Goal: Task Accomplishment & Management: Complete application form

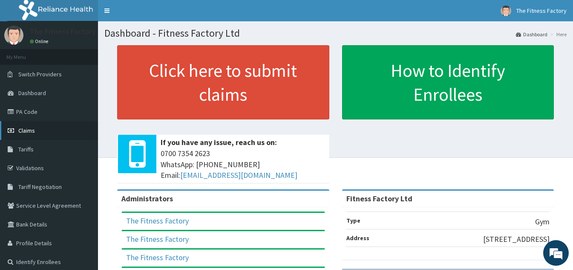
click at [61, 136] on link "Claims" at bounding box center [49, 130] width 98 height 19
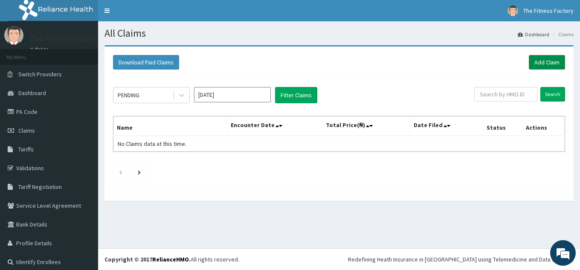
click at [542, 67] on link "Add Claim" at bounding box center [547, 62] width 36 height 14
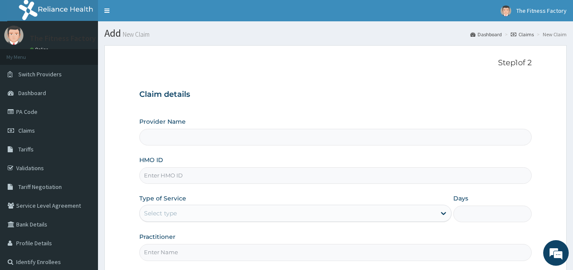
click at [313, 174] on input "HMO ID" at bounding box center [335, 175] width 393 height 17
type input "Fitness Factory Ltd"
type input "1"
type input "["
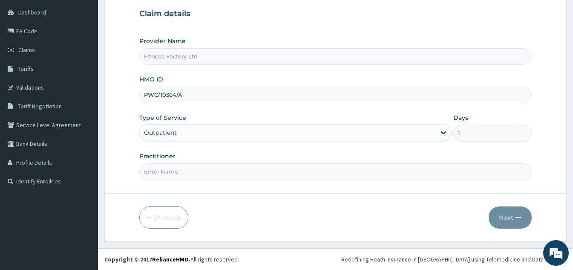
scroll to position [80, 0]
type input "PWC/10364/A"
click at [281, 175] on input "Practitioner" at bounding box center [335, 172] width 393 height 17
type input "AKASH"
click at [515, 221] on button "Next" at bounding box center [510, 218] width 43 height 22
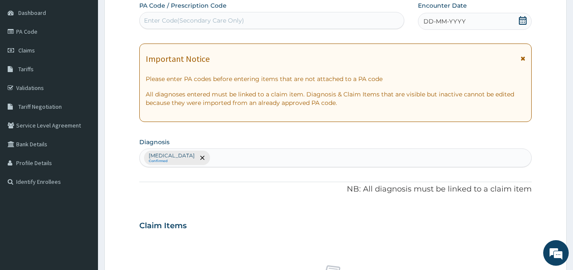
click at [475, 18] on div "DD-MM-YYYY" at bounding box center [475, 21] width 114 height 17
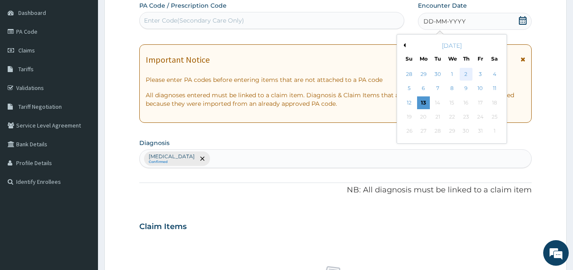
click at [466, 76] on div "2" at bounding box center [466, 74] width 13 height 13
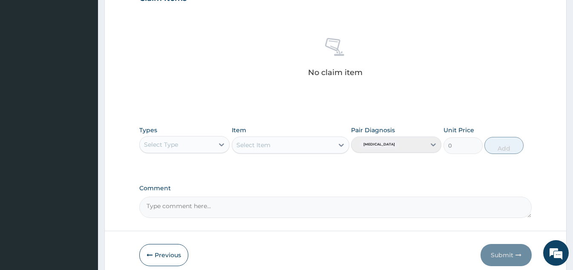
type input "PA/D37633"
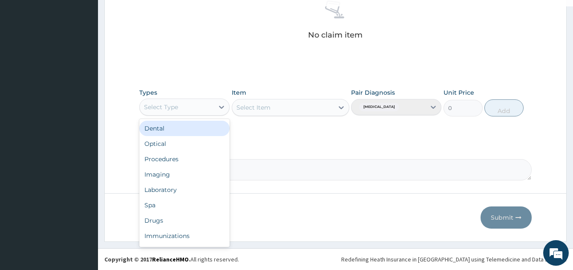
scroll to position [29, 0]
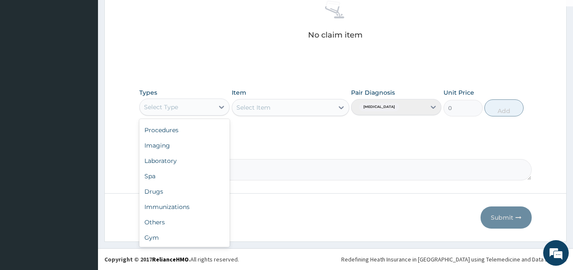
click at [202, 239] on div "Gym" at bounding box center [184, 237] width 90 height 15
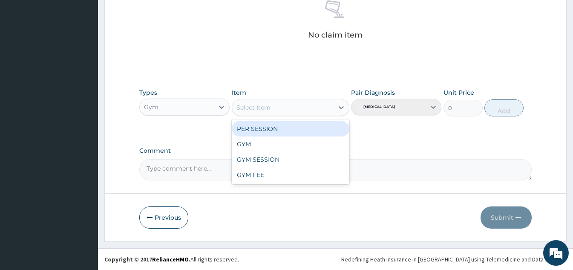
click at [305, 139] on div "GYM" at bounding box center [291, 143] width 118 height 15
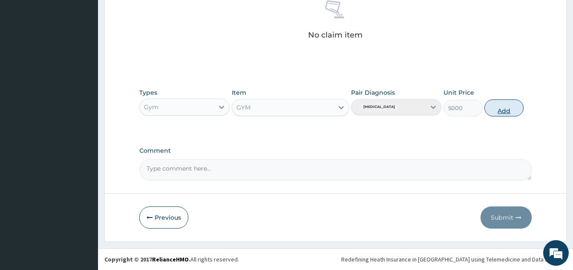
click at [500, 110] on button "Add" at bounding box center [504, 107] width 39 height 17
type input "0"
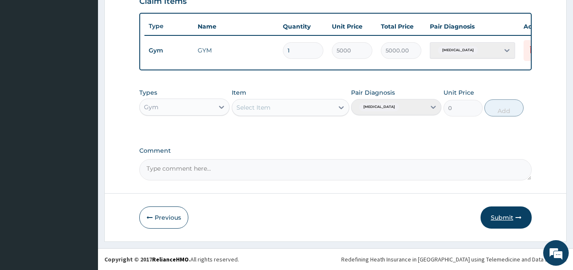
click at [504, 214] on button "Submit" at bounding box center [506, 217] width 51 height 22
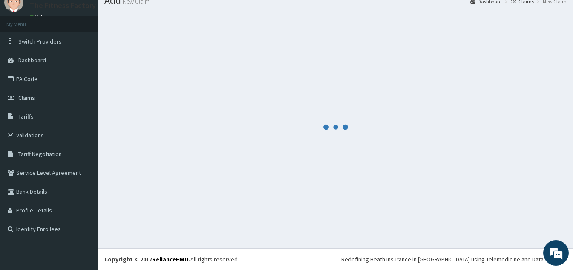
scroll to position [311, 0]
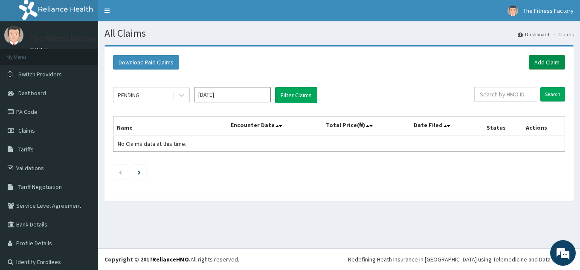
click at [548, 62] on link "Add Claim" at bounding box center [547, 62] width 36 height 14
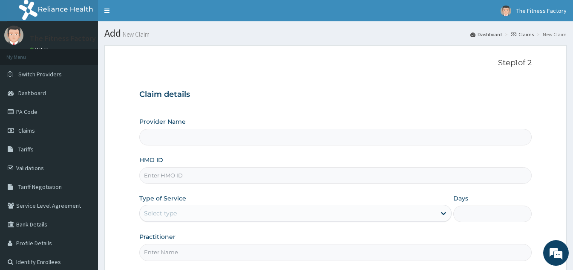
type input "Fitness Factory Ltd"
type input "1"
click at [150, 176] on input "HMO ID" at bounding box center [335, 175] width 393 height 17
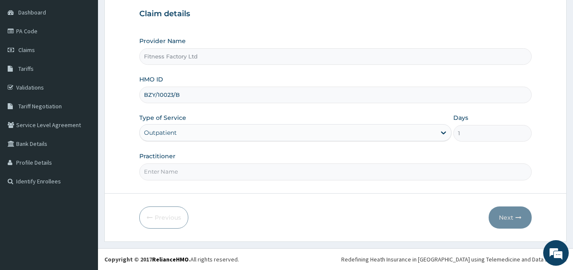
type input "BZY/10023/B"
click at [151, 170] on input "Practitioner" at bounding box center [335, 171] width 393 height 17
type input "AKASH"
click at [506, 207] on button "Next" at bounding box center [510, 217] width 43 height 22
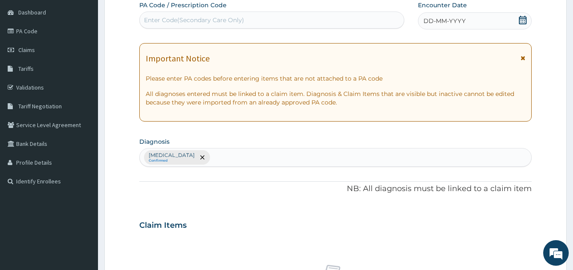
click at [462, 13] on div "DD-MM-YYYY" at bounding box center [475, 20] width 114 height 17
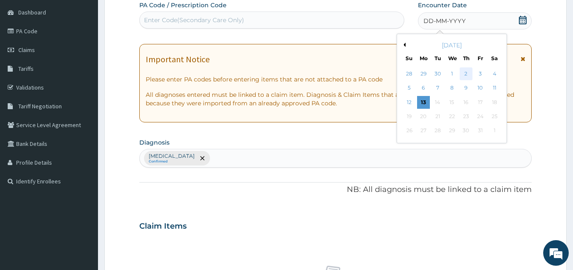
click at [462, 74] on div "2" at bounding box center [466, 73] width 13 height 13
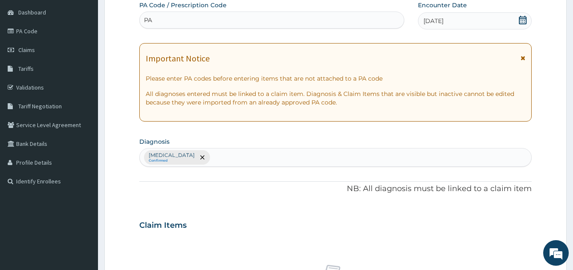
type input "PA/"
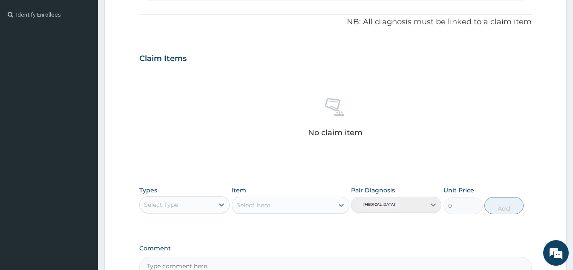
scroll to position [345, 0]
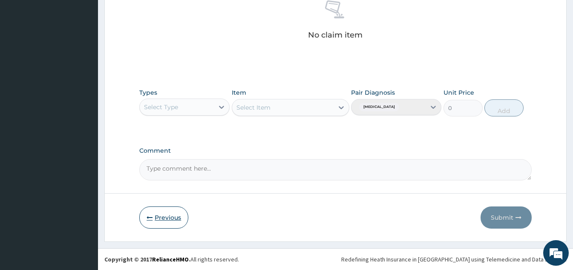
click at [157, 223] on button "Previous" at bounding box center [163, 217] width 49 height 22
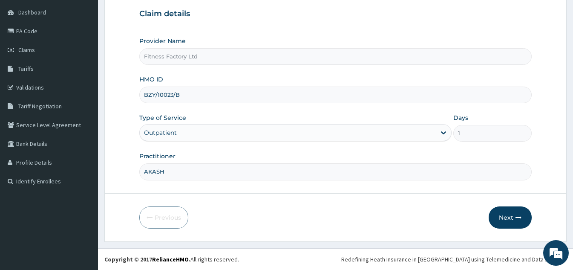
click at [196, 91] on input "BZY/10023/B" at bounding box center [335, 95] width 393 height 17
type input "B"
type input "TLR/10105/A"
click at [490, 210] on div "Next" at bounding box center [510, 217] width 43 height 22
click at [507, 223] on button "Next" at bounding box center [510, 217] width 43 height 22
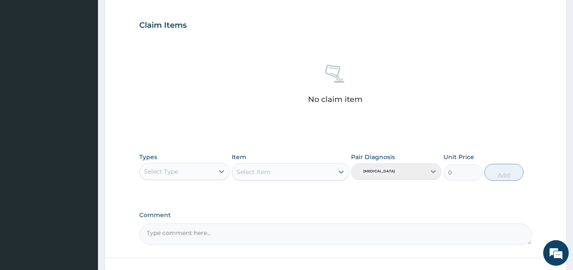
scroll to position [345, 0]
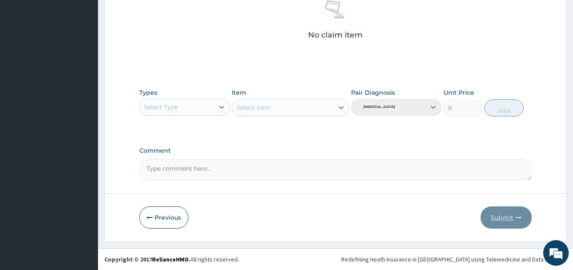
type input "PA/8CE761"
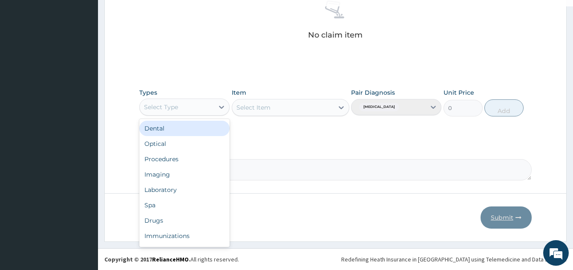
scroll to position [29, 0]
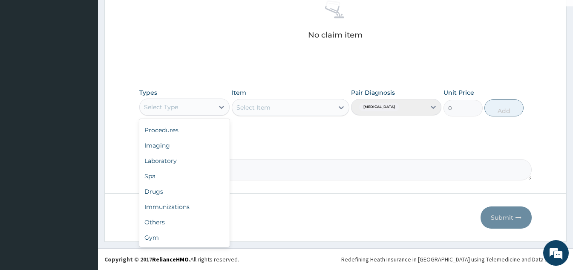
click at [197, 244] on div "Gym" at bounding box center [184, 237] width 90 height 15
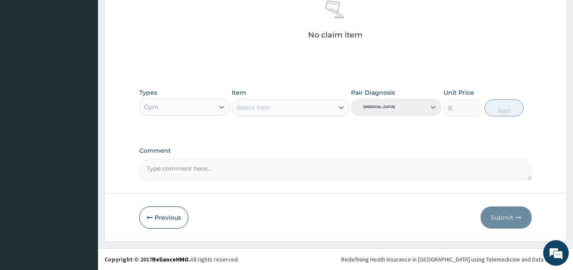
click at [305, 121] on div "Types option Gym, selected. Select is focused ,type to refine list, press Down …" at bounding box center [335, 108] width 393 height 49
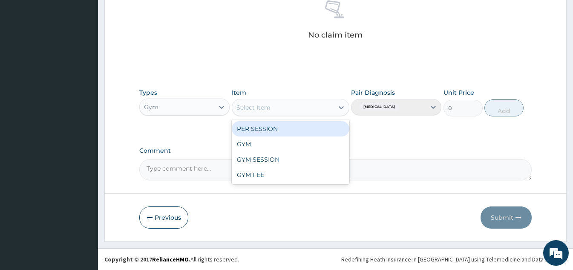
click at [311, 135] on div "PER SESSION" at bounding box center [291, 128] width 118 height 15
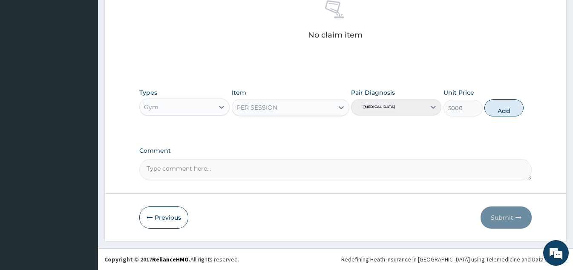
click at [324, 121] on div "Types Gym Item option PER SESSION, selected. Select is focused ,type to refine …" at bounding box center [335, 108] width 393 height 49
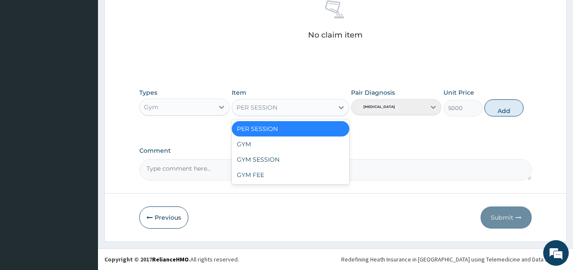
click at [299, 145] on div "GYM" at bounding box center [291, 143] width 118 height 15
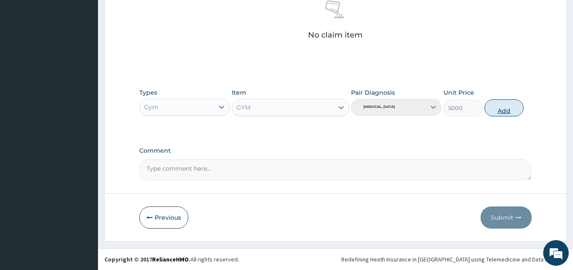
click at [512, 115] on button "Add" at bounding box center [504, 107] width 39 height 17
type input "0"
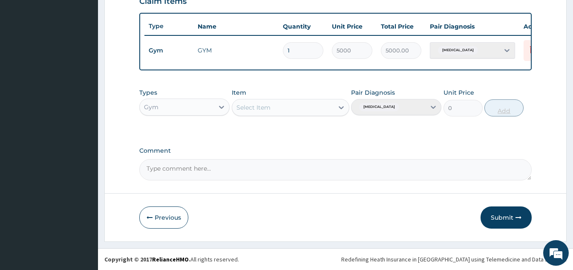
scroll to position [311, 0]
click at [487, 217] on button "Submit" at bounding box center [506, 217] width 51 height 22
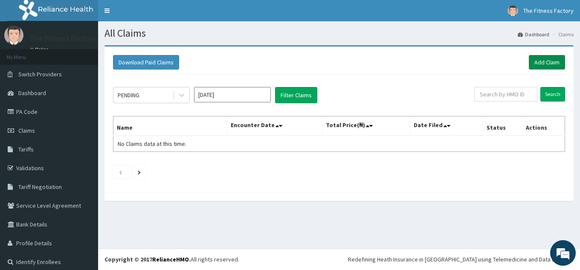
click at [551, 60] on link "Add Claim" at bounding box center [547, 62] width 36 height 14
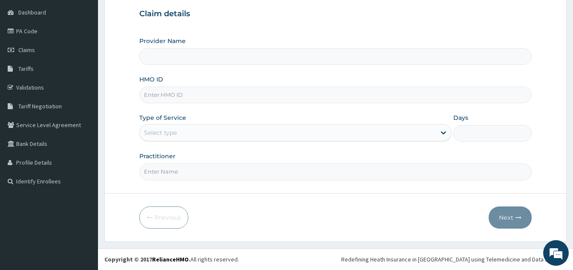
click at [401, 98] on input "HMO ID" at bounding box center [335, 95] width 393 height 17
type input "Fitness Factory Ltd"
type input "1"
type input "PWC/10477/A"
click at [141, 172] on input "Practitioner" at bounding box center [335, 171] width 393 height 17
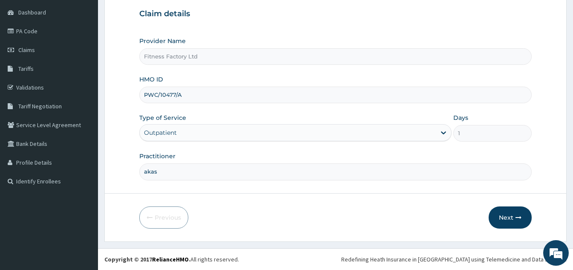
type input "akash"
click at [508, 228] on button "Next" at bounding box center [510, 217] width 43 height 22
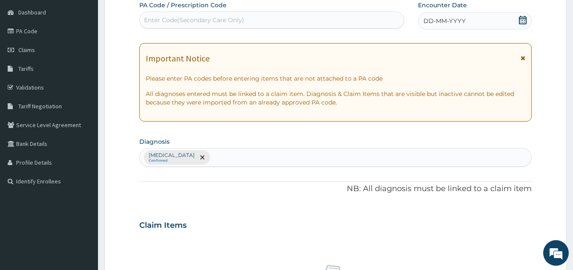
click at [477, 12] on div "DD-MM-YYYY" at bounding box center [475, 20] width 114 height 17
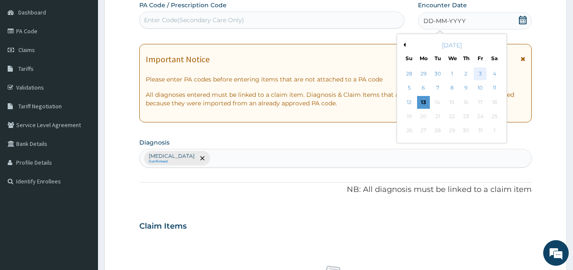
click at [479, 76] on div "3" at bounding box center [480, 73] width 13 height 13
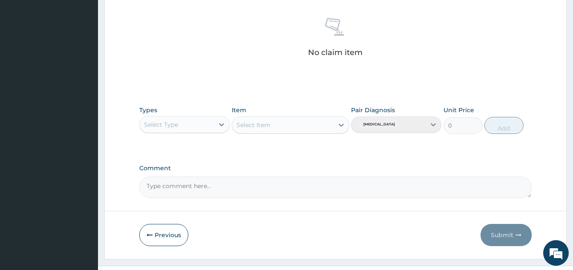
scroll to position [345, 0]
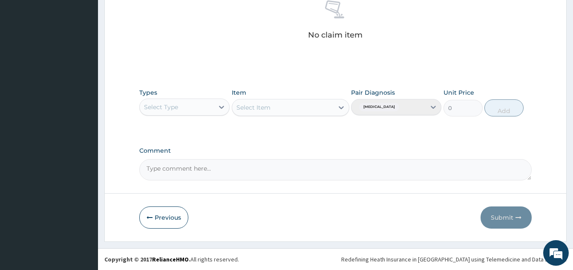
type input "PA/5434FC"
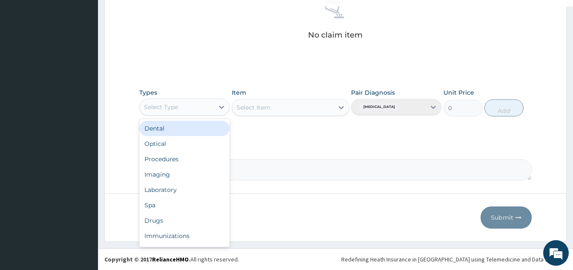
scroll to position [29, 0]
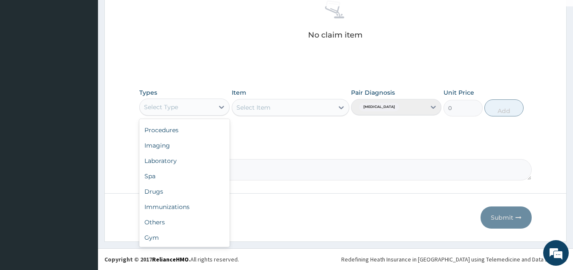
click at [207, 233] on div "Gym" at bounding box center [184, 237] width 90 height 15
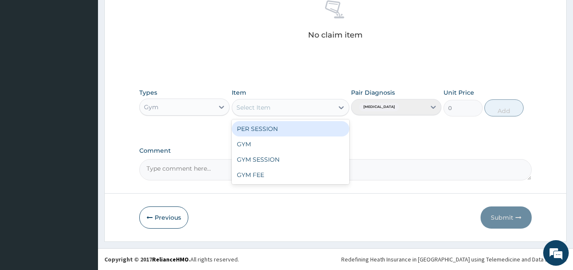
click at [317, 139] on div "GYM" at bounding box center [291, 143] width 118 height 15
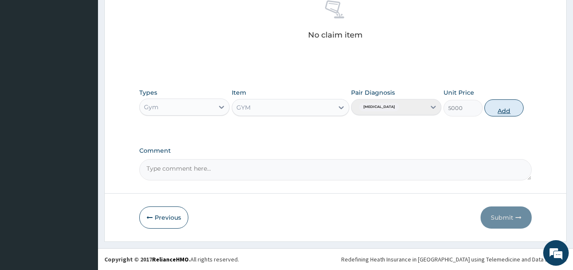
click at [523, 111] on button "Add" at bounding box center [504, 107] width 39 height 17
type input "0"
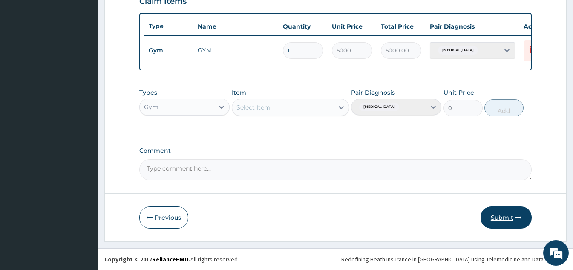
click at [504, 215] on button "Submit" at bounding box center [506, 217] width 51 height 22
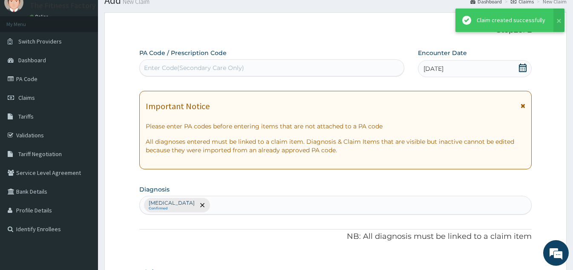
scroll to position [311, 0]
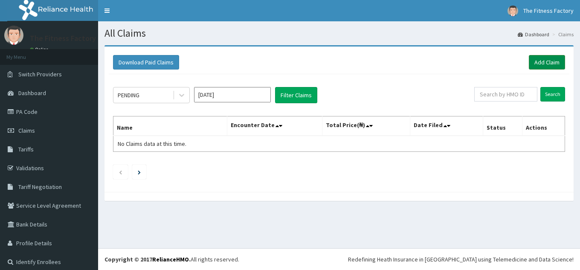
click at [542, 58] on link "Add Claim" at bounding box center [547, 62] width 36 height 14
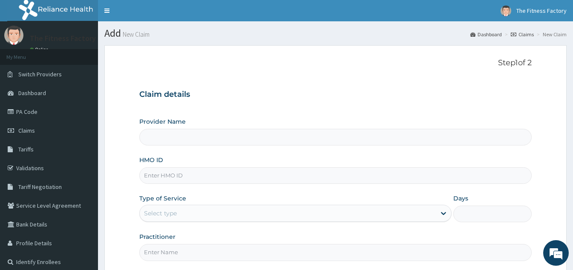
click at [319, 189] on div "Provider Name HMO ID Type of Service Select type Days Practitioner" at bounding box center [335, 188] width 393 height 143
click at [314, 178] on input "HMO ID" at bounding box center [335, 175] width 393 height 17
type input "Fitness Factory Ltd"
type input "1"
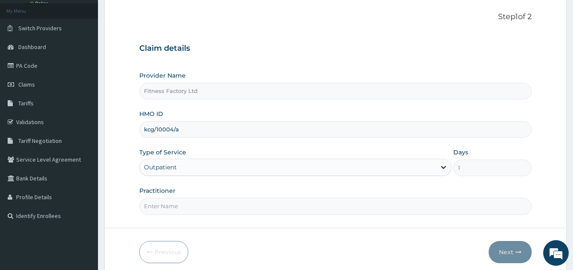
scroll to position [81, 0]
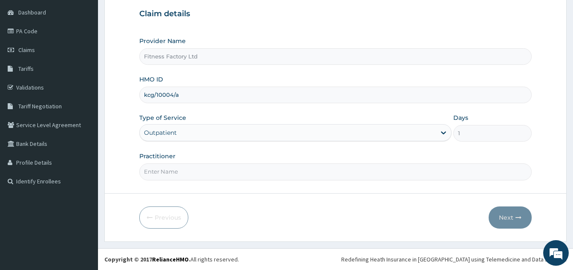
type input "kcg/10004/a"
click at [154, 178] on input "Practitioner" at bounding box center [335, 171] width 393 height 17
type input "akASH"
click at [503, 217] on button "Next" at bounding box center [510, 217] width 43 height 22
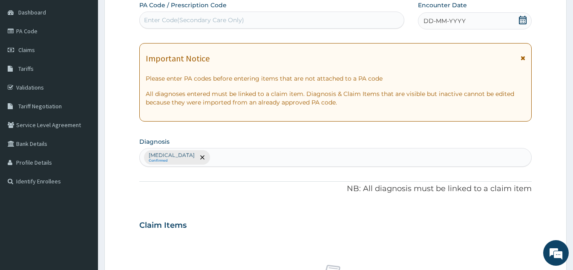
click at [483, 18] on div "DD-MM-YYYY" at bounding box center [475, 20] width 114 height 17
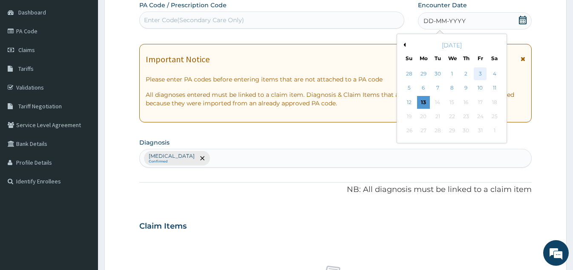
click at [481, 76] on div "3" at bounding box center [480, 73] width 13 height 13
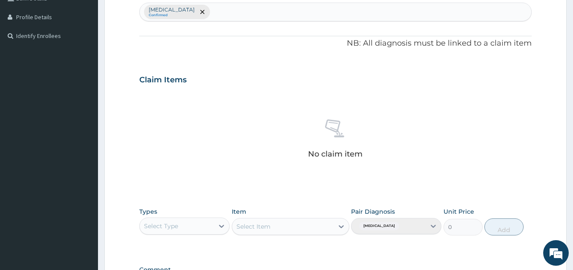
scroll to position [345, 0]
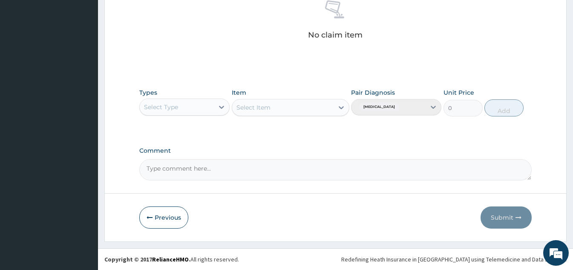
type input "PA/571514"
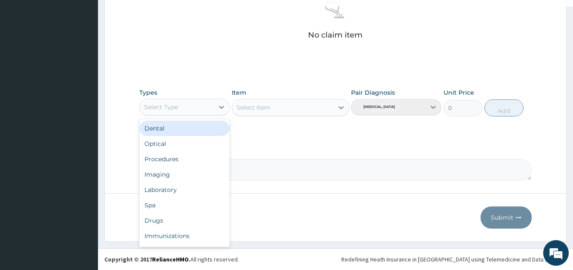
scroll to position [29, 0]
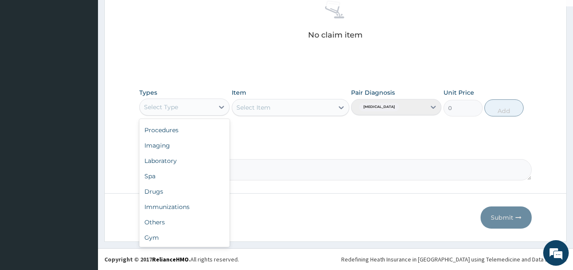
click at [194, 238] on div "Gym" at bounding box center [184, 237] width 90 height 15
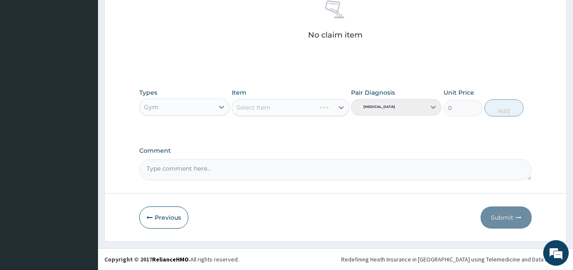
click at [311, 110] on div "Select Item" at bounding box center [274, 108] width 84 height 14
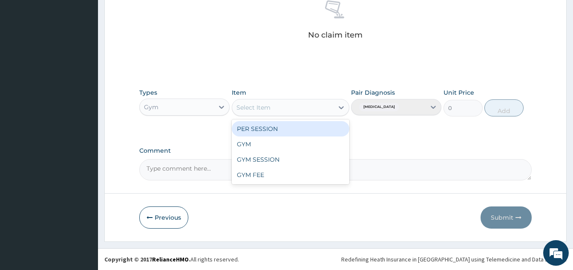
click at [287, 145] on div "GYM" at bounding box center [291, 143] width 118 height 15
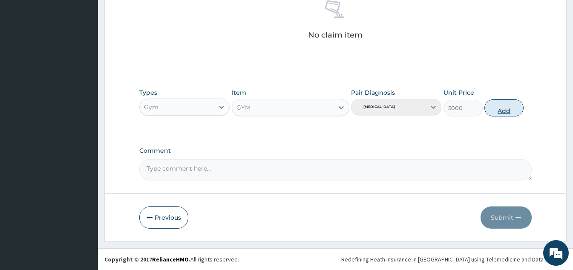
click at [504, 114] on button "Add" at bounding box center [504, 107] width 39 height 17
type input "0"
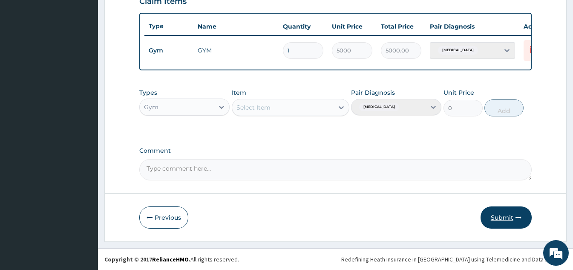
click at [496, 217] on button "Submit" at bounding box center [506, 217] width 51 height 22
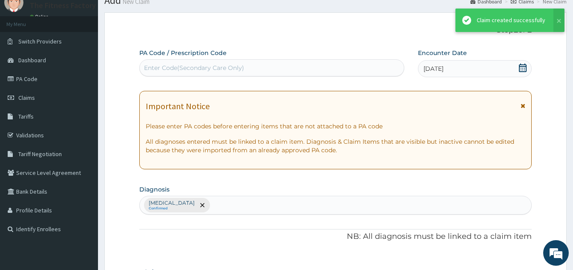
scroll to position [311, 0]
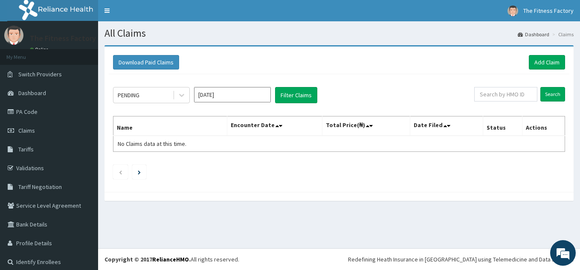
click at [566, 177] on div "Download Paid Claims Add Claim × Note you can only download claims within a max…" at bounding box center [338, 118] width 469 height 145
click at [549, 64] on link "Add Claim" at bounding box center [547, 62] width 36 height 14
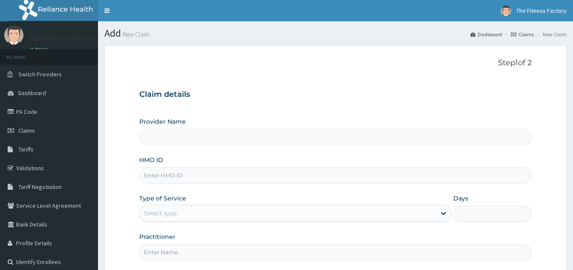
click at [371, 172] on input "HMO ID" at bounding box center [335, 175] width 393 height 17
type input "Fitness Factory Ltd"
type input "1"
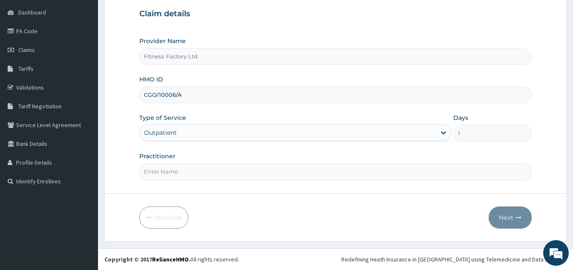
type input "CGO/10006/A"
click at [333, 172] on input "Practitioner" at bounding box center [335, 171] width 393 height 17
type input "AKASH"
click at [518, 221] on button "Next" at bounding box center [510, 217] width 43 height 22
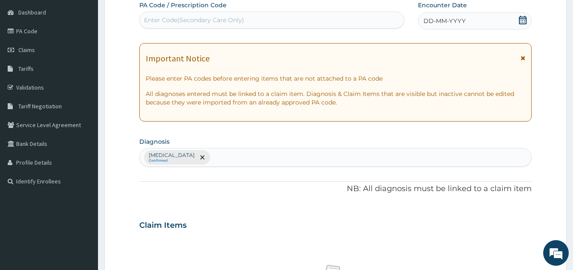
click at [481, 27] on div "DD-MM-YYYY" at bounding box center [475, 20] width 114 height 17
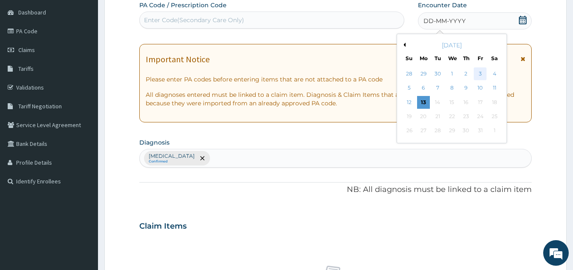
click at [484, 77] on div "3" at bounding box center [480, 73] width 13 height 13
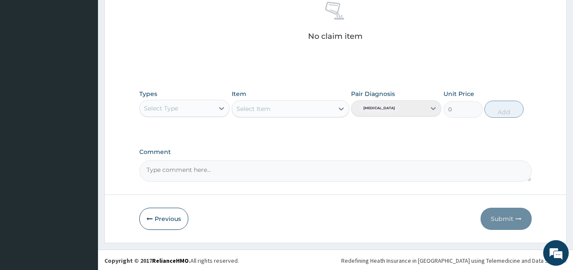
scroll to position [345, 0]
type input "PA/909238"
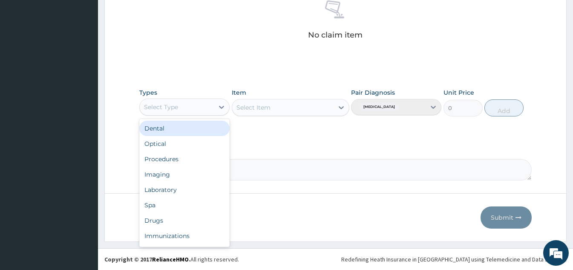
type input "F"
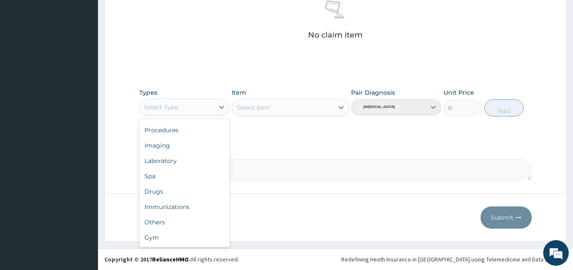
click at [153, 239] on div "Gym" at bounding box center [184, 237] width 90 height 15
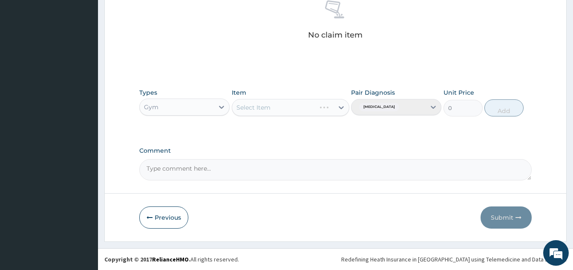
click at [321, 88] on div "Item Select Item" at bounding box center [291, 102] width 118 height 28
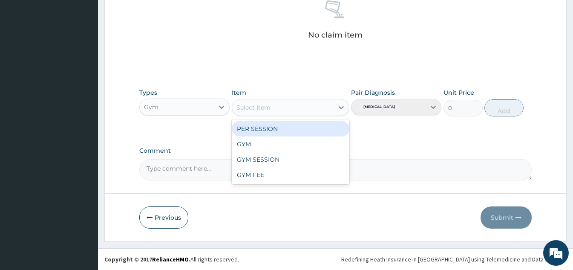
click at [296, 147] on div "GYM" at bounding box center [291, 143] width 118 height 15
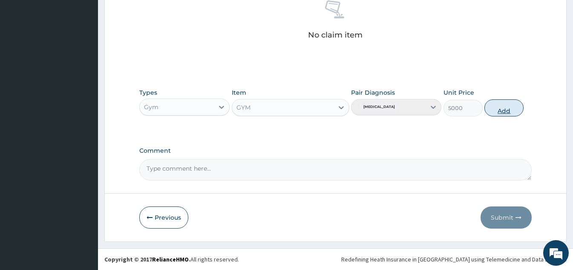
click at [516, 109] on button "Add" at bounding box center [504, 107] width 39 height 17
type input "0"
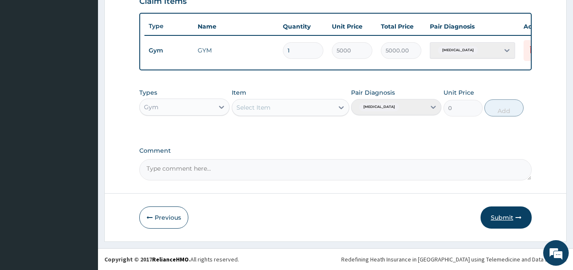
click at [512, 217] on button "Submit" at bounding box center [506, 217] width 51 height 22
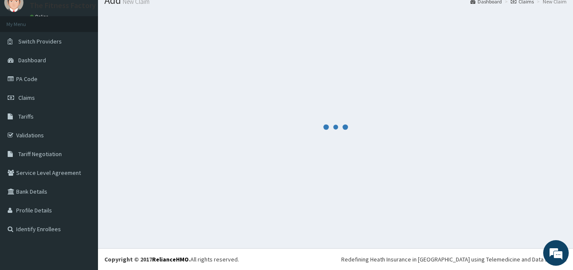
scroll to position [311, 0]
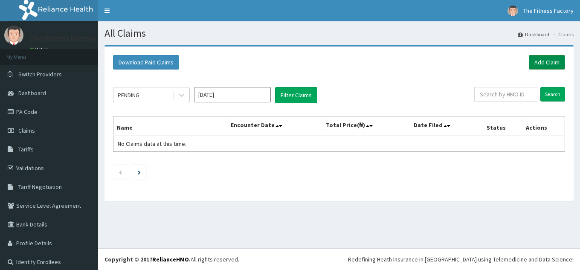
click at [546, 65] on link "Add Claim" at bounding box center [547, 62] width 36 height 14
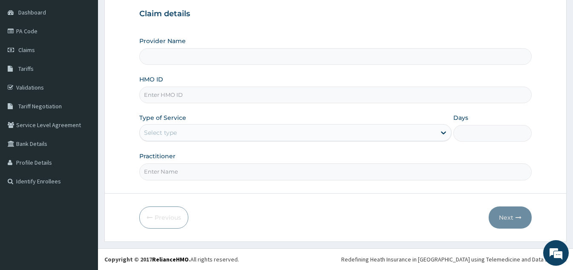
click at [435, 97] on input "HMO ID" at bounding box center [335, 95] width 393 height 17
type input "Fitness Factory Ltd"
type input "1"
type input "QCN/10006/A"
click at [153, 174] on input "Practitioner" at bounding box center [335, 171] width 393 height 17
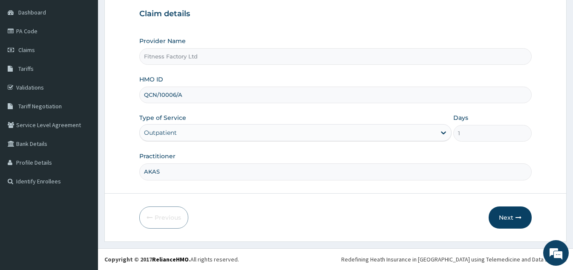
type input "AKASH"
click at [501, 226] on button "Next" at bounding box center [510, 217] width 43 height 22
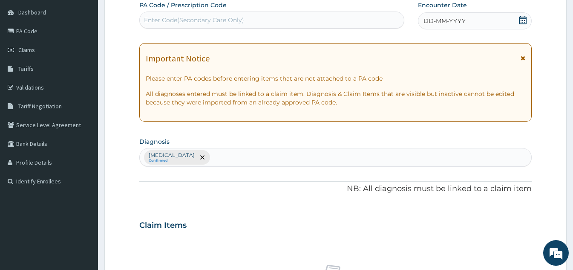
click at [503, 24] on div "DD-MM-YYYY" at bounding box center [475, 20] width 114 height 17
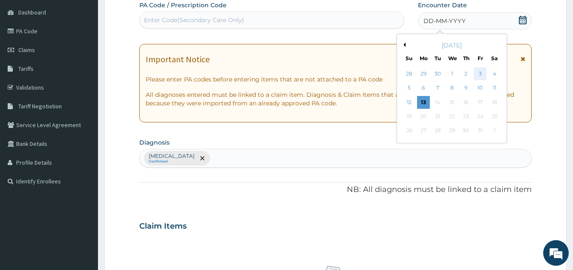
click at [477, 79] on div "3" at bounding box center [480, 73] width 13 height 13
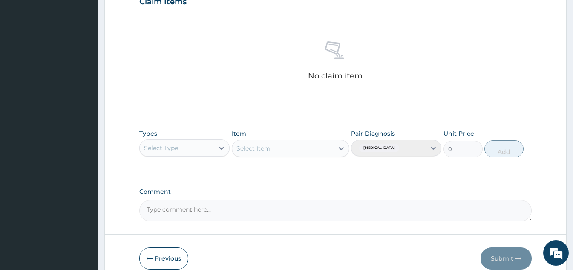
scroll to position [345, 0]
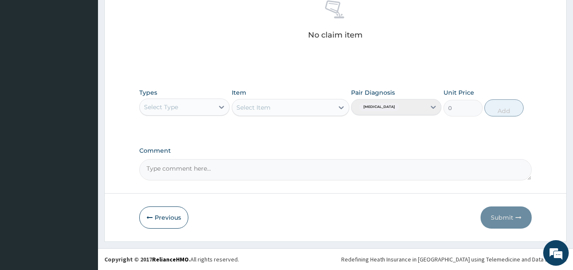
type input "PA/85CE27"
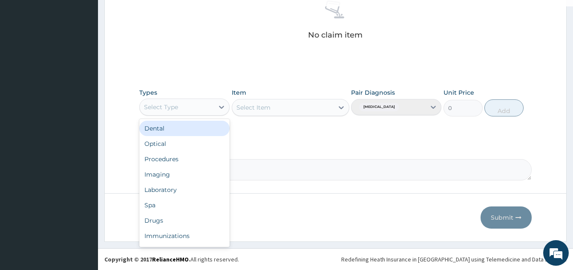
scroll to position [29, 0]
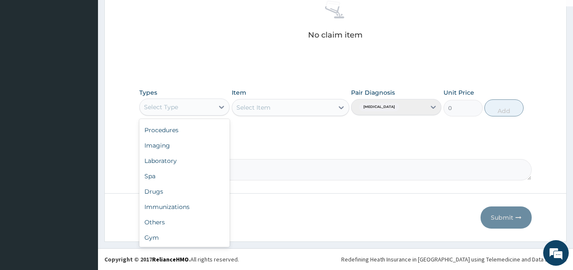
click at [202, 243] on div "Gym" at bounding box center [184, 237] width 90 height 15
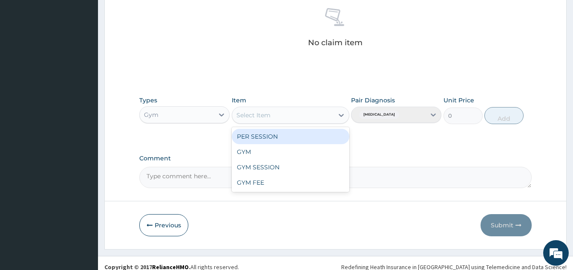
click at [310, 150] on div "GYM" at bounding box center [291, 151] width 118 height 15
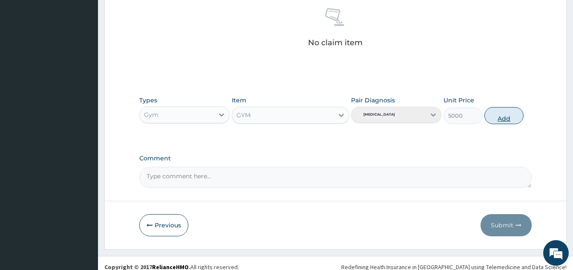
click at [503, 116] on button "Add" at bounding box center [504, 115] width 39 height 17
type input "0"
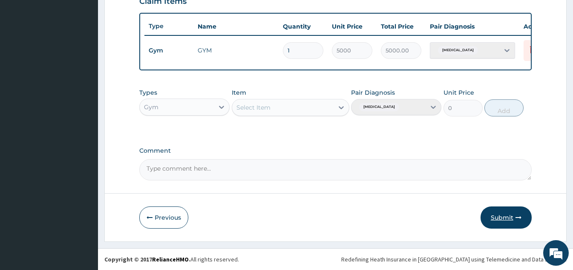
click at [504, 214] on button "Submit" at bounding box center [506, 217] width 51 height 22
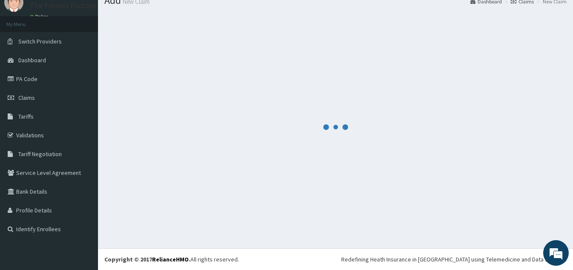
scroll to position [311, 0]
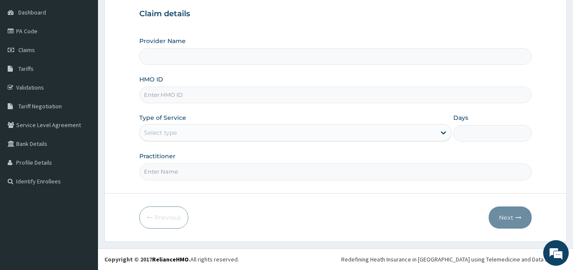
click at [408, 103] on input "HMO ID" at bounding box center [335, 95] width 393 height 17
type input "Fitness Factory Ltd"
type input "1"
type input "OPN/10011/A"
click at [227, 172] on input "Practitioner" at bounding box center [335, 171] width 393 height 17
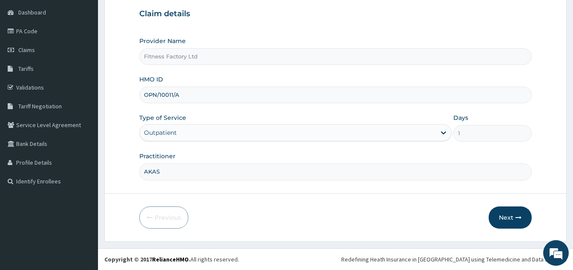
type input "AKASH"
click at [509, 220] on button "Next" at bounding box center [510, 217] width 43 height 22
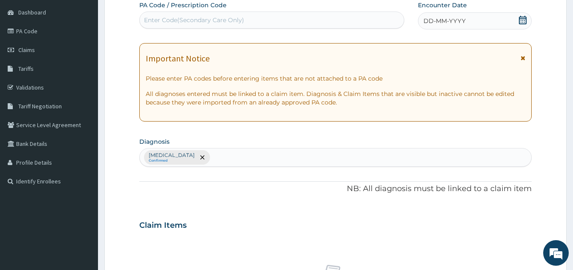
click at [480, 14] on div "DD-MM-YYYY" at bounding box center [475, 20] width 114 height 17
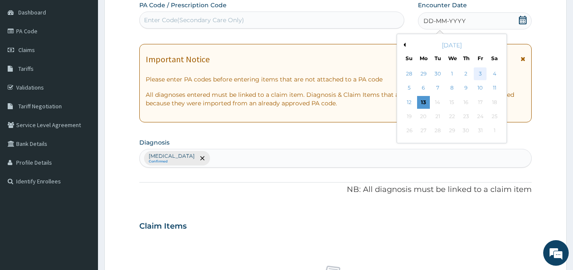
click at [483, 72] on div "3" at bounding box center [480, 73] width 13 height 13
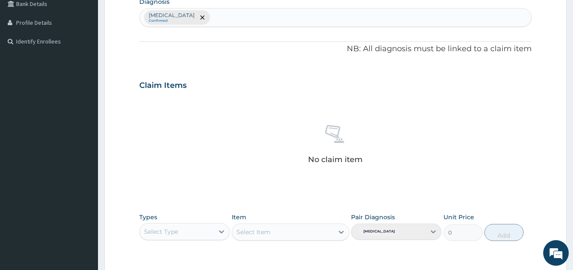
scroll to position [345, 0]
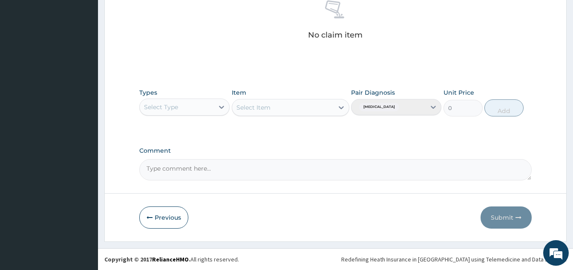
type input "PA/7CC522"
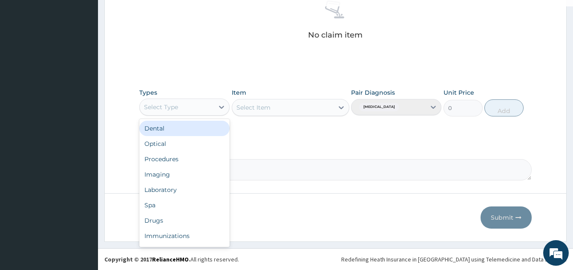
scroll to position [29, 0]
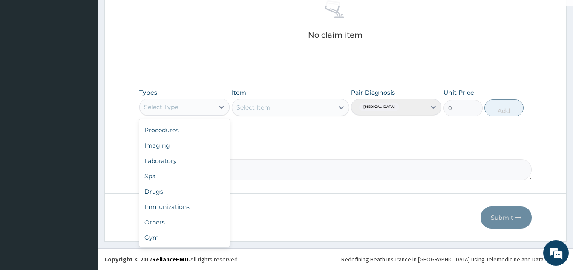
click at [202, 244] on div "Gym" at bounding box center [184, 237] width 90 height 15
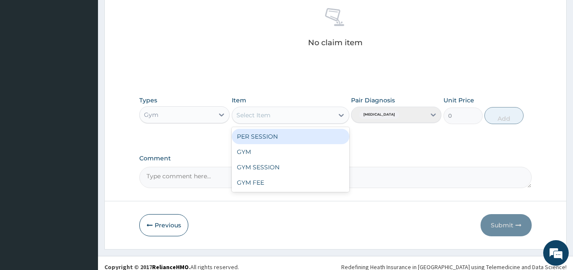
click at [298, 147] on div "GYM" at bounding box center [291, 151] width 118 height 15
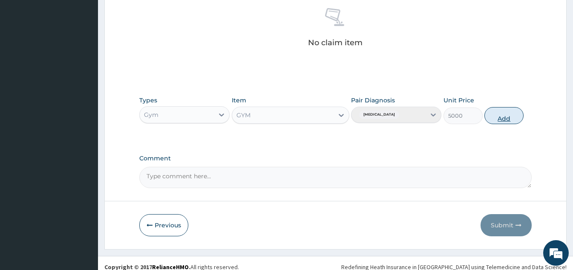
click at [512, 113] on button "Add" at bounding box center [504, 115] width 39 height 17
type input "0"
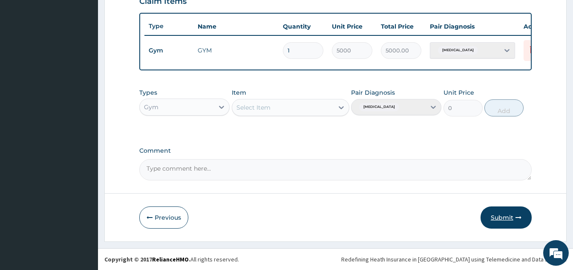
click at [508, 216] on button "Submit" at bounding box center [506, 217] width 51 height 22
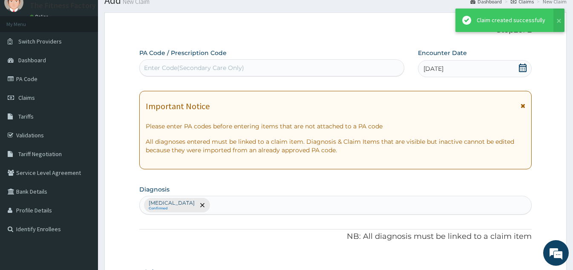
scroll to position [311, 0]
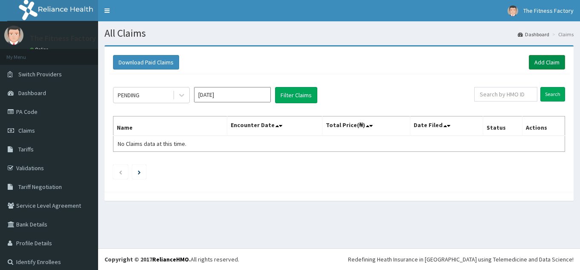
click at [533, 61] on link "Add Claim" at bounding box center [547, 62] width 36 height 14
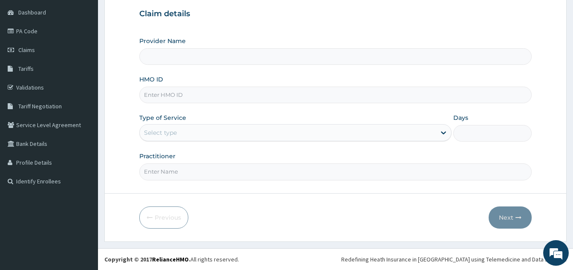
click at [402, 97] on input "HMO ID" at bounding box center [335, 95] width 393 height 17
type input "Fitness Factory Ltd"
type input "1"
type input "QLR/10002/A"
click at [247, 174] on input "Practitioner" at bounding box center [335, 171] width 393 height 17
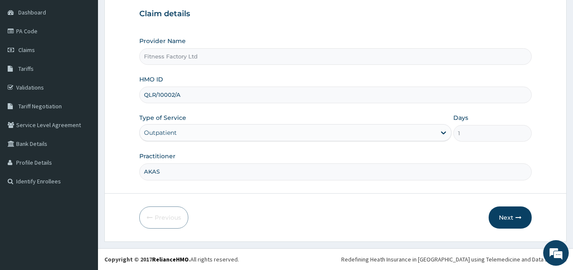
type input "AKASH"
click at [515, 211] on button "Next" at bounding box center [510, 217] width 43 height 22
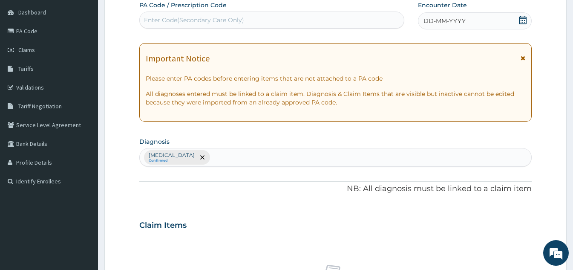
click at [498, 20] on div "DD-MM-YYYY" at bounding box center [475, 20] width 114 height 17
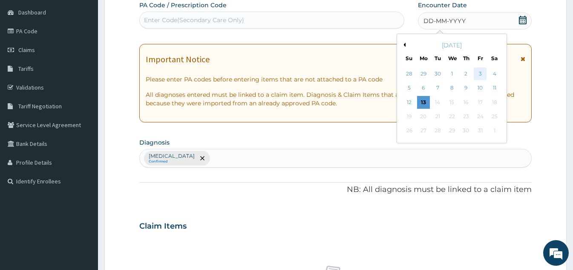
click at [480, 76] on div "3" at bounding box center [480, 73] width 13 height 13
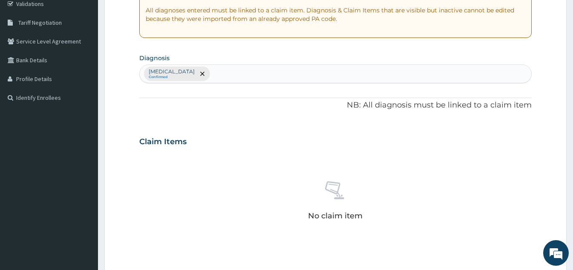
scroll to position [345, 0]
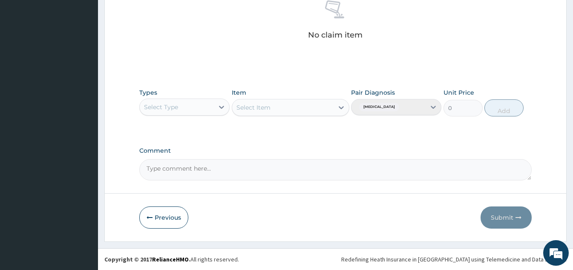
type input "PA/8573F4"
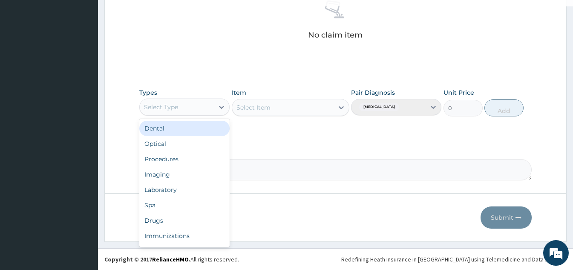
scroll to position [29, 0]
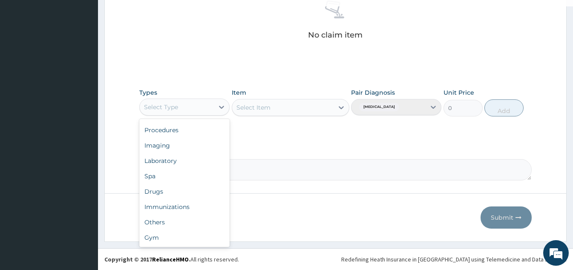
click at [197, 232] on div "Gym" at bounding box center [184, 237] width 90 height 15
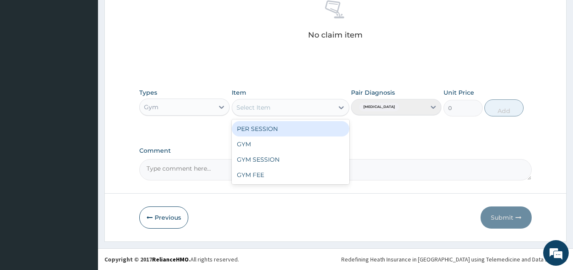
click at [290, 142] on div "GYM" at bounding box center [291, 143] width 118 height 15
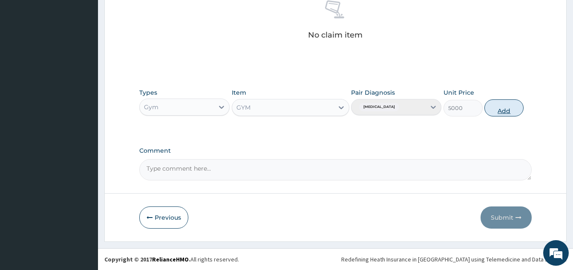
click at [496, 110] on button "Add" at bounding box center [504, 107] width 39 height 17
type input "0"
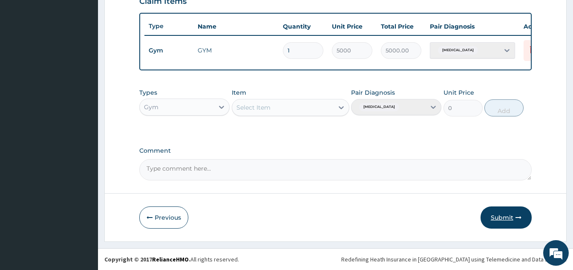
click at [506, 209] on button "Submit" at bounding box center [506, 217] width 51 height 22
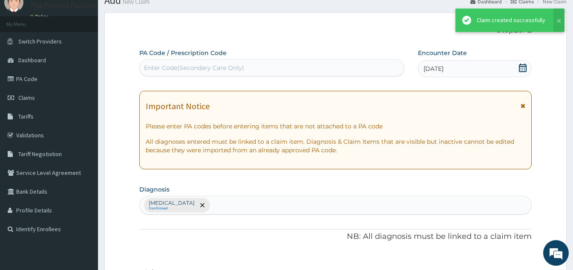
scroll to position [311, 0]
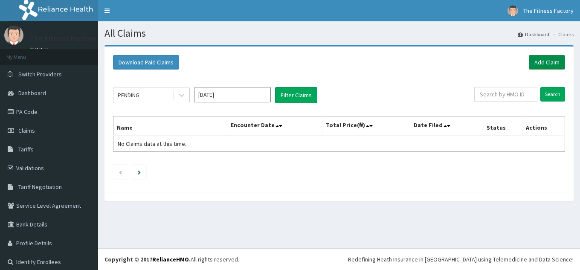
click at [543, 64] on link "Add Claim" at bounding box center [547, 62] width 36 height 14
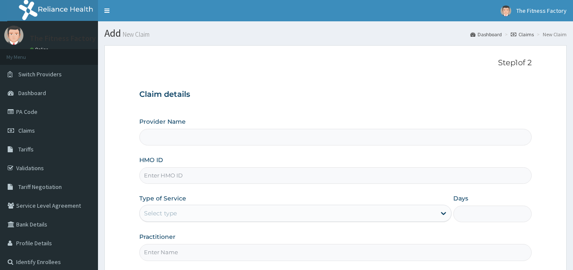
click at [344, 177] on input "HMO ID" at bounding box center [335, 175] width 393 height 17
type input "Fitness Factory Ltd"
type input "1"
type input "OPN/10011/A"
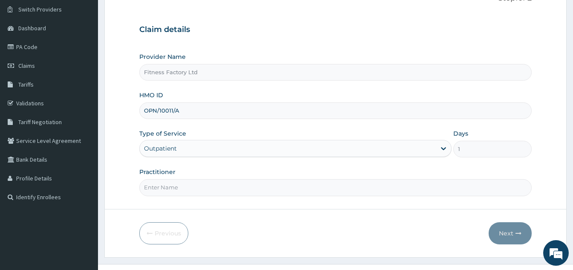
scroll to position [81, 0]
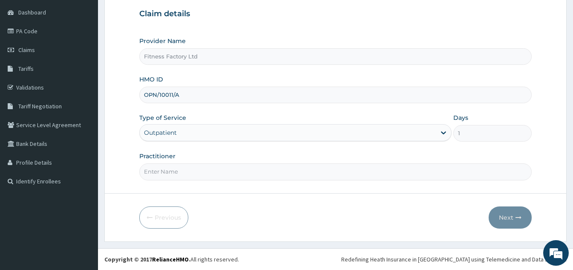
click at [150, 174] on input "Practitioner" at bounding box center [335, 171] width 393 height 17
type input "AKASH"
click at [500, 220] on button "Next" at bounding box center [510, 217] width 43 height 22
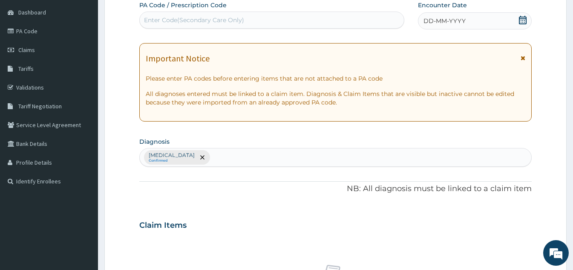
click at [484, 15] on div "DD-MM-YYYY" at bounding box center [475, 20] width 114 height 17
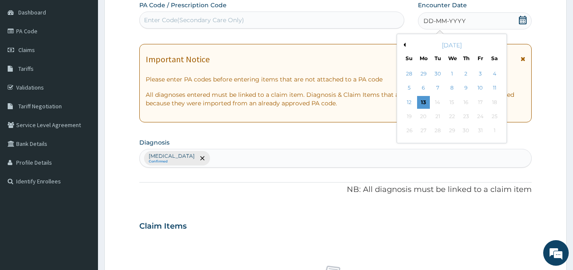
scroll to position [0, 0]
click at [496, 73] on div "4" at bounding box center [495, 73] width 13 height 13
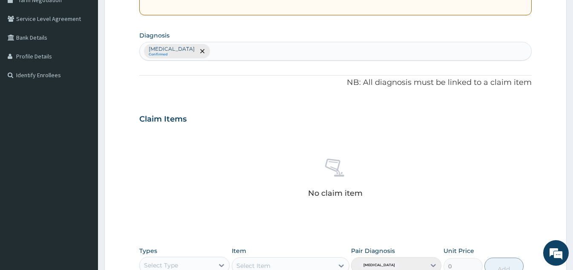
scroll to position [345, 0]
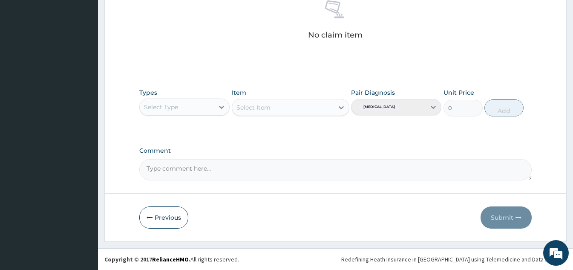
type input "PA/93CD7A"
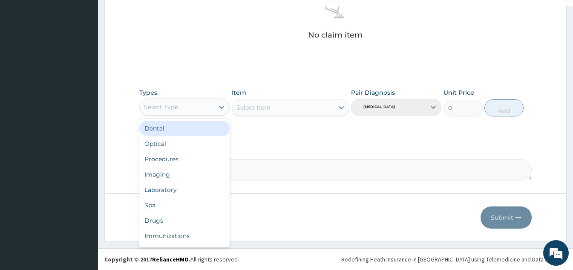
scroll to position [29, 0]
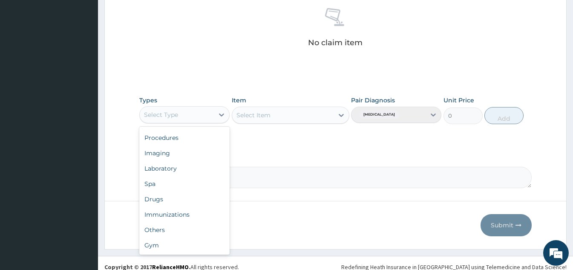
click at [201, 237] on div "Gym" at bounding box center [184, 244] width 90 height 15
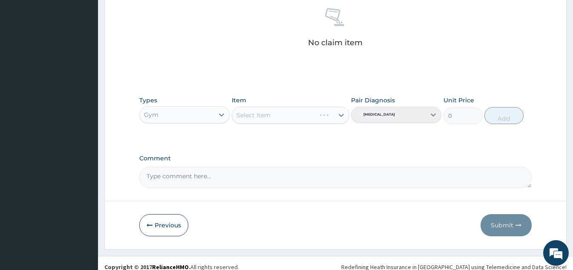
click at [333, 115] on div "Select Item" at bounding box center [291, 115] width 118 height 17
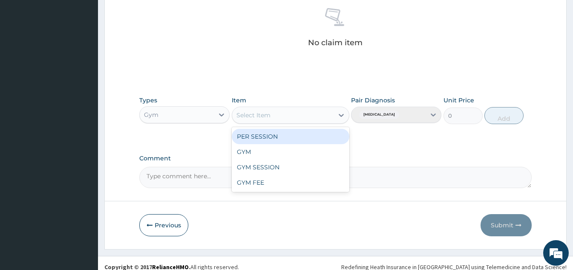
click at [309, 156] on div "GYM" at bounding box center [291, 151] width 118 height 15
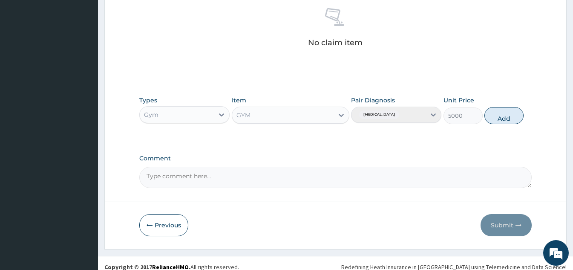
click at [523, 121] on div "Types Gym Item option GYM, selected. Select is focused ,type to refine list, pr…" at bounding box center [335, 110] width 393 height 37
click at [517, 115] on button "Add" at bounding box center [504, 115] width 39 height 17
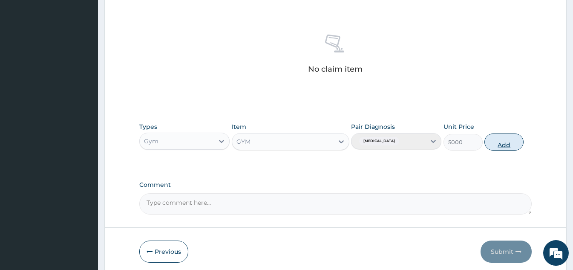
type input "0"
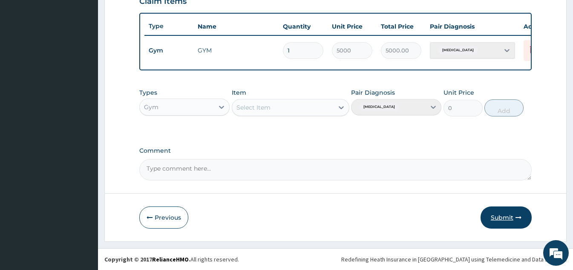
click at [496, 222] on button "Submit" at bounding box center [506, 217] width 51 height 22
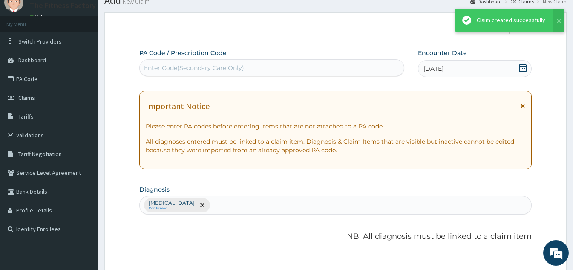
scroll to position [311, 0]
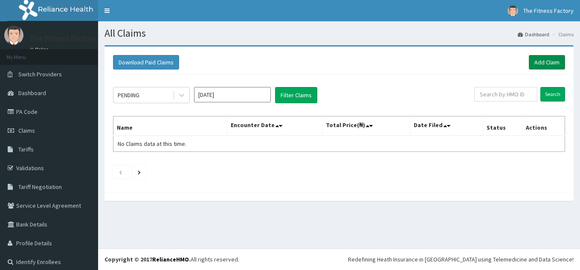
click at [537, 66] on link "Add Claim" at bounding box center [547, 62] width 36 height 14
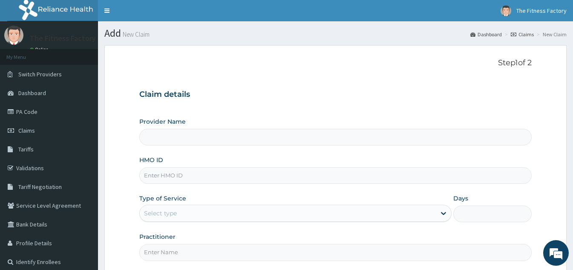
click at [370, 189] on div "Provider Name HMO ID Type of Service Select type Days Practitioner" at bounding box center [335, 188] width 393 height 143
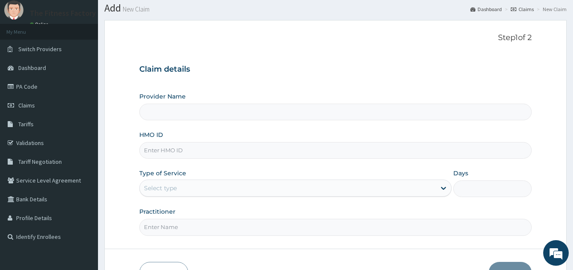
scroll to position [81, 0]
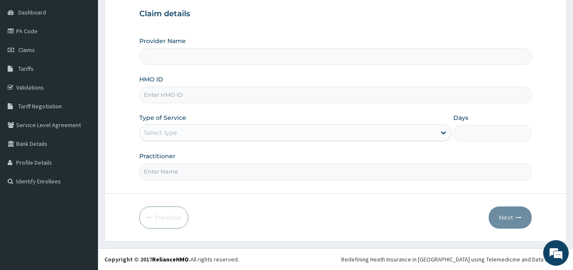
click at [374, 93] on input "HMO ID" at bounding box center [335, 95] width 393 height 17
type input "Fitness Factory Ltd"
type input "1"
type input "DUP/10033/A"
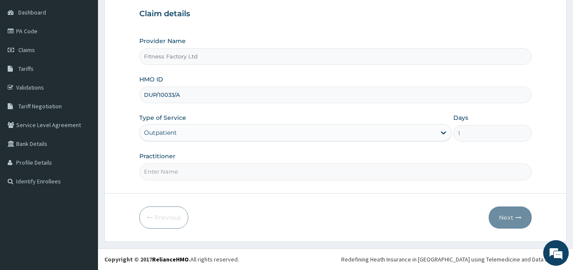
click at [214, 172] on input "Practitioner" at bounding box center [335, 171] width 393 height 17
type input "AKASH"
click at [502, 218] on button "Next" at bounding box center [510, 217] width 43 height 22
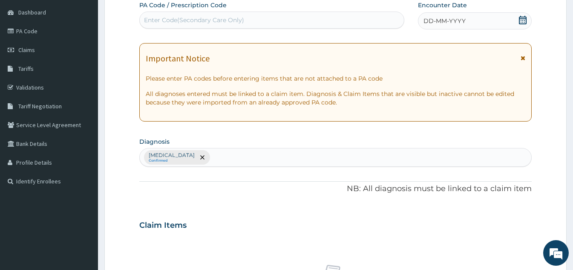
click at [503, 18] on div "DD-MM-YYYY" at bounding box center [475, 20] width 114 height 17
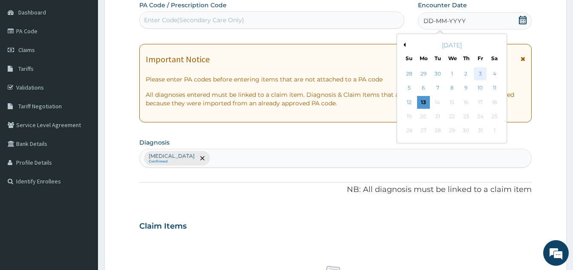
click at [480, 78] on div "3" at bounding box center [480, 73] width 13 height 13
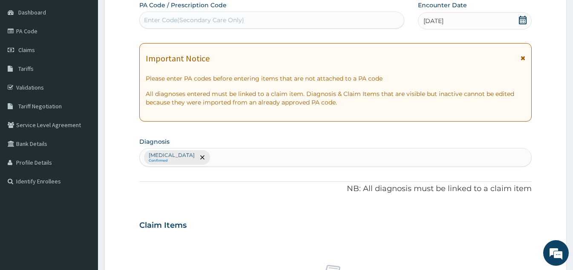
click at [524, 23] on icon at bounding box center [523, 20] width 9 height 9
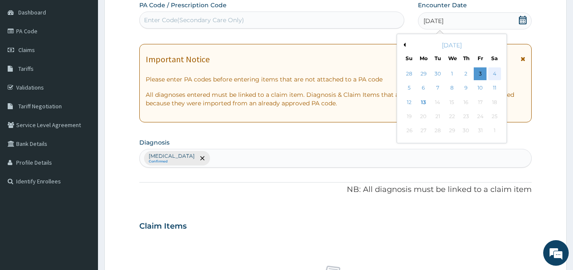
click at [496, 75] on div "4" at bounding box center [495, 73] width 13 height 13
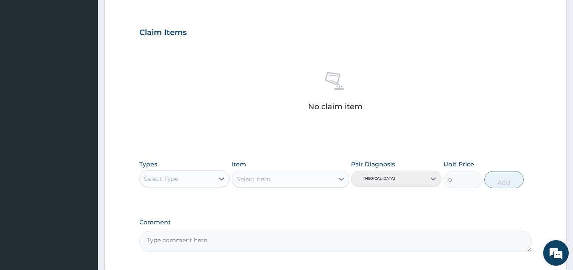
scroll to position [345, 0]
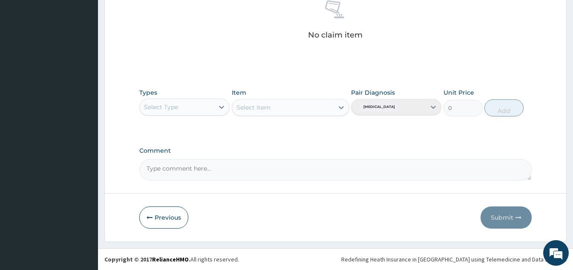
type input "PA/3751E8"
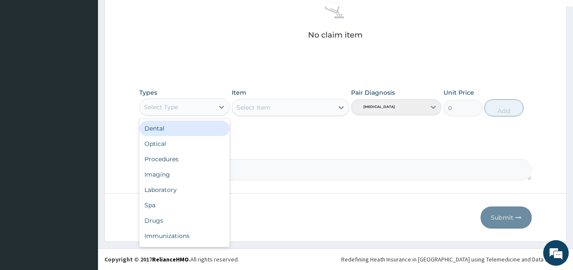
scroll to position [29, 0]
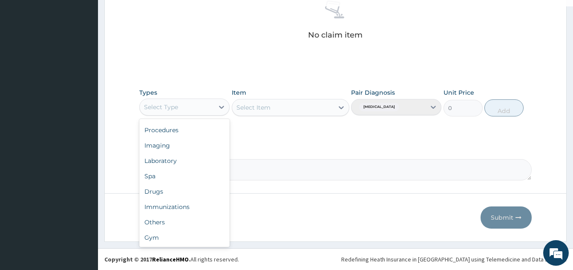
click at [193, 235] on div "Gym" at bounding box center [184, 237] width 90 height 15
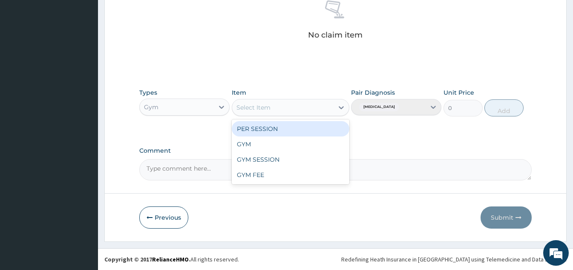
click at [294, 139] on div "GYM" at bounding box center [291, 143] width 118 height 15
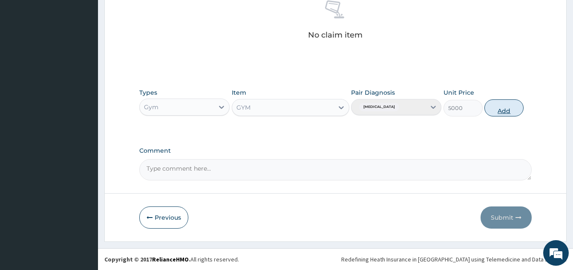
click at [500, 109] on button "Add" at bounding box center [504, 107] width 39 height 17
type input "0"
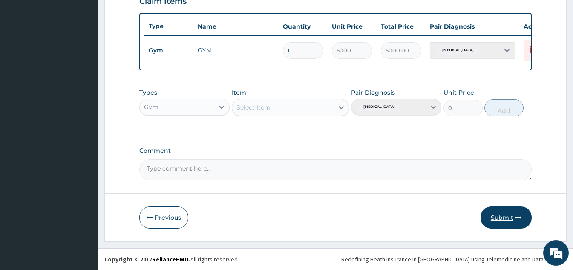
click at [496, 212] on button "Submit" at bounding box center [506, 217] width 51 height 22
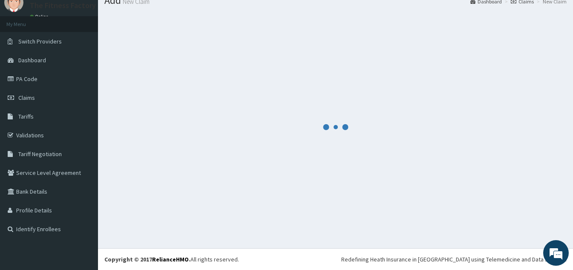
scroll to position [311, 0]
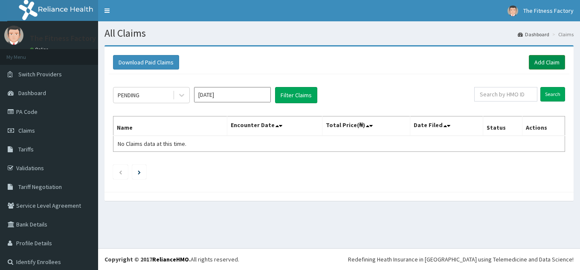
click at [546, 66] on link "Add Claim" at bounding box center [547, 62] width 36 height 14
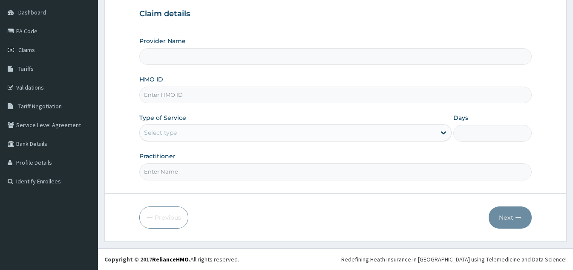
scroll to position [81, 0]
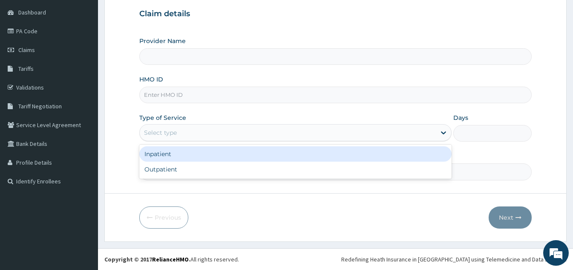
click at [372, 95] on input "HMO ID" at bounding box center [335, 95] width 393 height 17
type input "Fitness Factory Ltd"
type input "1"
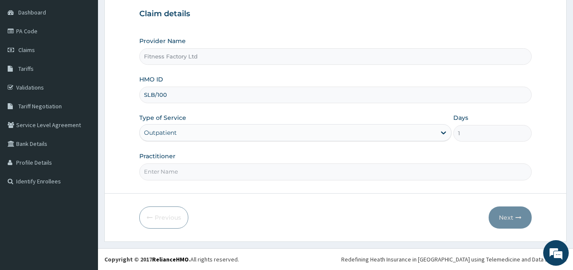
scroll to position [0, 0]
type input "SLB/11088/A"
click at [403, 169] on input "Practitioner" at bounding box center [335, 171] width 393 height 17
type input "AKASH"
click at [517, 221] on button "Next" at bounding box center [510, 217] width 43 height 22
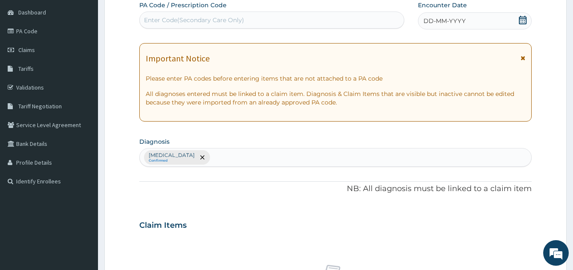
click at [484, 18] on div "DD-MM-YYYY" at bounding box center [475, 20] width 114 height 17
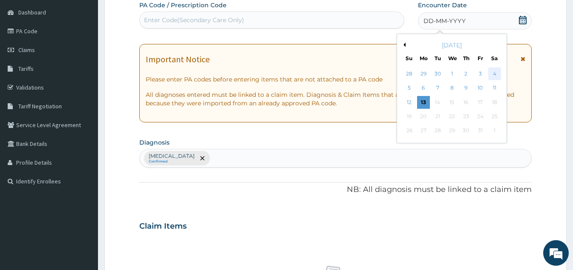
click at [499, 72] on div "4" at bounding box center [495, 73] width 13 height 13
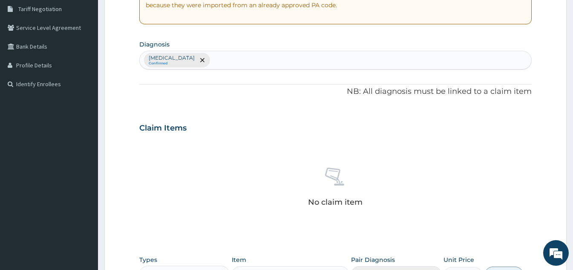
scroll to position [345, 0]
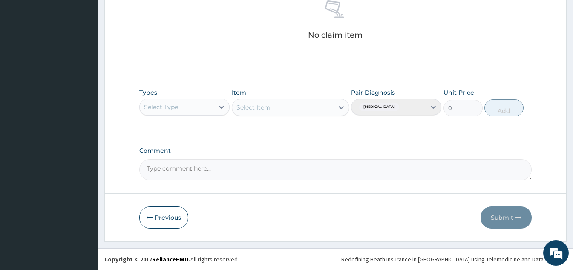
type input "PA/1763BA"
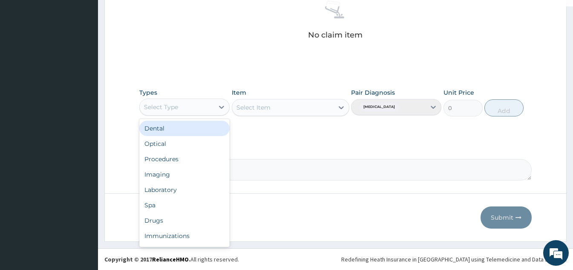
scroll to position [29, 0]
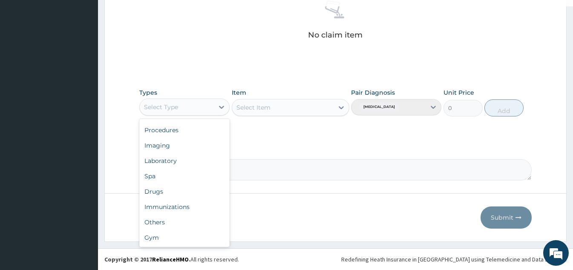
click at [204, 243] on div "Gym" at bounding box center [184, 237] width 90 height 15
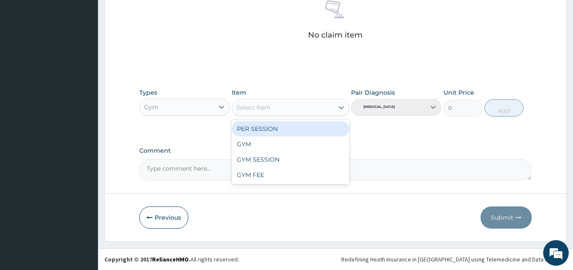
click at [296, 151] on div "GYM" at bounding box center [291, 143] width 118 height 15
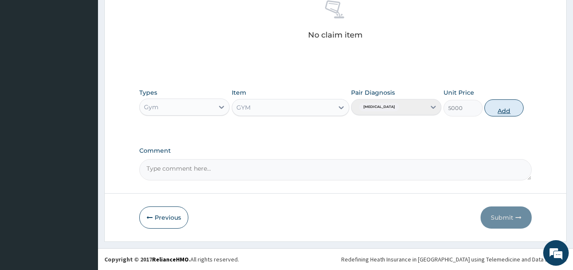
click at [506, 110] on button "Add" at bounding box center [504, 107] width 39 height 17
type input "0"
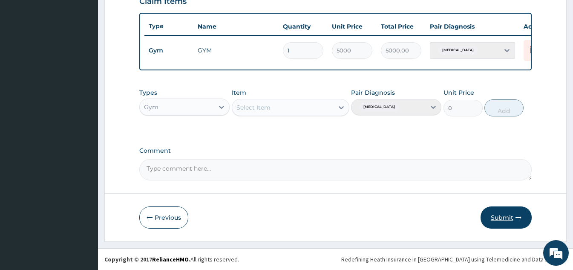
click at [510, 223] on button "Submit" at bounding box center [506, 217] width 51 height 22
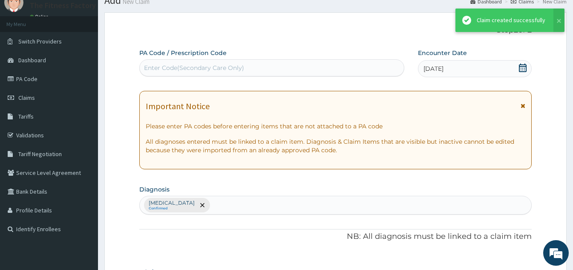
scroll to position [311, 0]
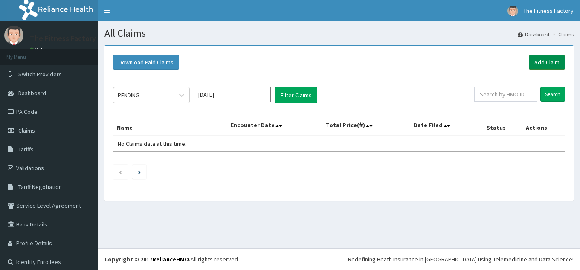
click at [529, 69] on link "Add Claim" at bounding box center [547, 62] width 36 height 14
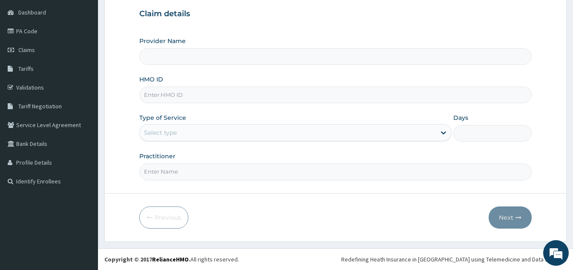
click at [361, 103] on input "HMO ID" at bounding box center [335, 95] width 393 height 17
type input "Fitness Factory Ltd"
type input "1"
type input "PWC/10364/A"
click at [283, 169] on input "Practitioner" at bounding box center [335, 171] width 393 height 17
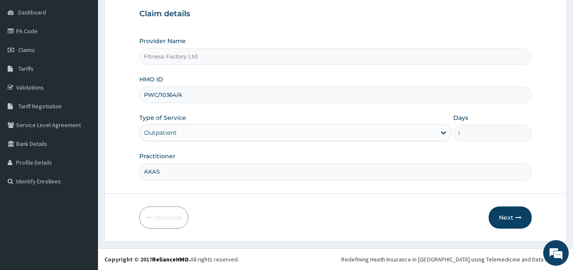
type input "AKASH"
click at [514, 217] on button "Next" at bounding box center [510, 217] width 43 height 22
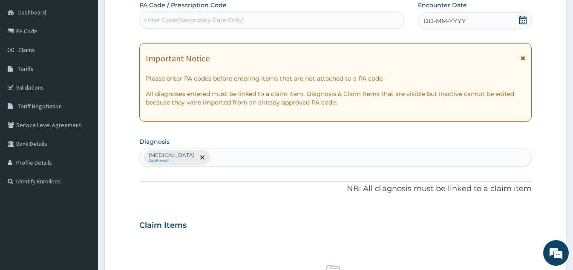
click at [466, 25] on div "DD-MM-YYYY" at bounding box center [475, 20] width 114 height 17
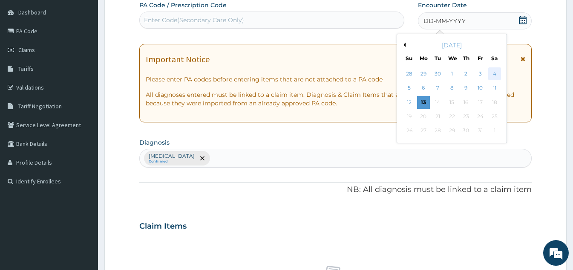
click at [495, 74] on div "4" at bounding box center [495, 73] width 13 height 13
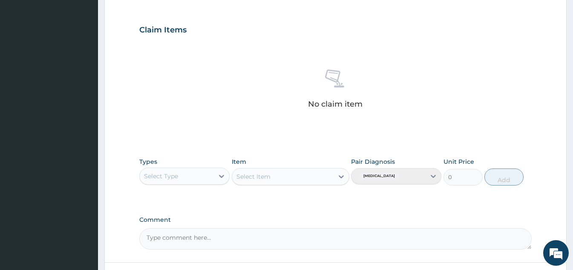
scroll to position [345, 0]
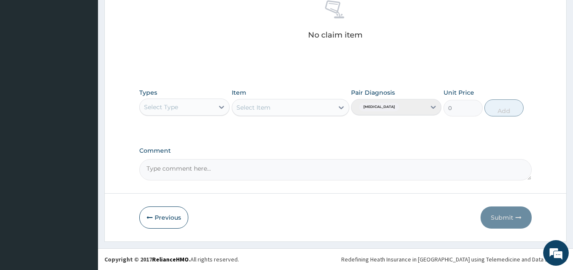
type input "PA/899669"
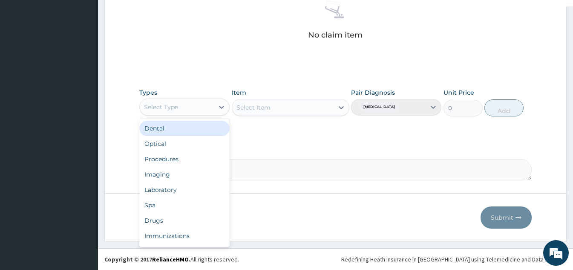
scroll to position [29, 0]
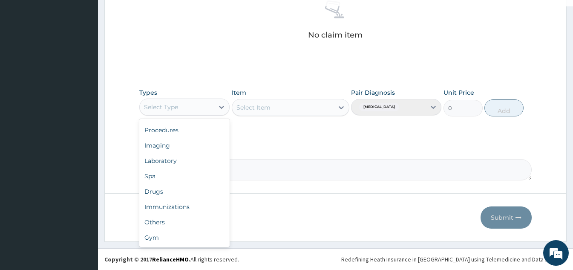
click at [194, 243] on div "Gym" at bounding box center [184, 237] width 90 height 15
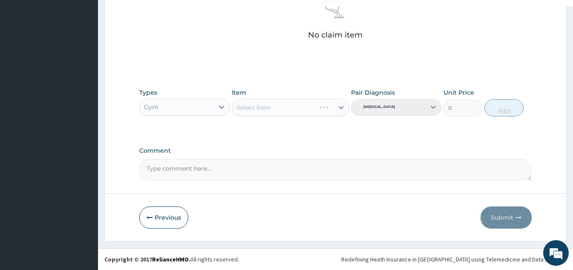
click at [330, 107] on div "Select Item" at bounding box center [291, 107] width 118 height 17
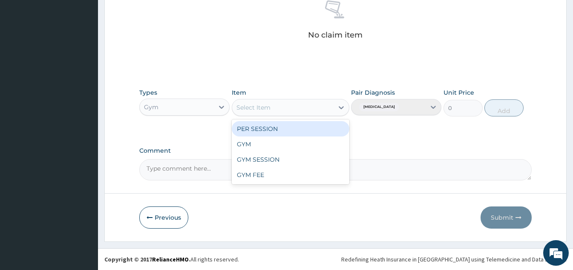
click at [313, 139] on div "GYM" at bounding box center [291, 143] width 118 height 15
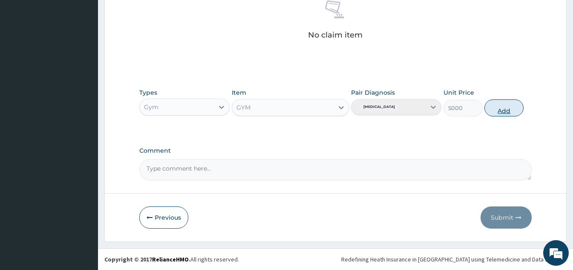
click at [512, 109] on button "Add" at bounding box center [504, 107] width 39 height 17
type input "0"
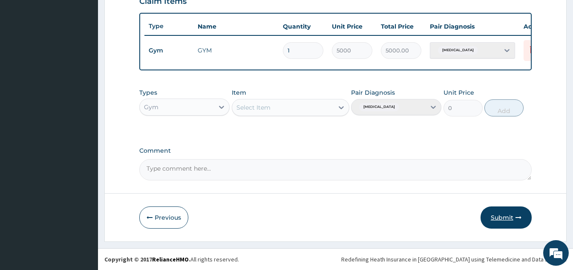
click at [498, 228] on button "Submit" at bounding box center [506, 217] width 51 height 22
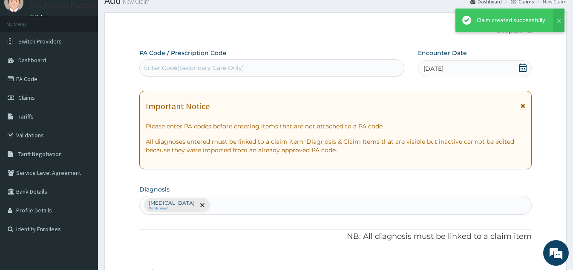
scroll to position [311, 0]
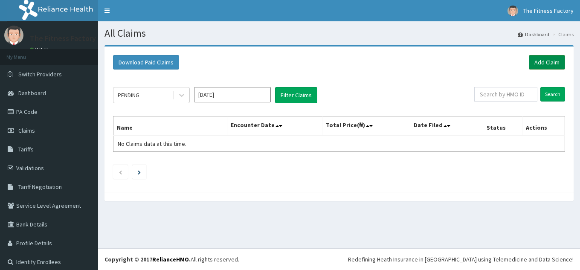
click at [543, 68] on link "Add Claim" at bounding box center [547, 62] width 36 height 14
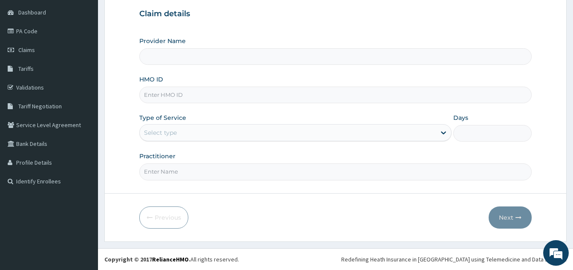
click at [358, 97] on input "HMO ID" at bounding box center [335, 95] width 393 height 17
type input "Fitness Factory Ltd"
type input "1"
type input "SLB/10792/A"
click at [275, 179] on input "Practitioner" at bounding box center [335, 171] width 393 height 17
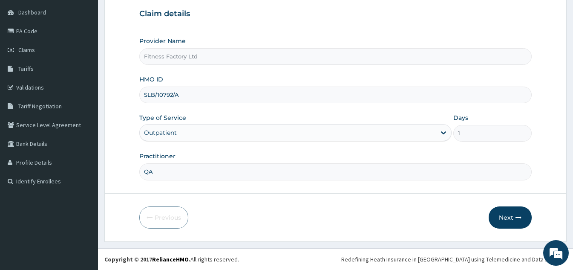
type input "Q"
type input "AKASH"
click at [515, 214] on button "Next" at bounding box center [510, 217] width 43 height 22
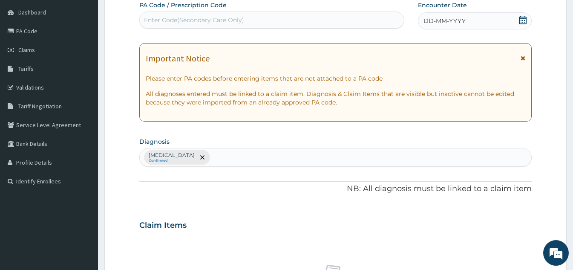
click at [493, 24] on div "DD-MM-YYYY" at bounding box center [475, 20] width 114 height 17
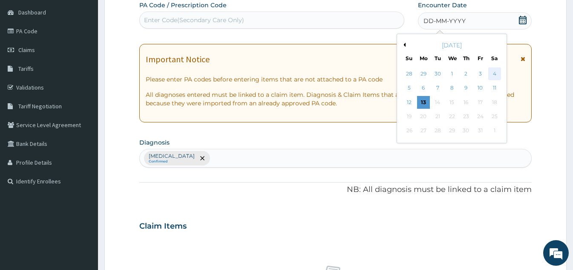
click at [496, 79] on div "4" at bounding box center [495, 73] width 13 height 13
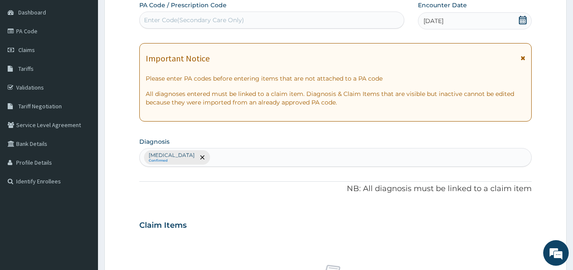
click at [395, 35] on div "PA Code / Prescription Code Enter Code(Secondary Care Only) Encounter Date 04-1…" at bounding box center [335, 223] width 393 height 444
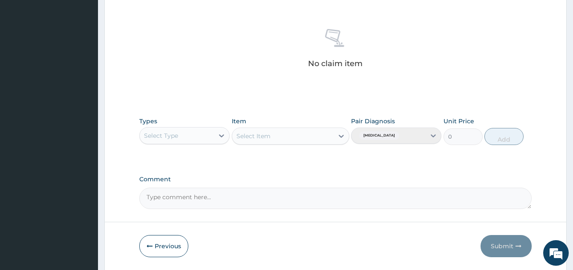
scroll to position [345, 0]
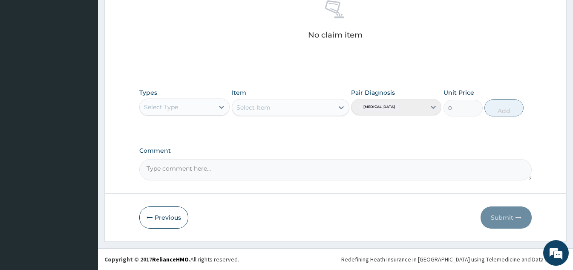
type input "PA/D35D2C"
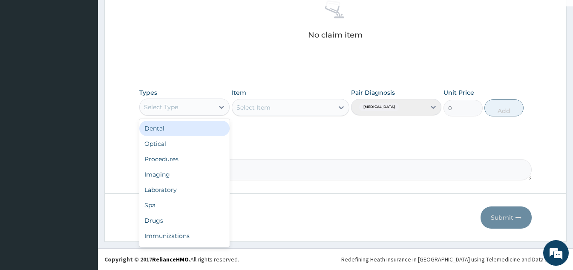
scroll to position [29, 0]
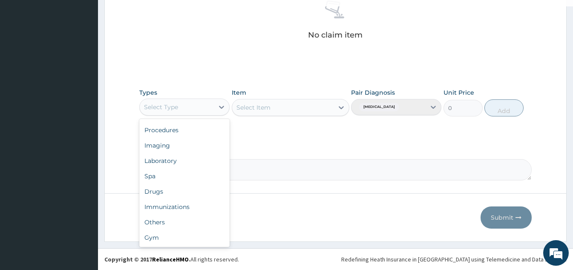
click at [212, 235] on div "Gym" at bounding box center [184, 237] width 90 height 15
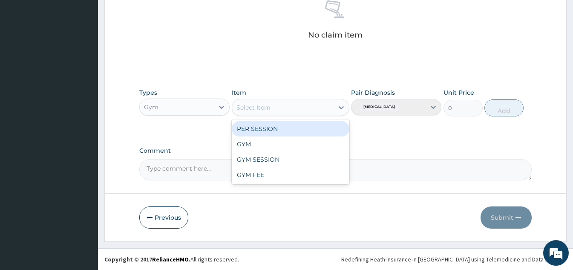
click at [301, 142] on div "GYM" at bounding box center [291, 143] width 118 height 15
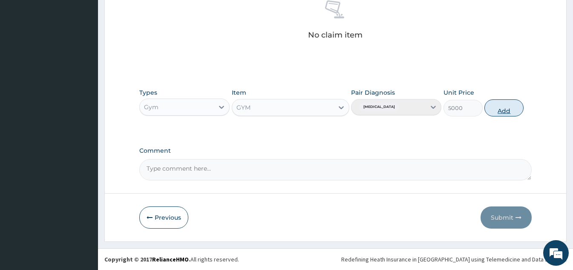
click at [503, 114] on button "Add" at bounding box center [504, 107] width 39 height 17
type input "0"
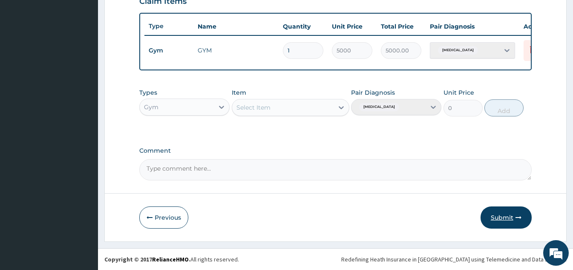
click at [497, 218] on button "Submit" at bounding box center [506, 217] width 51 height 22
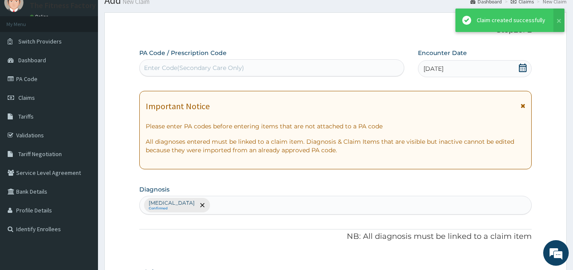
scroll to position [311, 0]
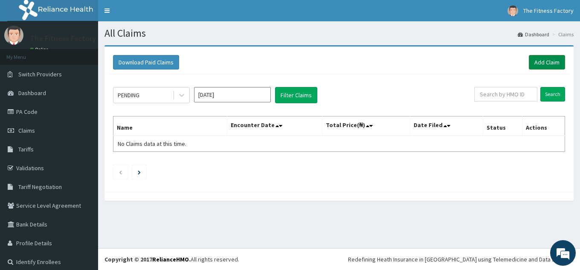
click at [542, 57] on link "Add Claim" at bounding box center [547, 62] width 36 height 14
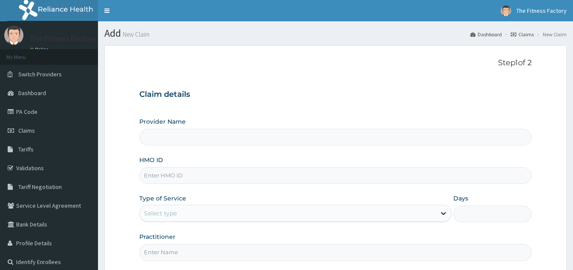
click at [343, 155] on div "Provider Name HMO ID Type of Service Select type Days Practitioner" at bounding box center [335, 188] width 393 height 143
click at [342, 179] on input "HMO ID" at bounding box center [335, 175] width 393 height 17
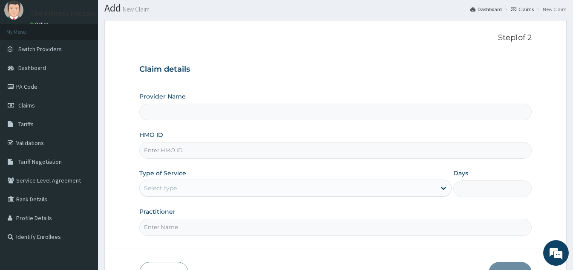
scroll to position [81, 0]
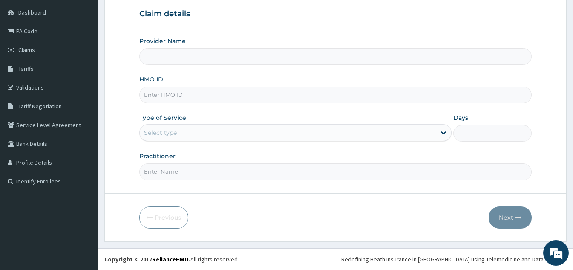
type input "Fitness Factory Ltd"
type input "1"
type input "LFL/10085/A"
click at [250, 174] on input "Practitioner" at bounding box center [335, 171] width 393 height 17
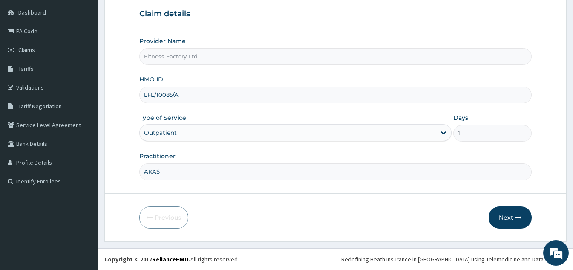
type input "AKASH"
click at [504, 214] on button "Next" at bounding box center [510, 217] width 43 height 22
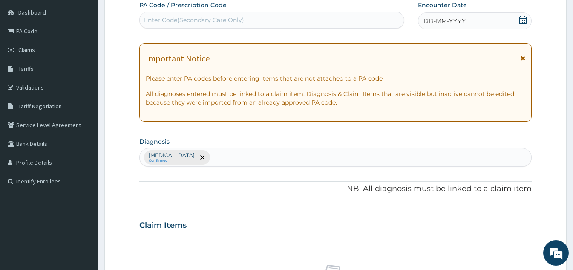
click at [477, 18] on div "DD-MM-YYYY" at bounding box center [475, 20] width 114 height 17
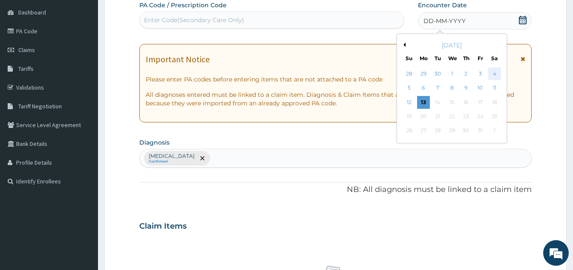
click at [497, 78] on div "4" at bounding box center [495, 73] width 13 height 13
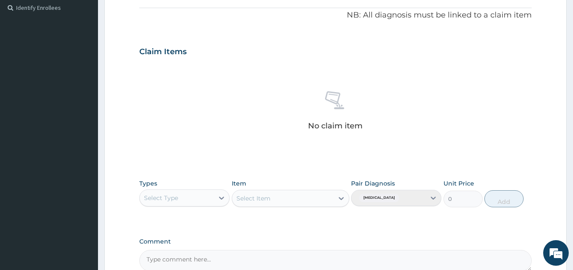
scroll to position [345, 0]
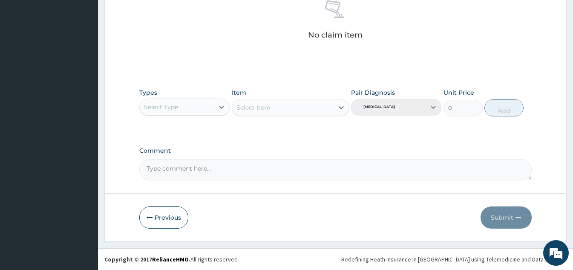
type input "PA/1FBFDD"
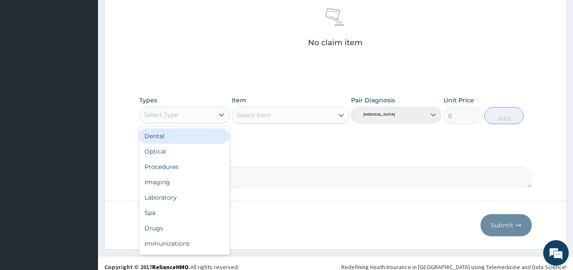
scroll to position [29, 0]
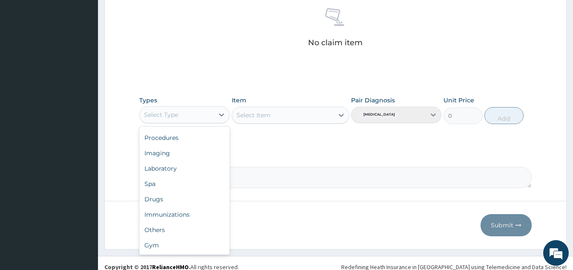
click at [189, 249] on div "Gym" at bounding box center [184, 244] width 90 height 15
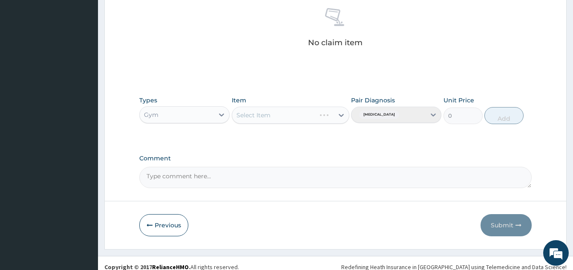
click at [329, 113] on div "Select Item" at bounding box center [291, 115] width 118 height 17
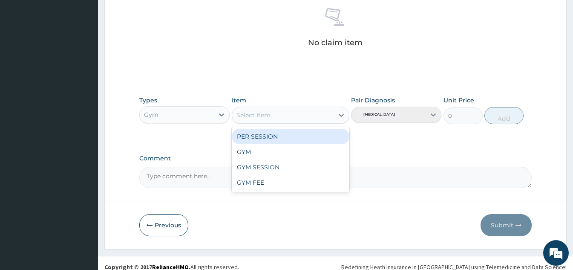
click at [295, 154] on div "GYM" at bounding box center [291, 151] width 118 height 15
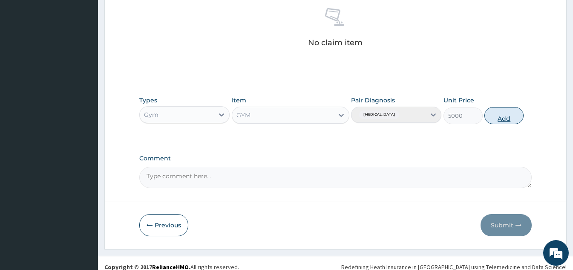
click at [508, 115] on button "Add" at bounding box center [504, 115] width 39 height 17
type input "0"
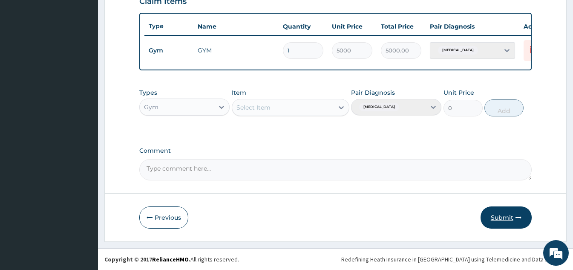
click at [499, 223] on button "Submit" at bounding box center [506, 217] width 51 height 22
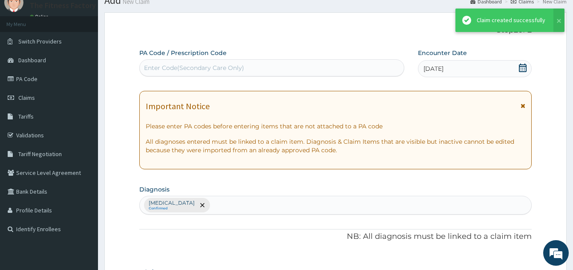
scroll to position [311, 0]
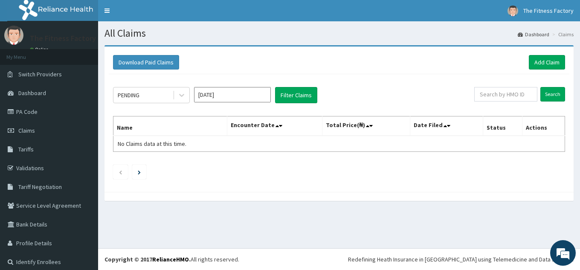
click at [532, 75] on div "PENDING Oct 2025 Filter Claims Search Name Encounter Date Total Price(₦) Date F…" at bounding box center [339, 130] width 460 height 113
click at [540, 64] on link "Add Claim" at bounding box center [547, 62] width 36 height 14
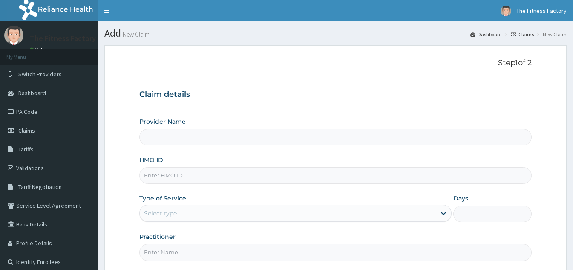
click at [353, 156] on div "HMO ID" at bounding box center [335, 170] width 393 height 28
click at [350, 179] on input "HMO ID" at bounding box center [335, 175] width 393 height 17
type input "L"
type input "Fitness Factory Ltd"
type input "1"
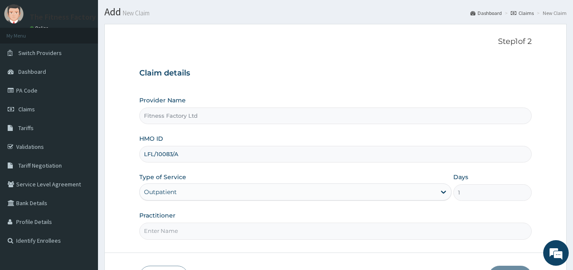
scroll to position [81, 0]
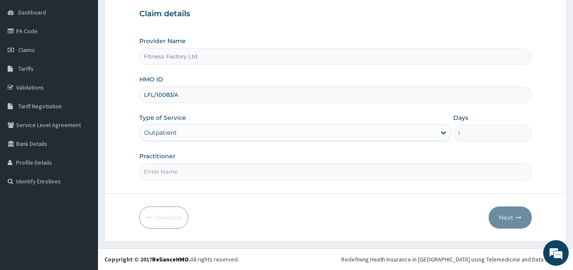
type input "LFL/10083/A"
click at [263, 150] on div "Provider Name Fitness Factory Ltd HMO ID LFL/10083/A Type of Service Outpatient…" at bounding box center [335, 108] width 393 height 143
click at [280, 174] on input "Practitioner" at bounding box center [335, 171] width 393 height 17
type input "AKASH"
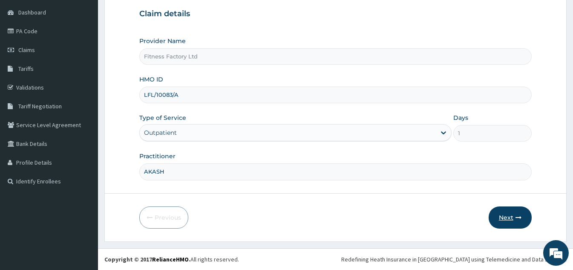
click at [520, 215] on icon "button" at bounding box center [519, 217] width 6 height 6
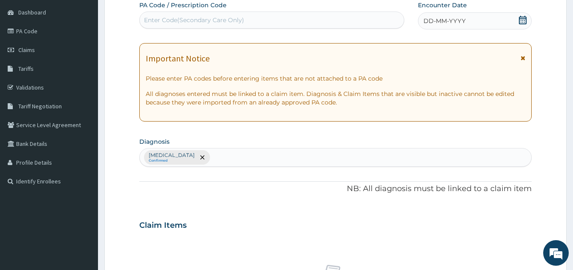
click at [494, 29] on div "DD-MM-YYYY" at bounding box center [475, 20] width 114 height 17
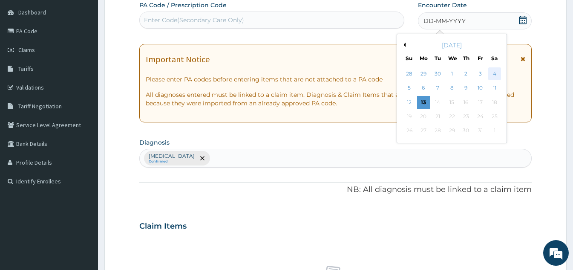
click at [497, 76] on div "4" at bounding box center [495, 73] width 13 height 13
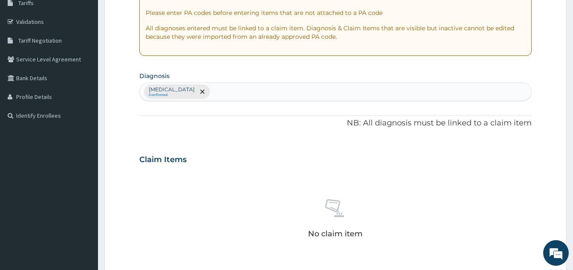
scroll to position [345, 0]
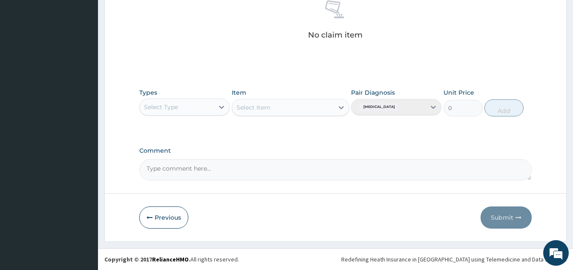
type input "PA/4F5ABC"
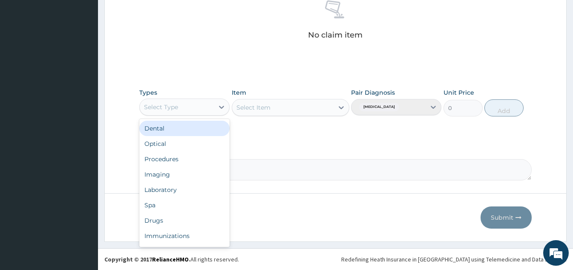
scroll to position [29, 0]
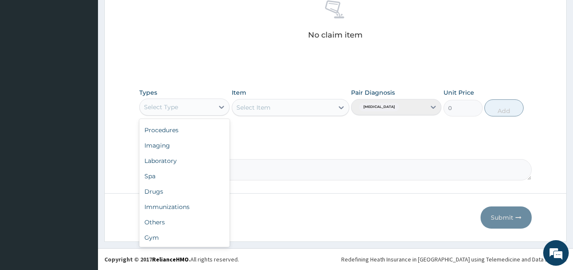
click at [201, 241] on div "Gym" at bounding box center [184, 237] width 90 height 15
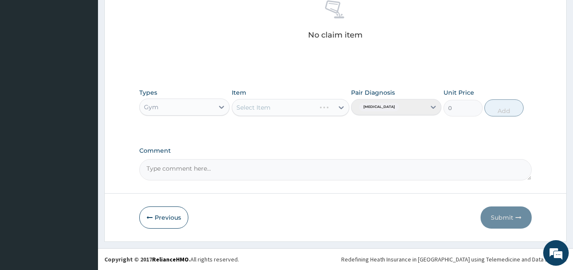
click at [327, 110] on div "Select Item" at bounding box center [291, 107] width 118 height 17
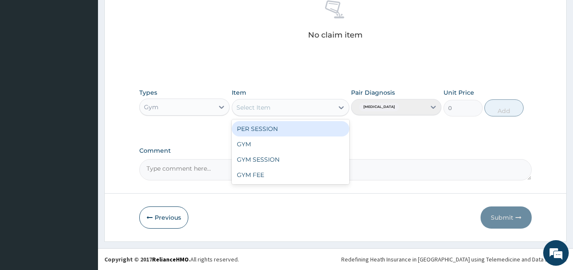
click at [311, 136] on div "GYM" at bounding box center [291, 143] width 118 height 15
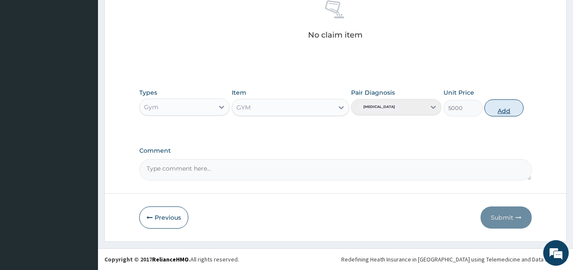
click at [502, 109] on button "Add" at bounding box center [504, 107] width 39 height 17
type input "0"
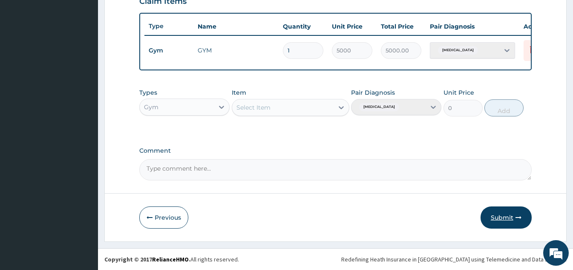
click at [509, 208] on button "Submit" at bounding box center [506, 217] width 51 height 22
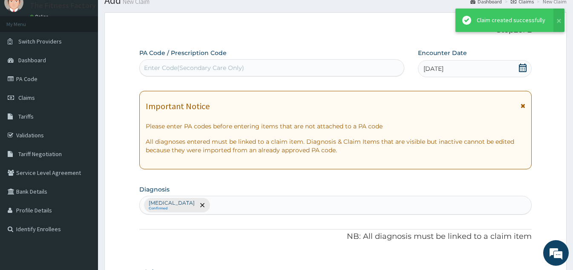
scroll to position [311, 0]
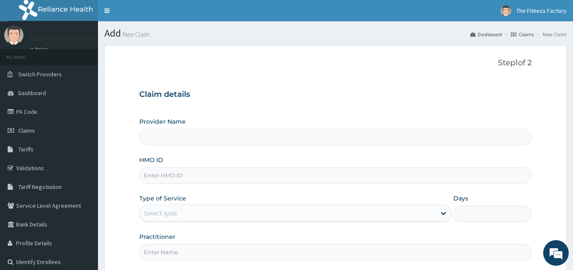
click at [422, 182] on input "HMO ID" at bounding box center [335, 175] width 393 height 17
type input "Fitness Factory Ltd"
type input "1"
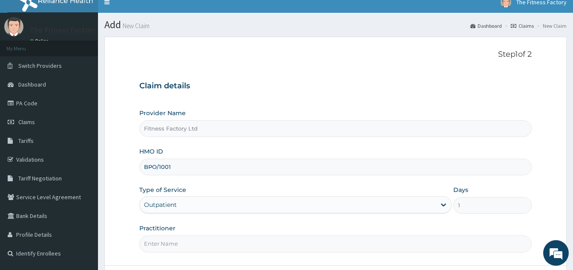
scroll to position [11, 0]
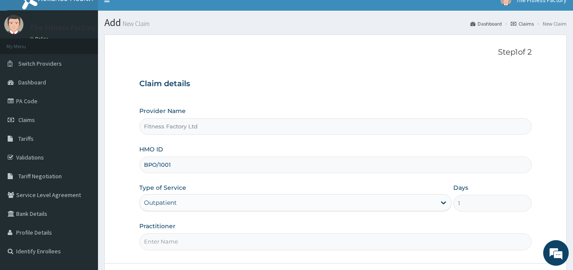
click at [180, 162] on input "BPO/1001" at bounding box center [335, 164] width 393 height 17
type input "BPO/10017/A"
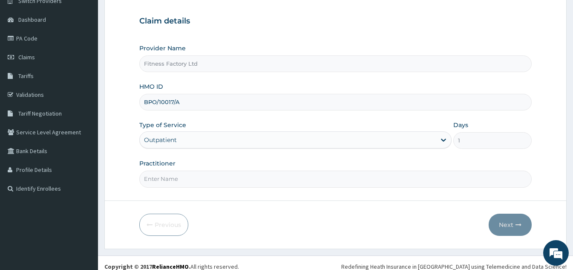
scroll to position [81, 0]
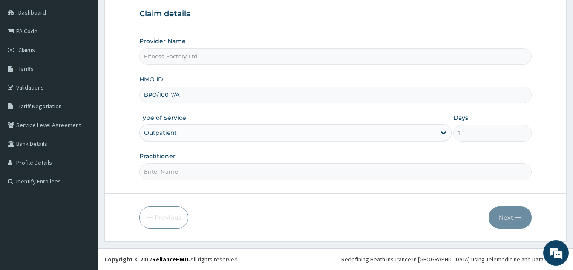
click at [149, 175] on input "Practitioner" at bounding box center [335, 171] width 393 height 17
type input "AKASH"
click at [500, 223] on button "Next" at bounding box center [510, 217] width 43 height 22
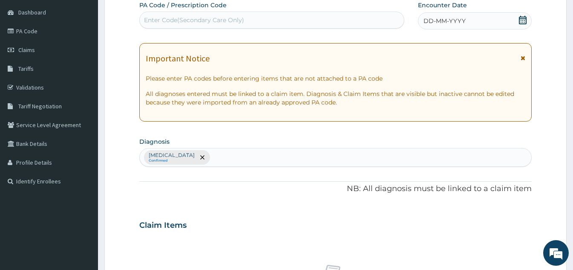
click at [494, 19] on div "DD-MM-YYYY" at bounding box center [475, 20] width 114 height 17
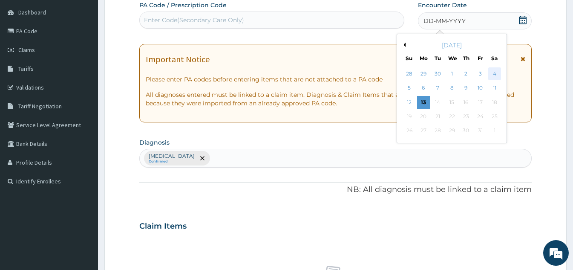
click at [499, 80] on div "4" at bounding box center [495, 73] width 13 height 13
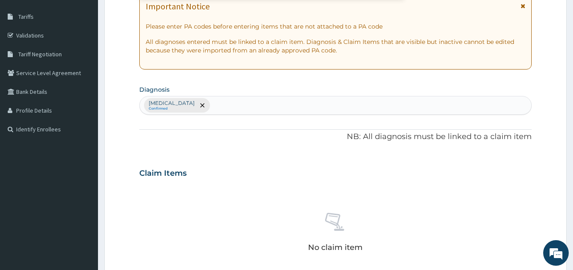
scroll to position [345, 0]
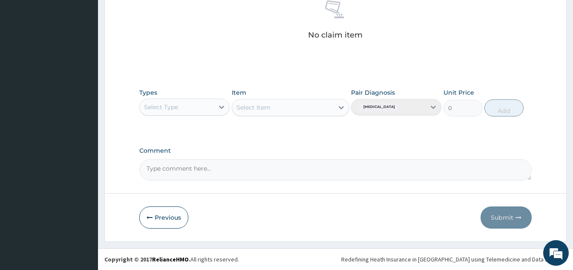
type input "PA/77F827"
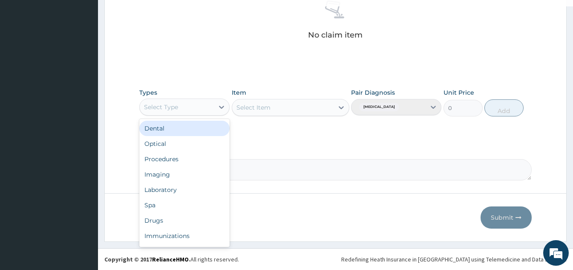
scroll to position [29, 0]
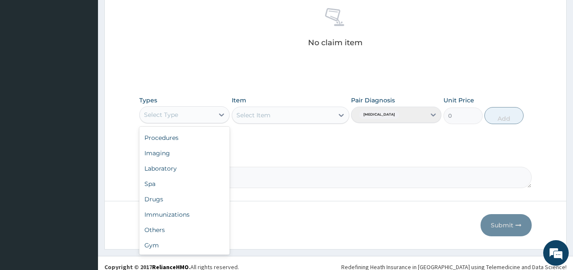
click at [196, 239] on div "Gym" at bounding box center [184, 244] width 90 height 15
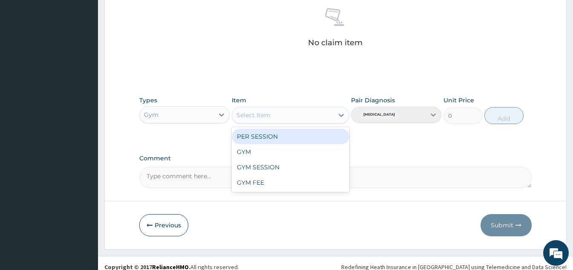
click at [304, 154] on div "GYM" at bounding box center [291, 151] width 118 height 15
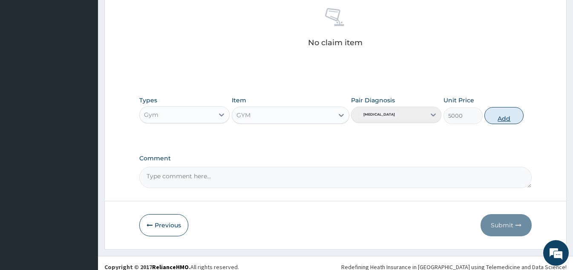
click at [504, 119] on button "Add" at bounding box center [504, 115] width 39 height 17
type input "0"
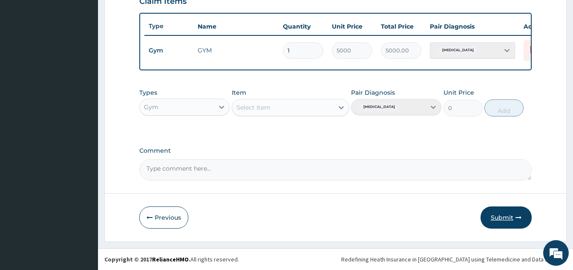
click at [498, 225] on button "Submit" at bounding box center [506, 217] width 51 height 22
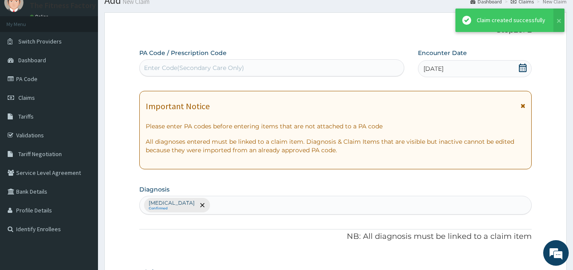
scroll to position [311, 0]
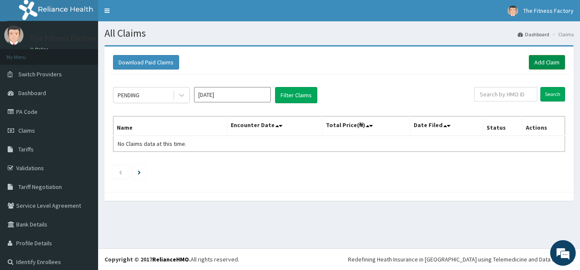
click at [535, 69] on link "Add Claim" at bounding box center [547, 62] width 36 height 14
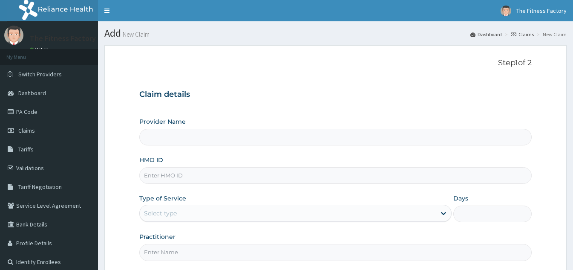
click at [275, 177] on input "HMO ID" at bounding box center [335, 175] width 393 height 17
type input "Fitness Factory Ltd"
type input "1"
type input "TLR/10105/A"
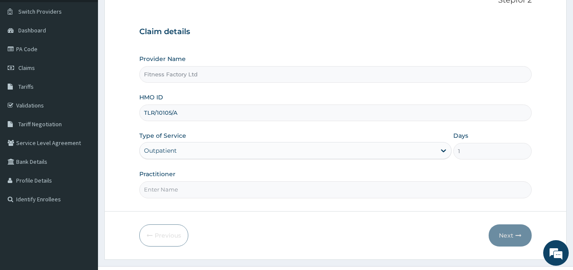
scroll to position [81, 0]
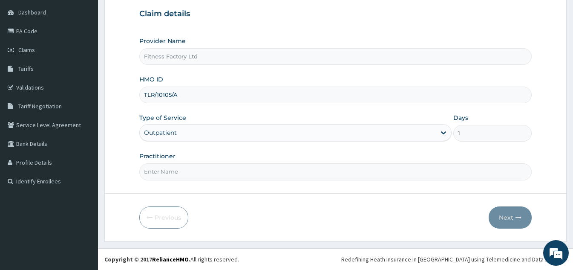
click at [288, 173] on input "Practitioner" at bounding box center [335, 171] width 393 height 17
type input "AKASH"
click at [527, 218] on button "Next" at bounding box center [510, 217] width 43 height 22
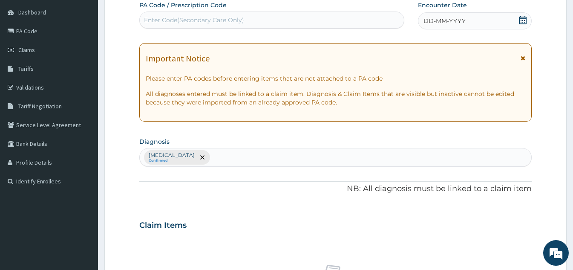
click at [500, 28] on div "DD-MM-YYYY" at bounding box center [475, 20] width 114 height 17
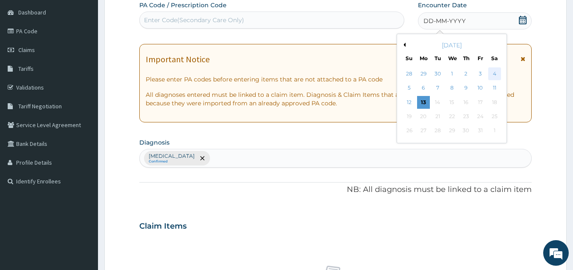
click at [496, 75] on div "4" at bounding box center [495, 73] width 13 height 13
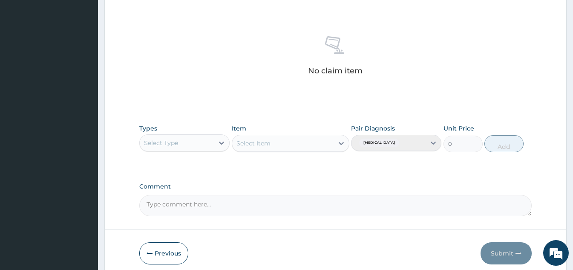
scroll to position [345, 0]
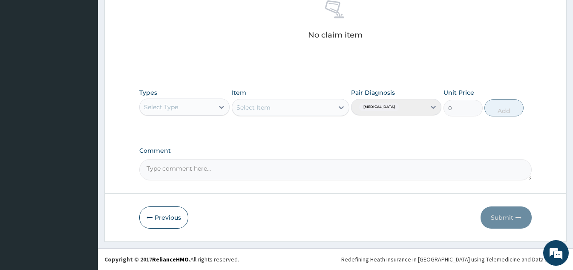
type input "PA/E1FC02"
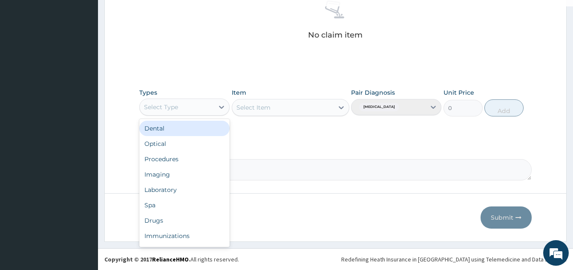
scroll to position [29, 0]
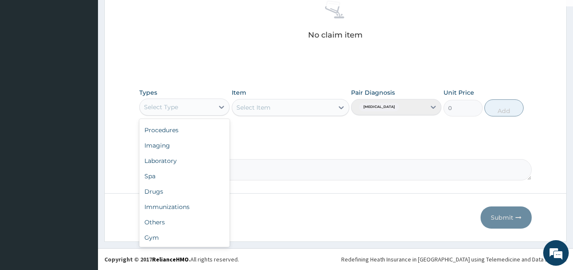
click at [194, 238] on div "Gym" at bounding box center [184, 237] width 90 height 15
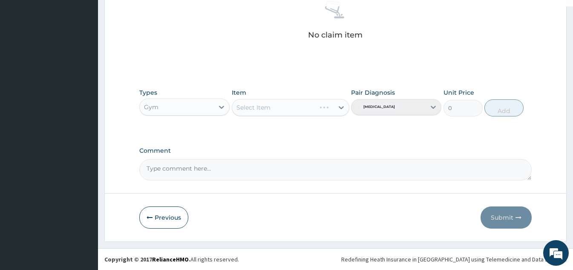
click at [318, 108] on div "Select Item" at bounding box center [291, 107] width 118 height 17
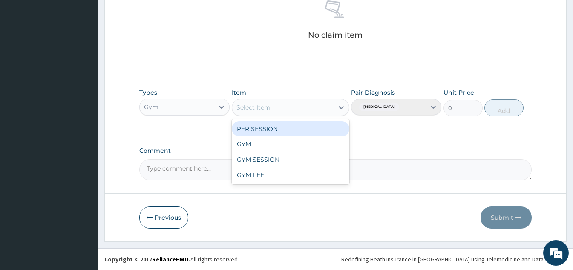
click at [316, 143] on div "GYM" at bounding box center [291, 143] width 118 height 15
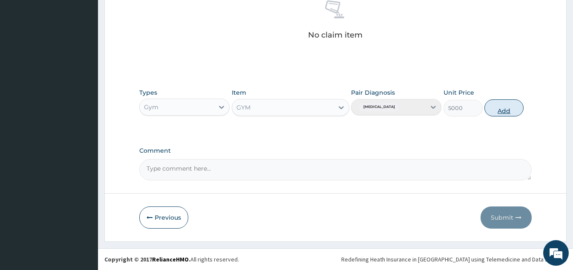
click at [503, 106] on button "Add" at bounding box center [504, 107] width 39 height 17
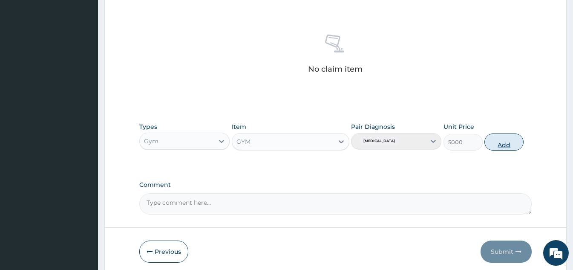
type input "0"
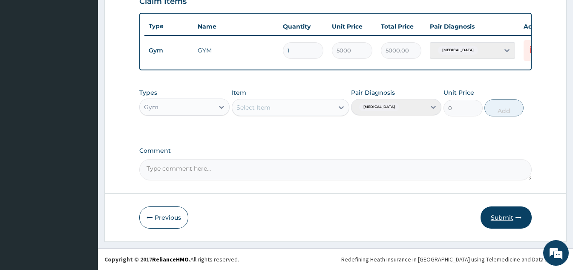
click at [496, 221] on button "Submit" at bounding box center [506, 217] width 51 height 22
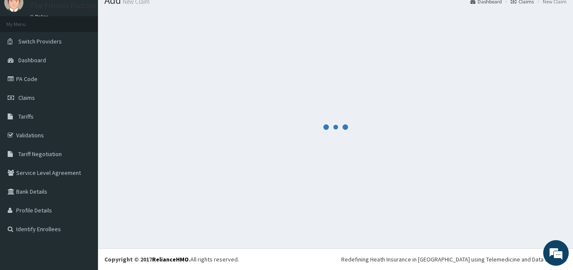
scroll to position [311, 0]
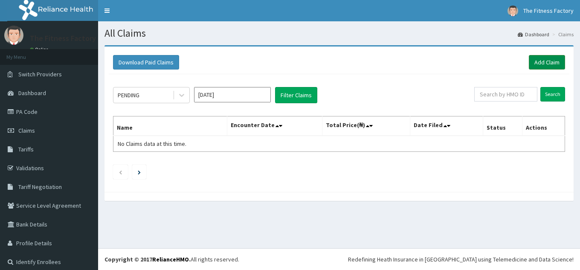
click at [538, 64] on link "Add Claim" at bounding box center [547, 62] width 36 height 14
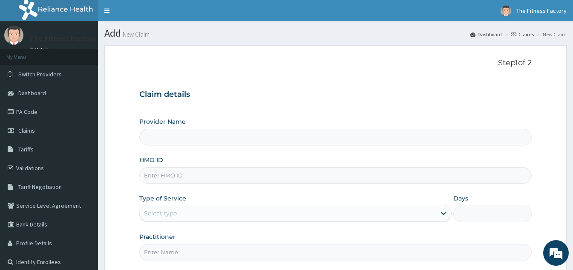
type input "Fitness Factory Ltd"
type input "1"
click at [162, 189] on div "Provider Name Fitness Factory Ltd HMO ID Type of Service Outpatient Days 1 Prac…" at bounding box center [335, 188] width 393 height 143
click at [166, 176] on input "HMO ID" at bounding box center [335, 175] width 393 height 17
type input "TFP/10004/A"
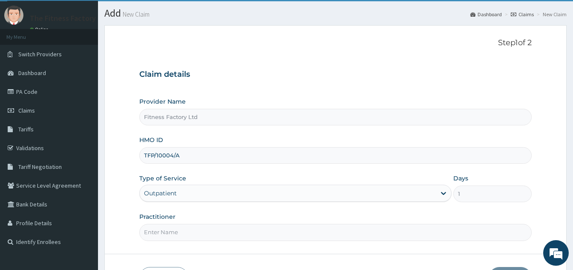
scroll to position [81, 0]
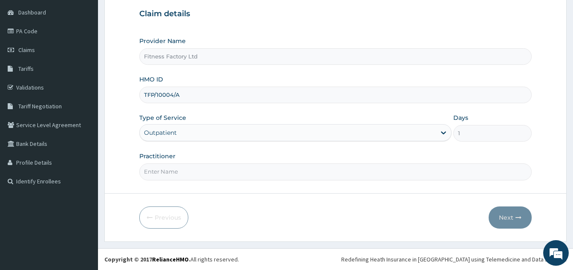
click at [150, 174] on input "Practitioner" at bounding box center [335, 171] width 393 height 17
type input "AKASH"
click at [513, 222] on button "Next" at bounding box center [510, 217] width 43 height 22
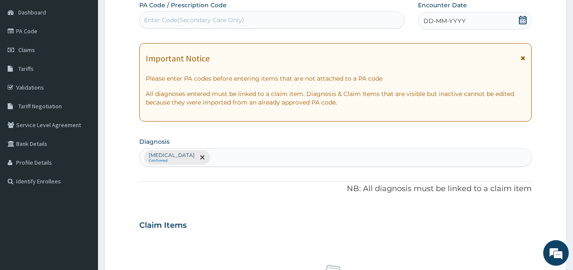
click at [460, 8] on label "Encounter Date" at bounding box center [442, 5] width 49 height 9
click at [509, 20] on div "DD-MM-YYYY" at bounding box center [475, 20] width 114 height 17
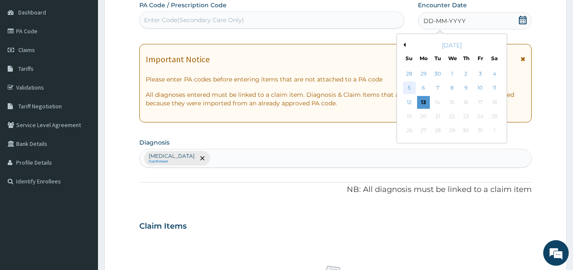
click at [411, 90] on div "5" at bounding box center [409, 88] width 13 height 13
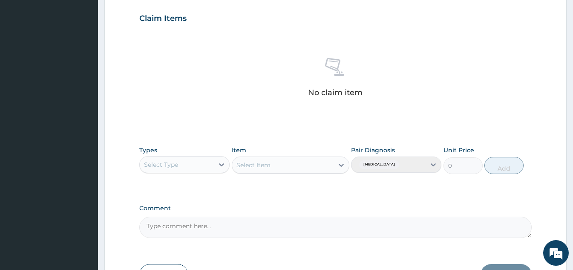
scroll to position [345, 0]
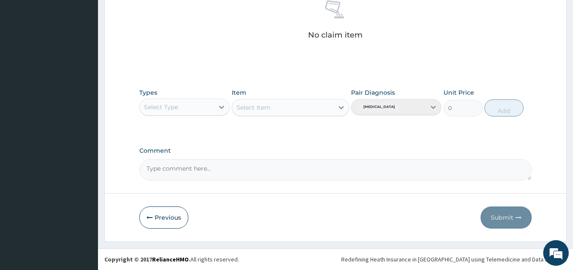
type input "PA/EFA2AB"
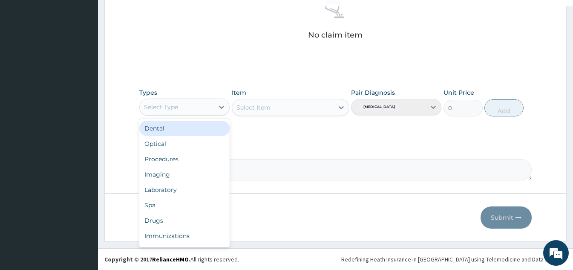
scroll to position [29, 0]
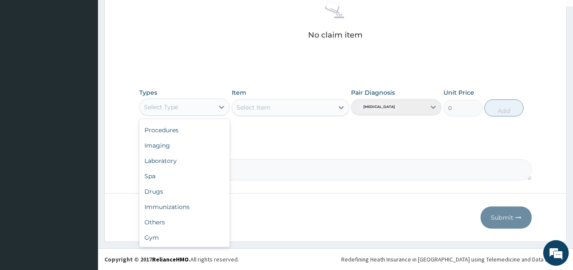
click at [190, 239] on div "Gym" at bounding box center [184, 237] width 90 height 15
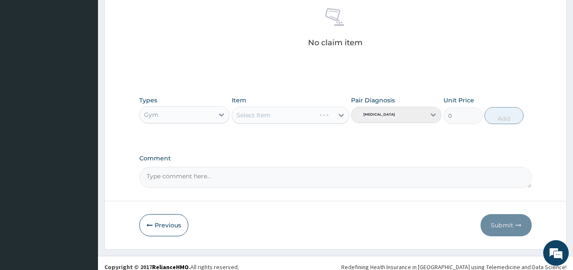
click at [327, 106] on div "Item Select Item" at bounding box center [291, 110] width 118 height 28
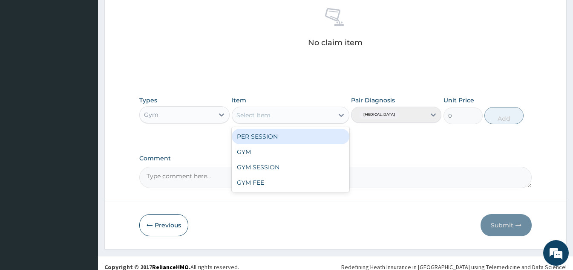
click at [292, 156] on div "GYM" at bounding box center [291, 151] width 118 height 15
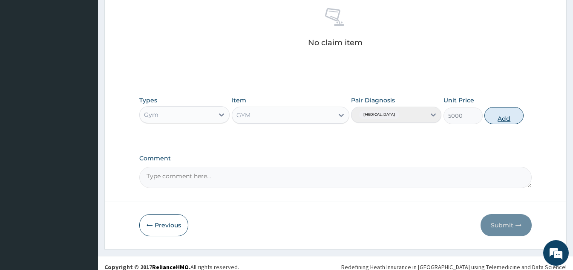
click at [501, 119] on button "Add" at bounding box center [504, 115] width 39 height 17
type input "0"
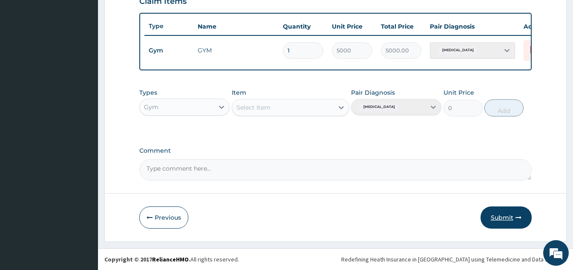
click at [506, 223] on button "Submit" at bounding box center [506, 217] width 51 height 22
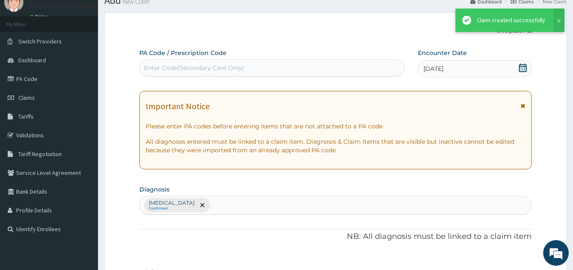
scroll to position [311, 0]
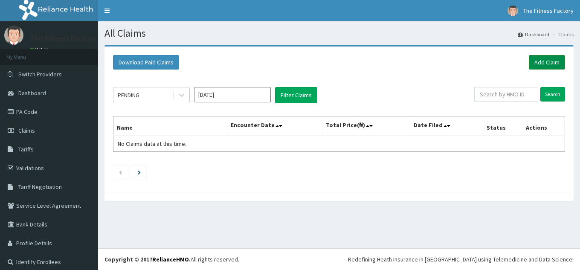
click at [543, 69] on link "Add Claim" at bounding box center [547, 62] width 36 height 14
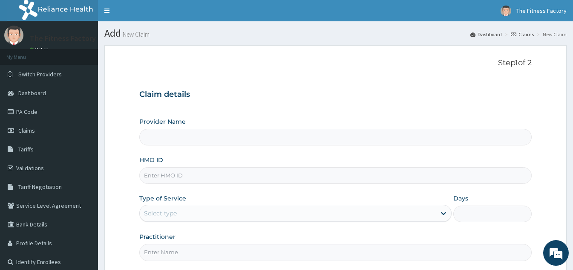
click at [379, 173] on input "HMO ID" at bounding box center [335, 175] width 393 height 17
type input "Fitness Factory Ltd"
type input "1"
type input "TFP/10004/A"
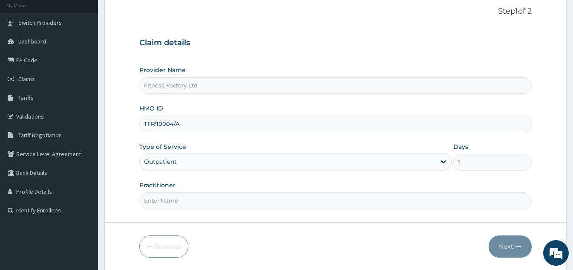
scroll to position [81, 0]
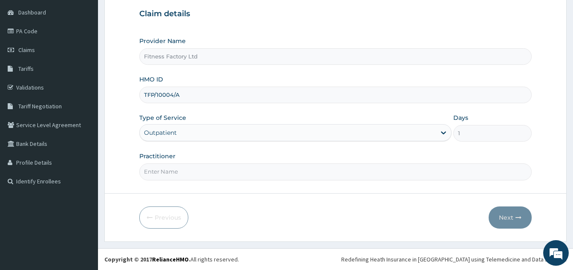
click at [157, 172] on input "Practitioner" at bounding box center [335, 171] width 393 height 17
type input "AKASH"
click at [506, 221] on button "Next" at bounding box center [510, 217] width 43 height 22
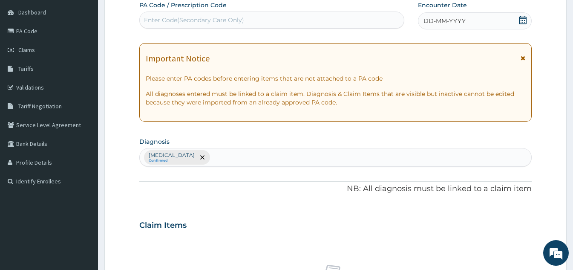
click at [481, 19] on div "DD-MM-YYYY" at bounding box center [475, 20] width 114 height 17
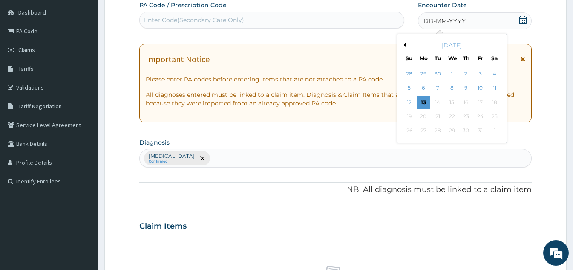
scroll to position [0, 0]
click at [494, 77] on div "4" at bounding box center [495, 73] width 13 height 13
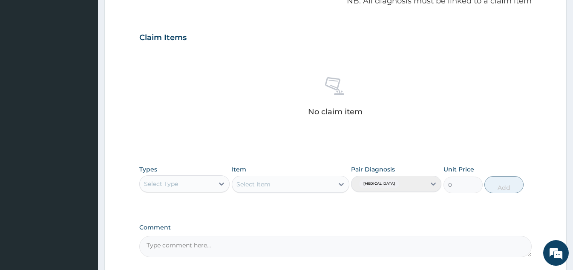
scroll to position [345, 0]
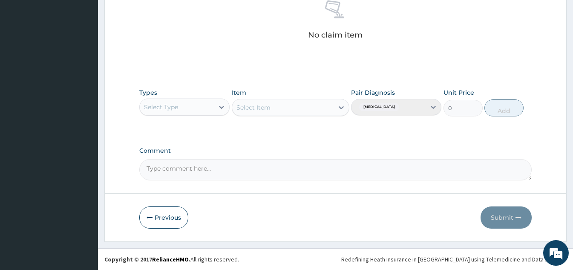
type input "PA/E1E73D"
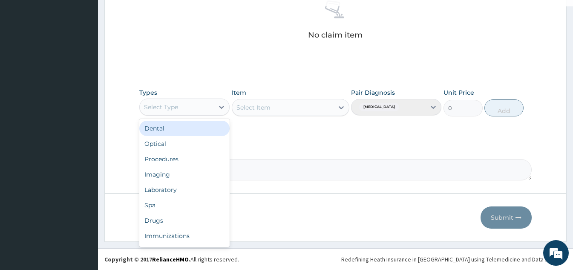
scroll to position [29, 0]
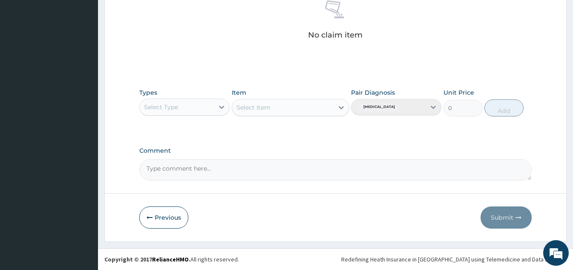
click at [353, 147] on label "Comment" at bounding box center [335, 150] width 393 height 7
click at [353, 159] on textarea "Comment" at bounding box center [335, 169] width 393 height 21
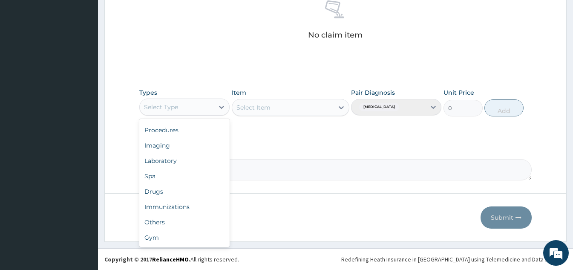
click at [190, 237] on div "Gym" at bounding box center [184, 237] width 90 height 15
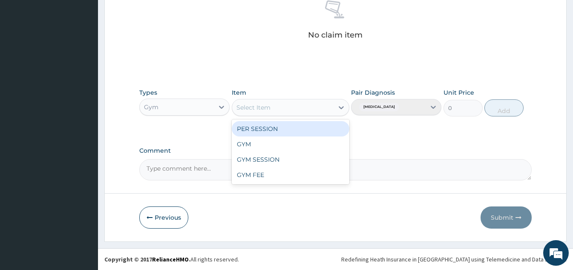
click at [293, 143] on div "GYM" at bounding box center [291, 143] width 118 height 15
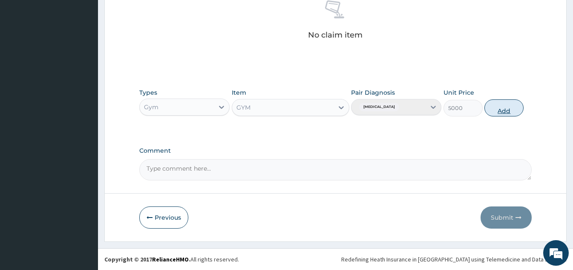
click at [507, 110] on button "Add" at bounding box center [504, 107] width 39 height 17
type input "0"
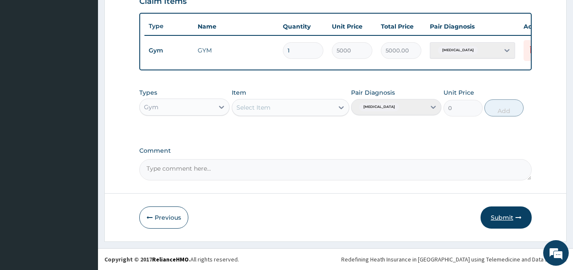
click at [512, 221] on button "Submit" at bounding box center [506, 217] width 51 height 22
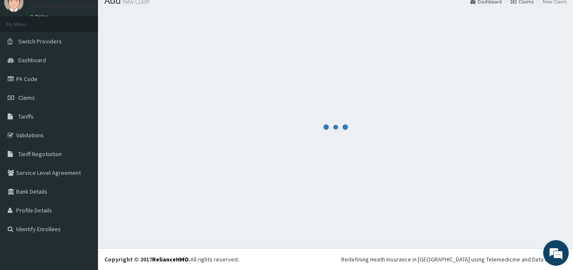
scroll to position [311, 0]
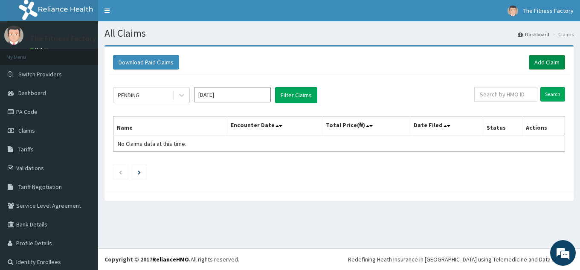
click at [537, 64] on link "Add Claim" at bounding box center [547, 62] width 36 height 14
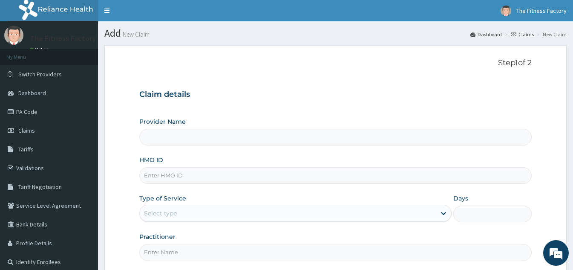
type input "Fitness Factory Ltd"
type input "1"
click at [269, 168] on input "HMO ID" at bounding box center [335, 175] width 393 height 17
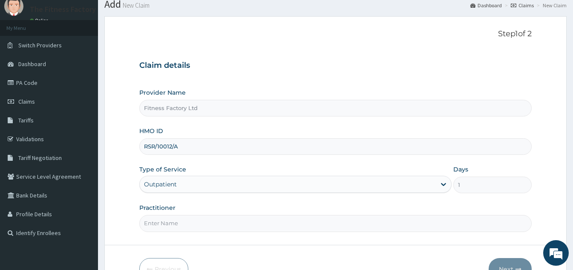
scroll to position [81, 0]
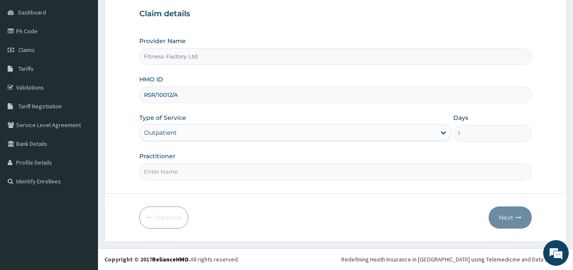
type input "RSR/10012/A"
click at [284, 175] on input "Practitioner" at bounding box center [335, 171] width 393 height 17
type input "AKASH"
click at [510, 211] on button "Next" at bounding box center [510, 217] width 43 height 22
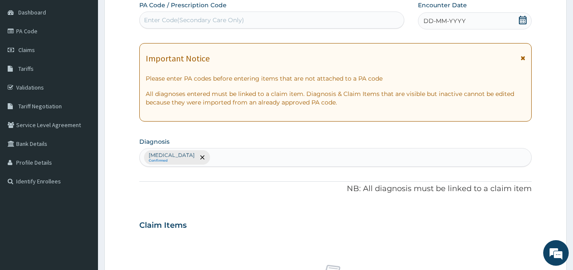
click at [482, 20] on div "DD-MM-YYYY" at bounding box center [475, 20] width 114 height 17
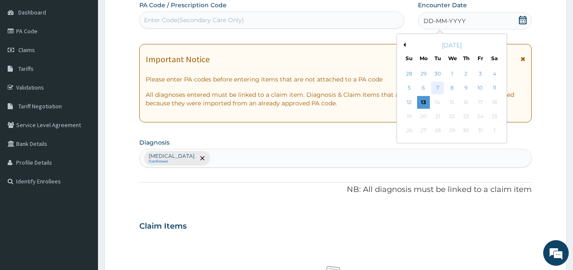
click at [433, 89] on div "7" at bounding box center [437, 88] width 13 height 13
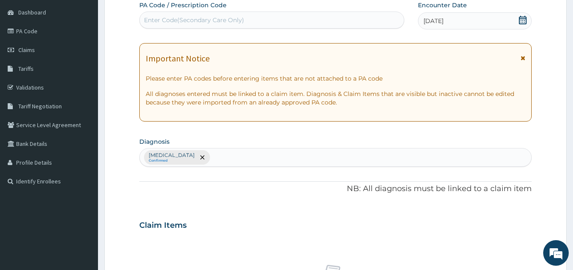
click at [489, 29] on div "07-10-2025" at bounding box center [475, 20] width 114 height 17
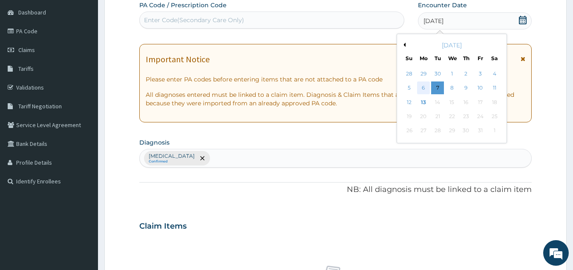
click at [420, 93] on div "6" at bounding box center [423, 88] width 13 height 13
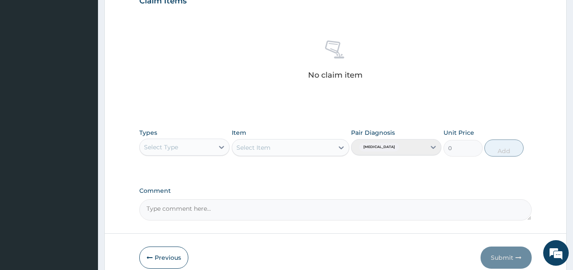
scroll to position [345, 0]
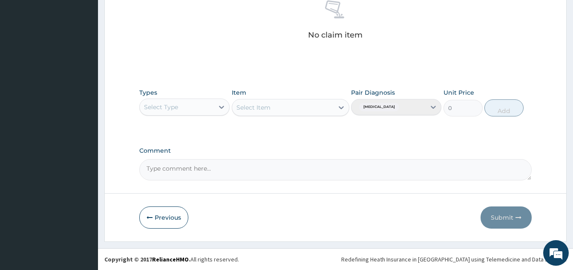
type input "PA/FFEBD2"
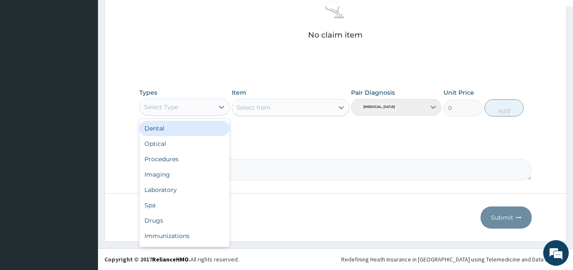
scroll to position [29, 0]
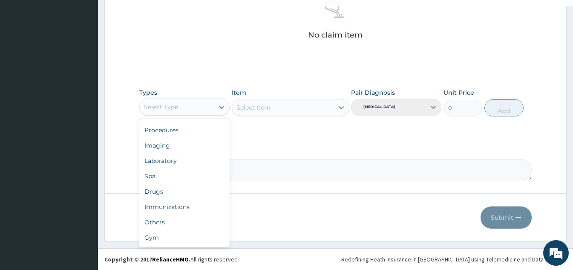
click at [194, 237] on div "Gym" at bounding box center [184, 237] width 90 height 15
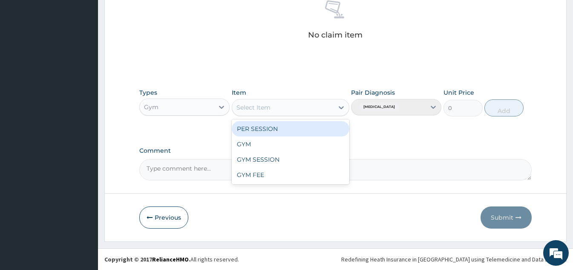
click at [304, 145] on div "GYM" at bounding box center [291, 143] width 118 height 15
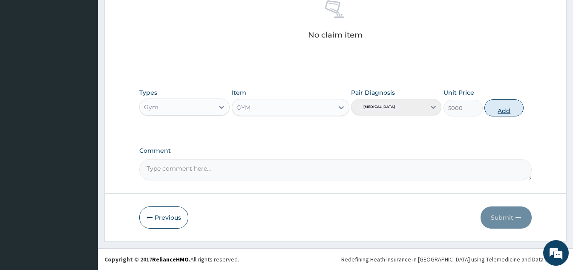
click at [497, 112] on button "Add" at bounding box center [504, 107] width 39 height 17
type input "0"
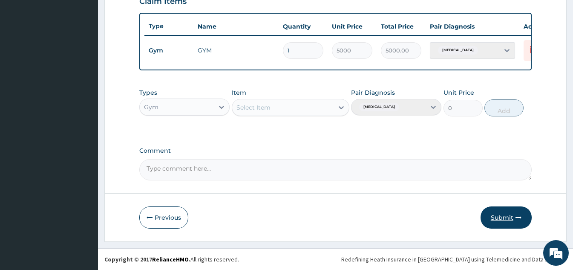
click at [499, 214] on button "Submit" at bounding box center [506, 217] width 51 height 22
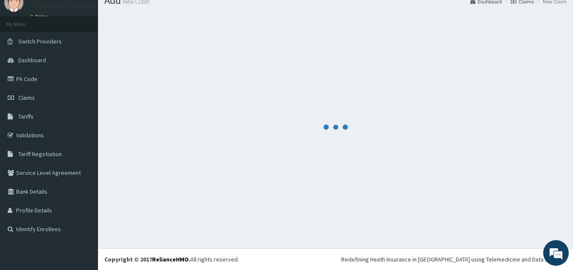
scroll to position [311, 0]
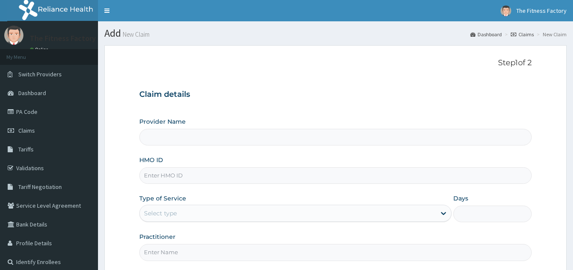
click at [318, 178] on input "HMO ID" at bounding box center [335, 175] width 393 height 17
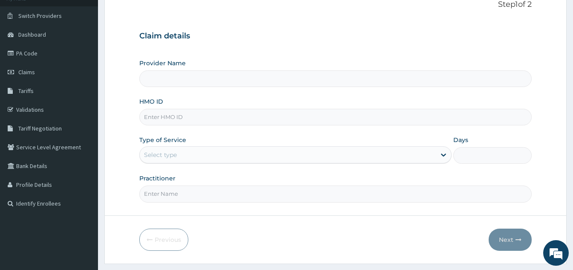
scroll to position [81, 0]
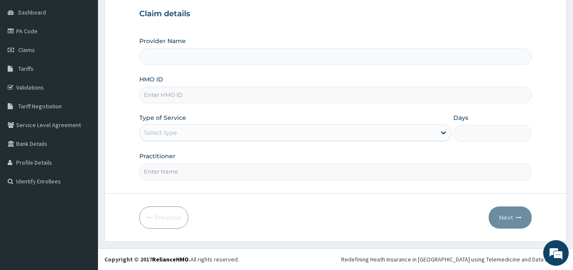
type input "Fitness Factory Ltd"
type input "1"
type input "TLR/10105/A"
click at [254, 170] on input "Practitioner" at bounding box center [335, 171] width 393 height 17
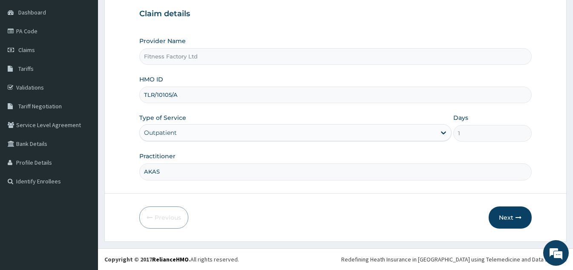
type input "AKASH"
click at [517, 211] on button "Next" at bounding box center [510, 217] width 43 height 22
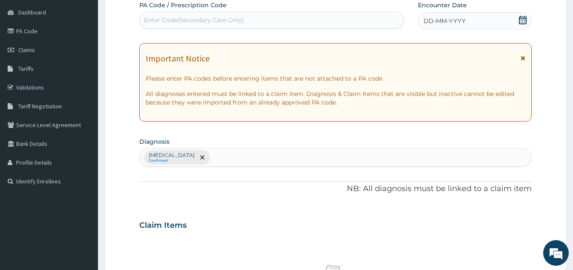
click at [479, 29] on div "DD-MM-YYYY" at bounding box center [475, 20] width 114 height 17
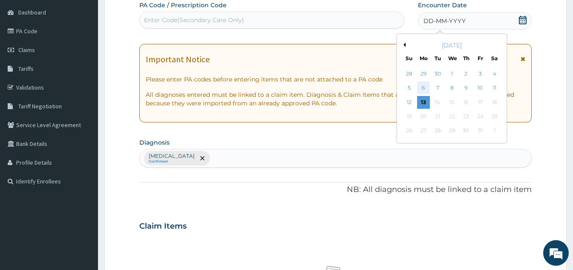
click at [425, 90] on div "6" at bounding box center [423, 88] width 13 height 13
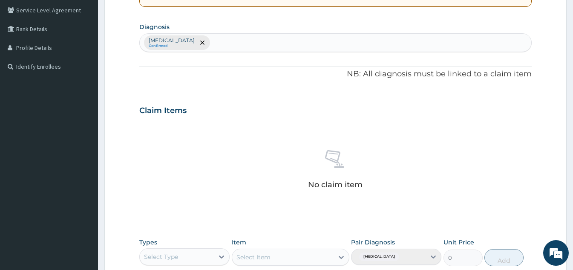
scroll to position [345, 0]
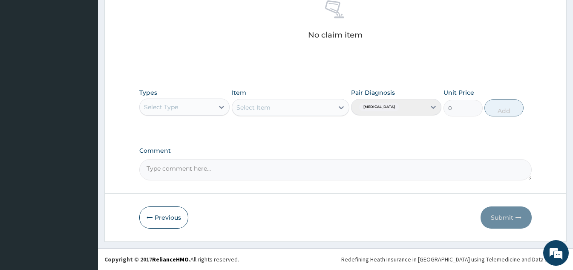
type input "PA/F33F05"
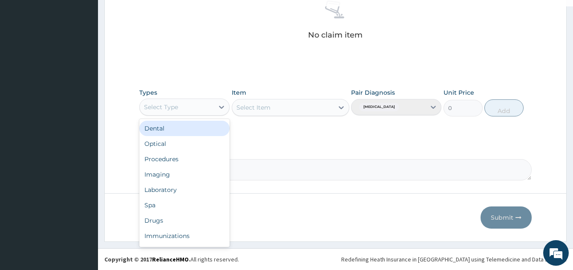
scroll to position [29, 0]
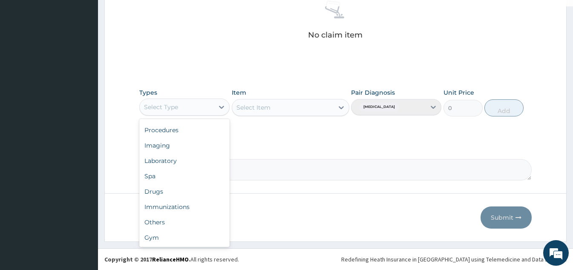
click at [209, 223] on div "Others" at bounding box center [184, 221] width 90 height 15
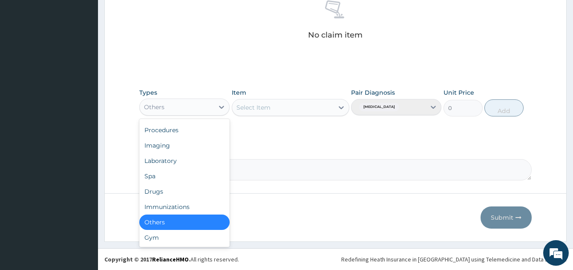
click at [197, 244] on div "Gym" at bounding box center [184, 237] width 90 height 15
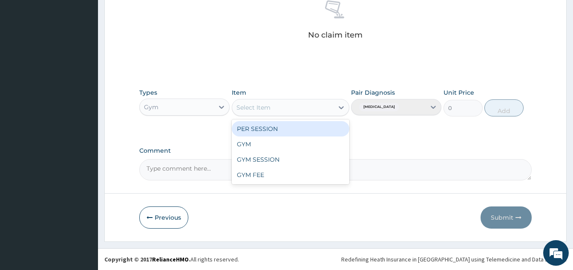
click at [300, 142] on div "GYM" at bounding box center [291, 143] width 118 height 15
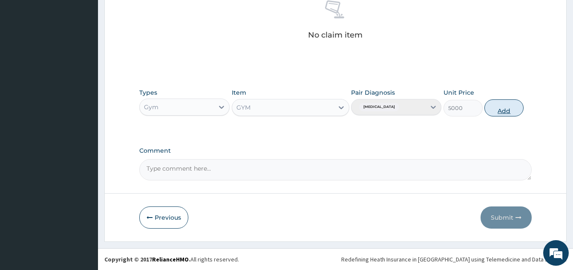
click at [500, 112] on button "Add" at bounding box center [504, 107] width 39 height 17
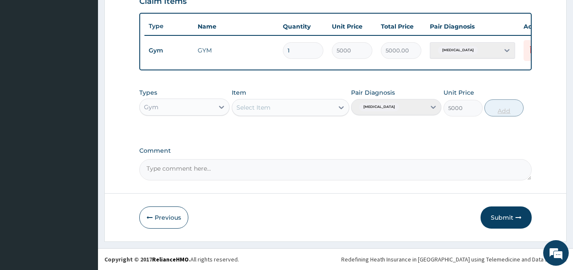
type input "0"
click at [491, 217] on button "Submit" at bounding box center [506, 217] width 51 height 22
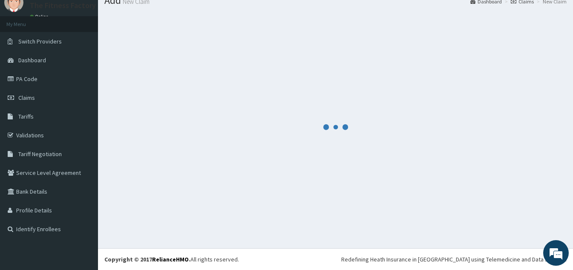
scroll to position [311, 0]
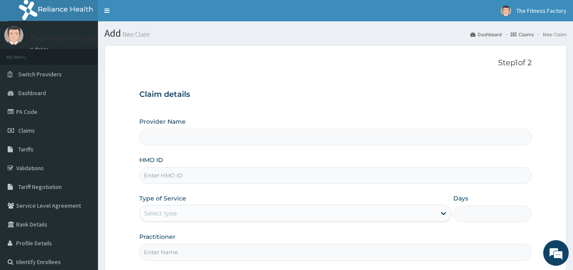
click at [444, 178] on input "HMO ID" at bounding box center [335, 175] width 393 height 17
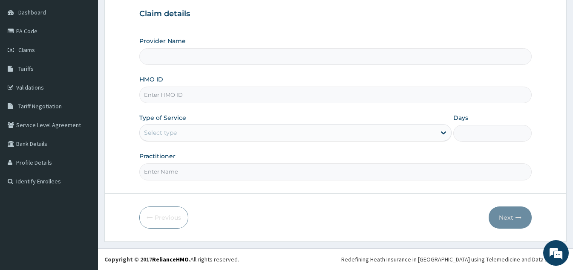
type input "Fitness Factory Ltd"
type input "1"
type input "TLR/10120/A"
click at [275, 174] on input "Practitioner" at bounding box center [335, 171] width 393 height 17
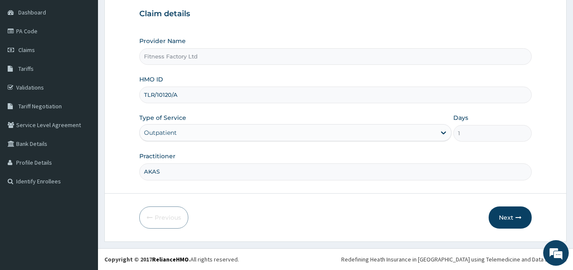
type input "AKASH"
click at [509, 221] on button "Next" at bounding box center [510, 217] width 43 height 22
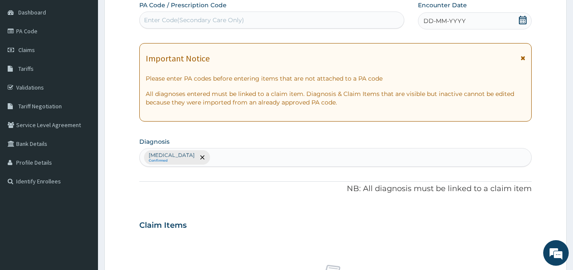
click at [493, 20] on div "DD-MM-YYYY" at bounding box center [475, 20] width 114 height 17
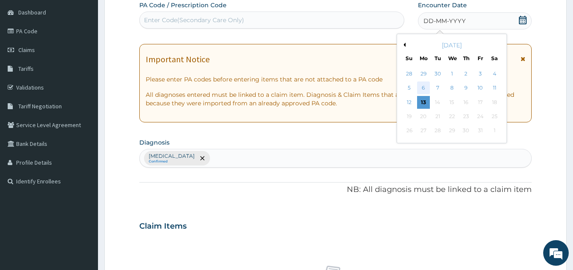
click at [429, 87] on div "6" at bounding box center [423, 88] width 13 height 13
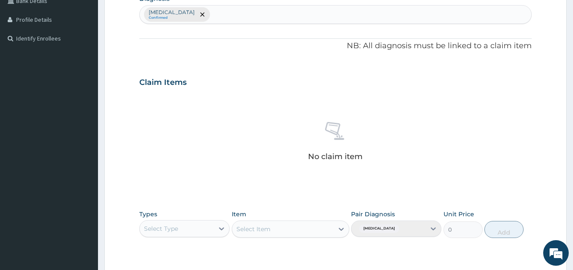
scroll to position [345, 0]
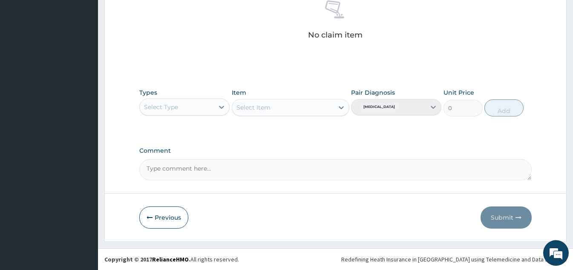
type input "PA/0196BD"
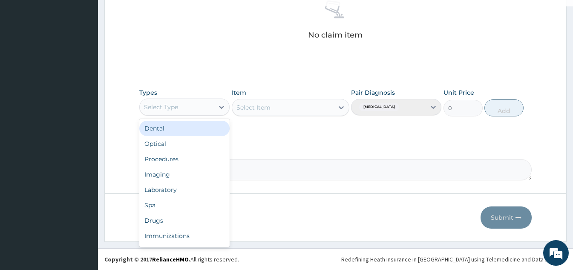
scroll to position [29, 0]
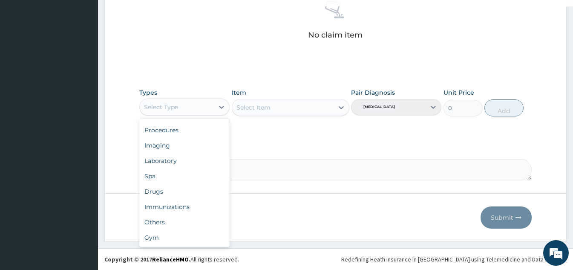
click at [200, 243] on div "Gym" at bounding box center [184, 237] width 90 height 15
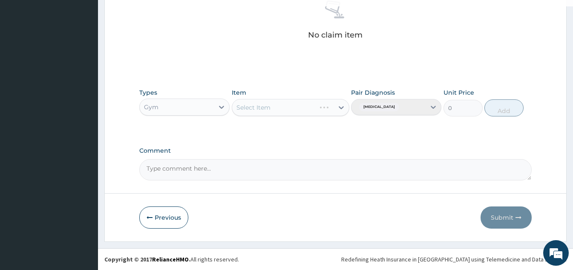
click at [321, 111] on div "Select Item" at bounding box center [291, 107] width 118 height 17
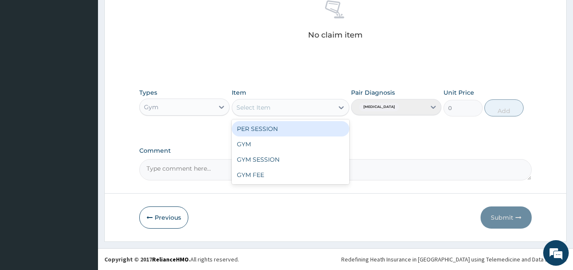
click at [306, 140] on div "GYM" at bounding box center [291, 143] width 118 height 15
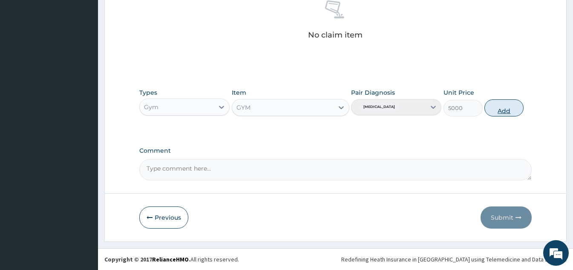
click at [501, 109] on button "Add" at bounding box center [504, 107] width 39 height 17
type input "0"
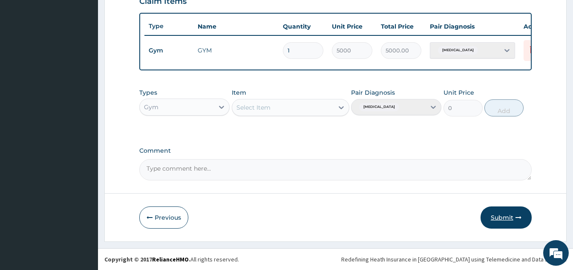
click at [512, 223] on button "Submit" at bounding box center [506, 217] width 51 height 22
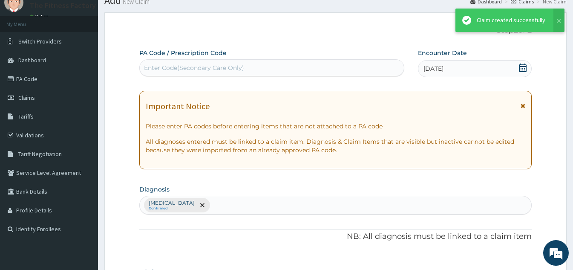
scroll to position [311, 0]
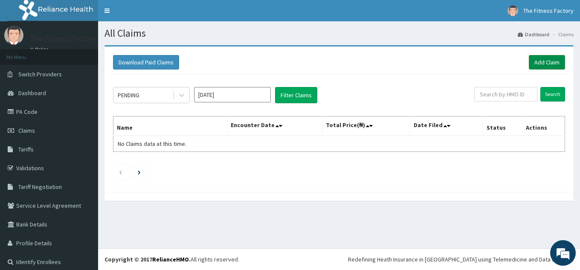
click at [535, 68] on link "Add Claim" at bounding box center [547, 62] width 36 height 14
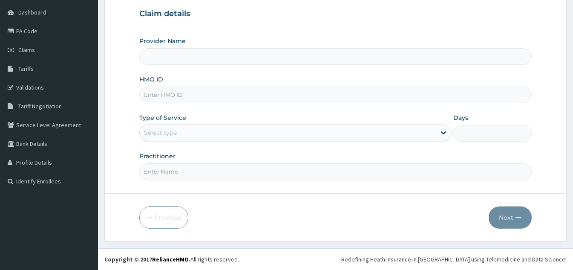
scroll to position [81, 0]
click at [379, 110] on div "Provider Name HMO ID Type of Service Select type Days Practitioner" at bounding box center [335, 108] width 393 height 143
click at [396, 95] on input "HMO ID" at bounding box center [335, 95] width 393 height 17
type input "Fitness Factory Ltd"
type input "1"
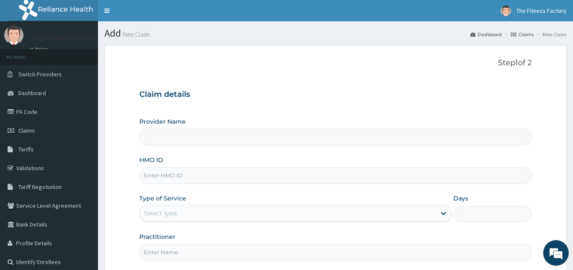
scroll to position [81, 0]
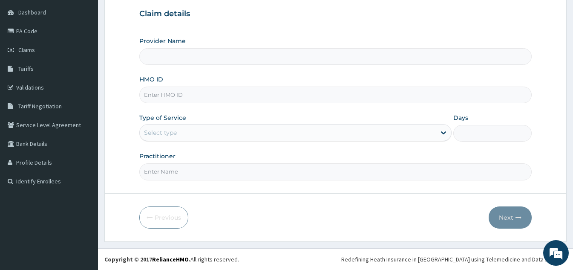
click at [412, 93] on input "HMO ID" at bounding box center [335, 95] width 393 height 17
type input "Fitness Factory Ltd"
type input "1"
type input "TLR/10229/A"
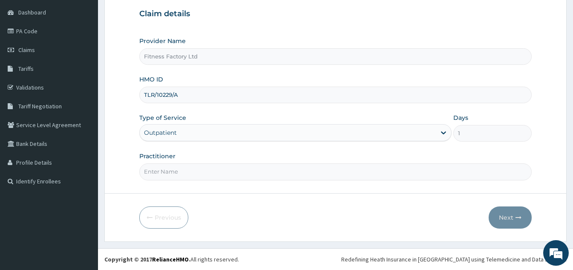
click at [271, 175] on input "Practitioner" at bounding box center [335, 171] width 393 height 17
type input "AKASH"
click at [507, 225] on button "Next" at bounding box center [510, 217] width 43 height 22
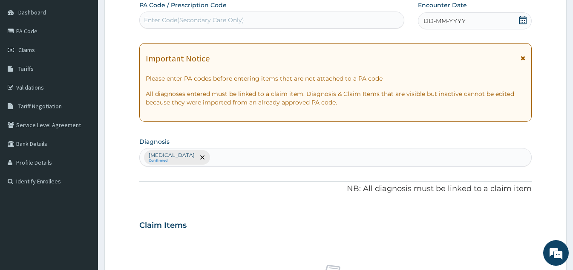
click at [483, 17] on div "DD-MM-YYYY" at bounding box center [475, 20] width 114 height 17
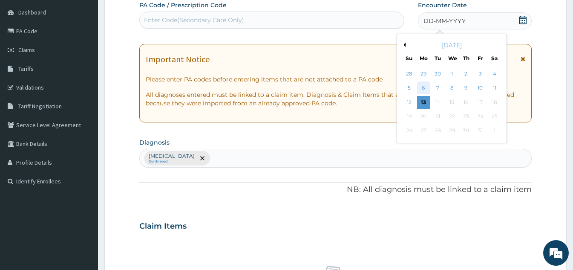
click at [424, 89] on div "6" at bounding box center [423, 88] width 13 height 13
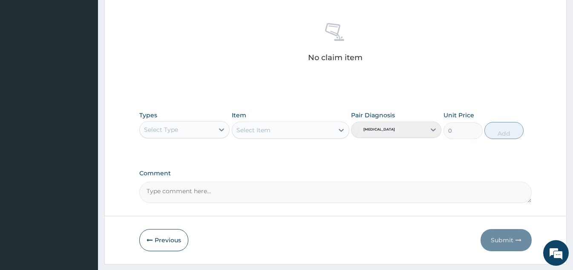
scroll to position [345, 0]
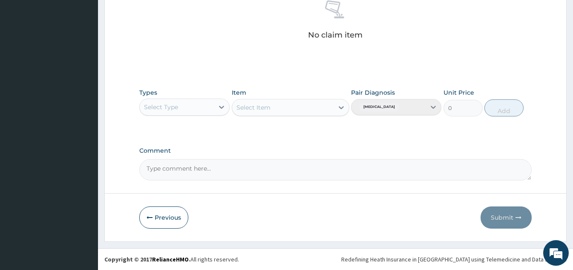
type input "PA/367BD5"
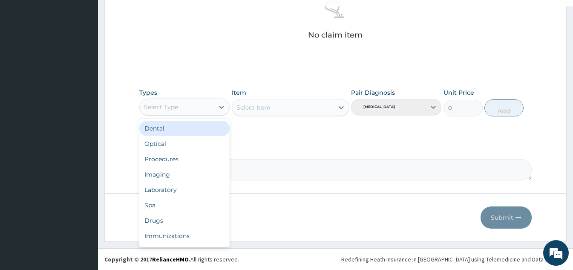
scroll to position [29, 0]
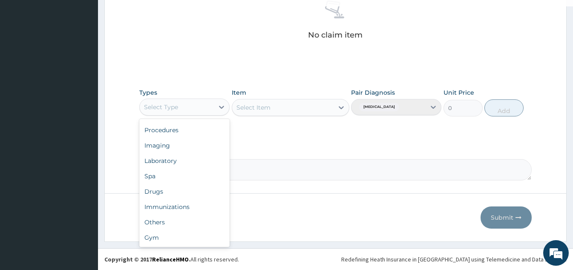
click at [196, 231] on div "Gym" at bounding box center [184, 237] width 90 height 15
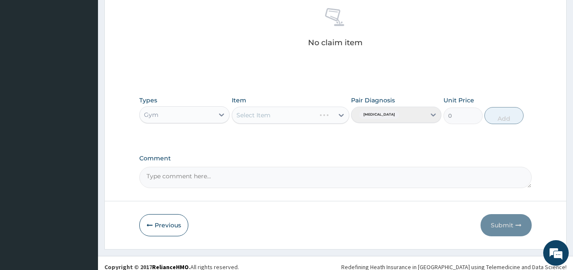
click at [329, 115] on div "Select Item" at bounding box center [291, 115] width 118 height 17
click at [342, 119] on div "Select Item" at bounding box center [291, 115] width 118 height 17
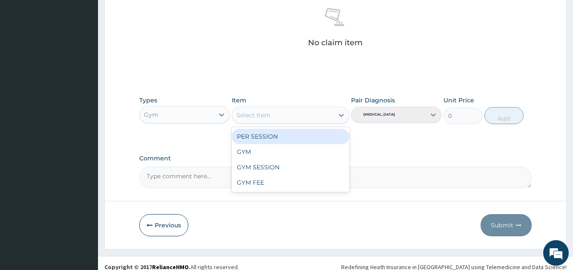
click at [292, 153] on div "GYM" at bounding box center [291, 151] width 118 height 15
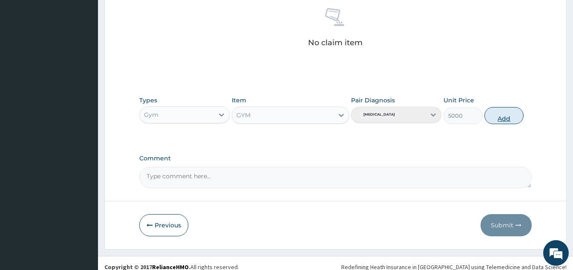
click at [506, 118] on button "Add" at bounding box center [504, 115] width 39 height 17
type input "0"
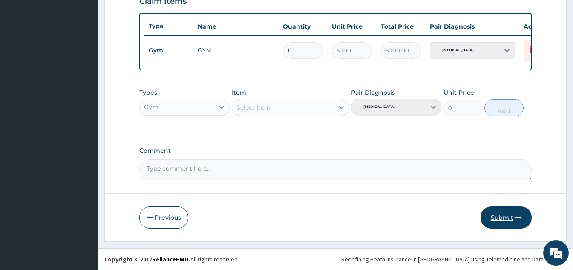
click at [505, 206] on button "Submit" at bounding box center [506, 217] width 51 height 22
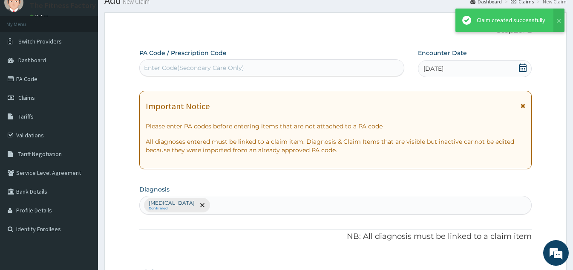
scroll to position [311, 0]
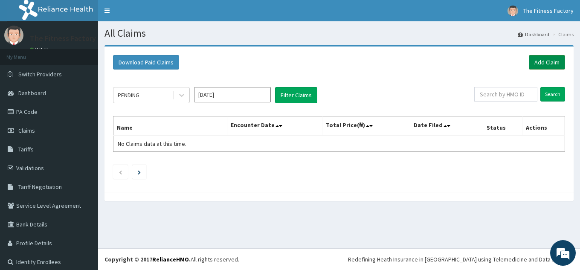
click at [539, 68] on link "Add Claim" at bounding box center [547, 62] width 36 height 14
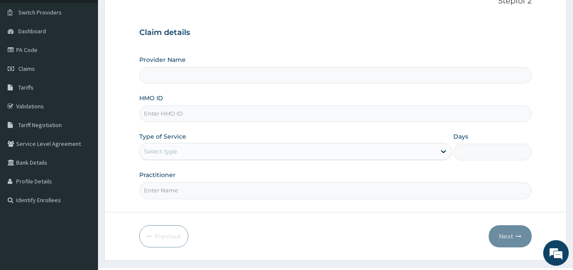
scroll to position [81, 0]
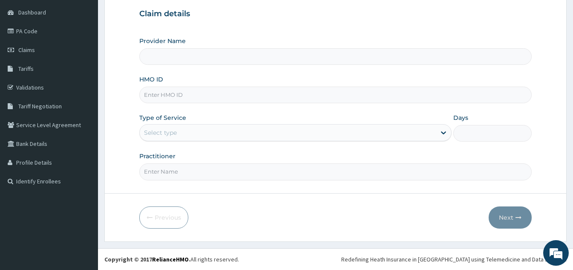
click at [420, 96] on input "HMO ID" at bounding box center [335, 95] width 393 height 17
type input "Fitness Factory Ltd"
type input "1"
click at [474, 109] on div "Provider Name Fitness Factory Ltd HMO ID Type of Service Outpatient Days 1 Prac…" at bounding box center [335, 108] width 393 height 143
click at [440, 98] on input "HMO ID" at bounding box center [335, 95] width 393 height 17
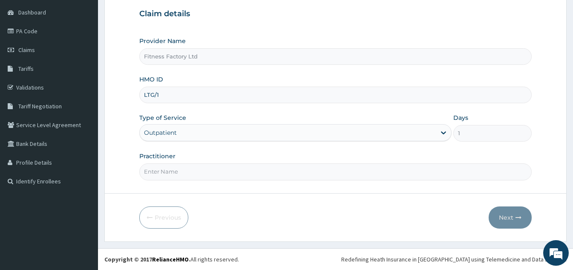
scroll to position [0, 0]
type input "LTG/10052/A"
click at [252, 171] on input "Practitioner" at bounding box center [335, 171] width 393 height 17
type input "AKASH"
click at [522, 220] on button "Next" at bounding box center [510, 217] width 43 height 22
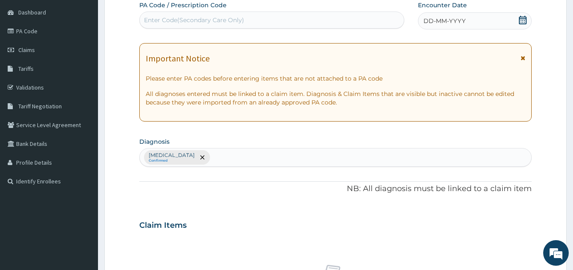
click at [483, 13] on div "DD-MM-YYYY" at bounding box center [475, 20] width 114 height 17
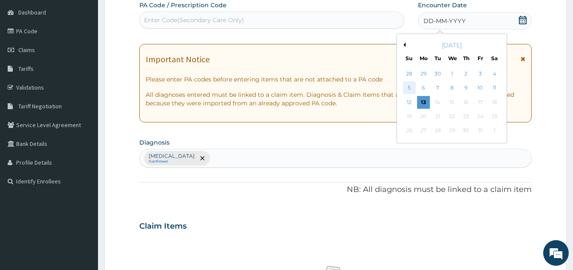
click at [416, 93] on div "5" at bounding box center [409, 88] width 13 height 13
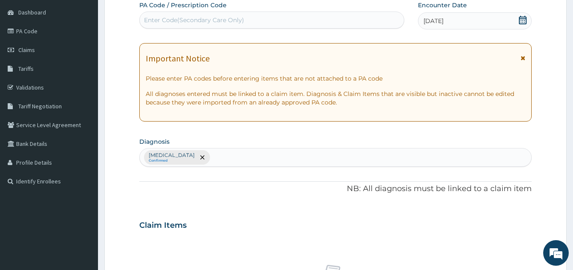
click at [484, 25] on div "05-10-2025" at bounding box center [475, 20] width 114 height 17
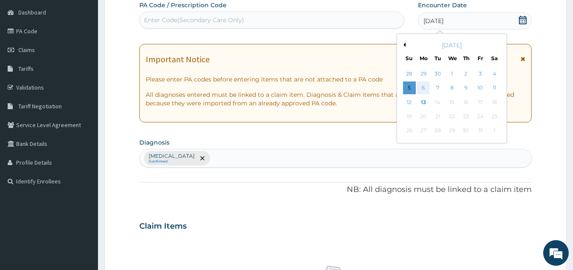
click at [426, 89] on div "6" at bounding box center [423, 88] width 13 height 13
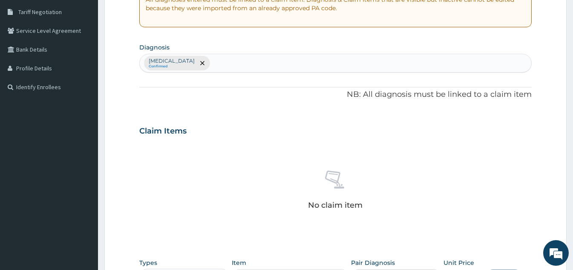
scroll to position [345, 0]
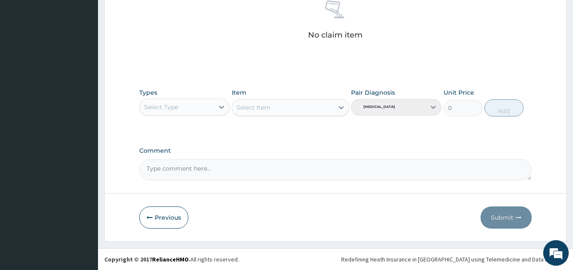
type input "PA/06A6C9"
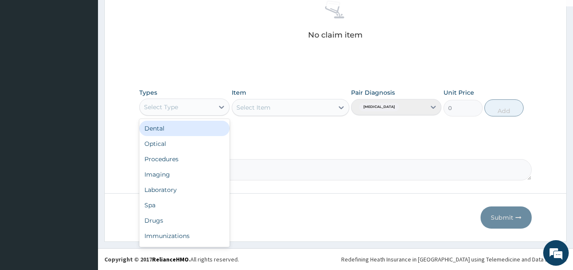
scroll to position [29, 0]
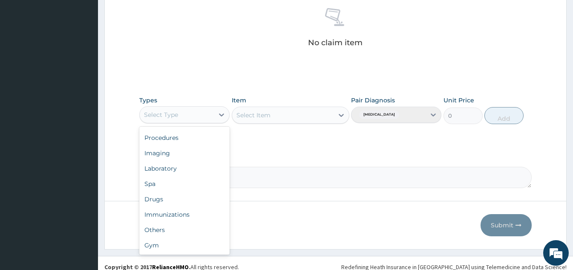
click at [205, 238] on div "Gym" at bounding box center [184, 244] width 90 height 15
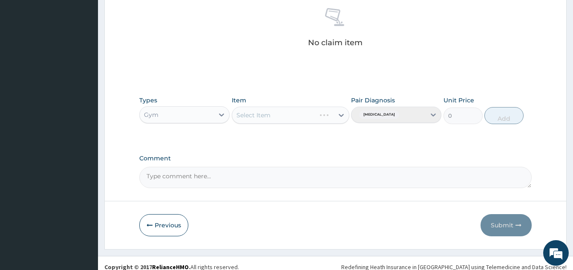
click at [315, 117] on div "Select Item" at bounding box center [291, 115] width 118 height 17
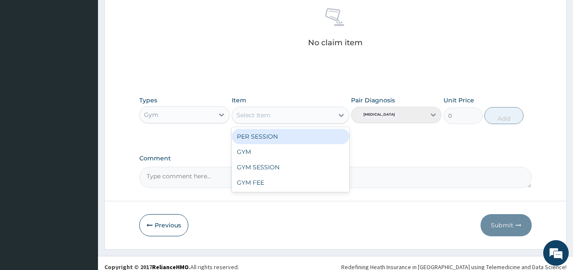
click at [303, 155] on div "GYM" at bounding box center [291, 151] width 118 height 15
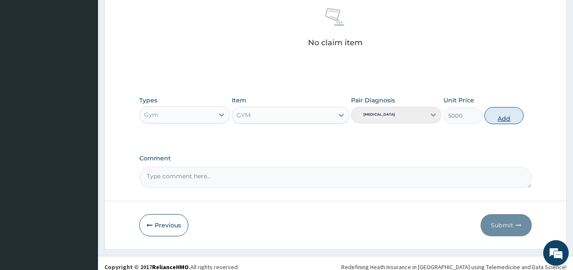
click at [504, 118] on button "Add" at bounding box center [504, 115] width 39 height 17
type input "0"
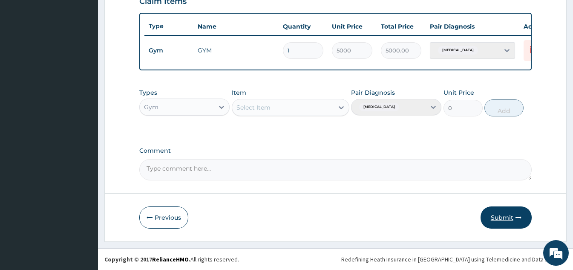
click at [504, 208] on button "Submit" at bounding box center [506, 217] width 51 height 22
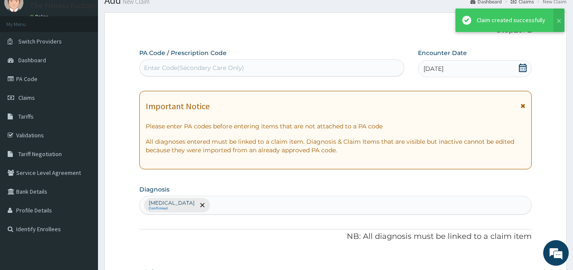
scroll to position [311, 0]
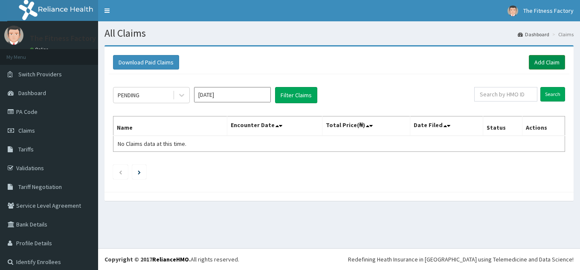
click at [541, 66] on link "Add Claim" at bounding box center [547, 62] width 36 height 14
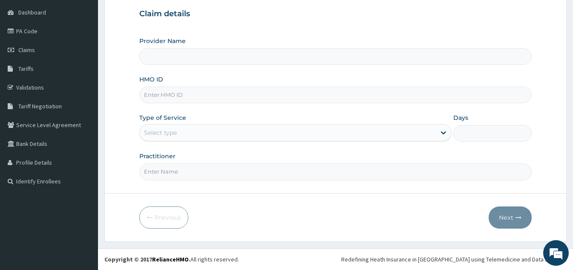
click at [403, 116] on div "Type of Service Select type" at bounding box center [295, 127] width 312 height 28
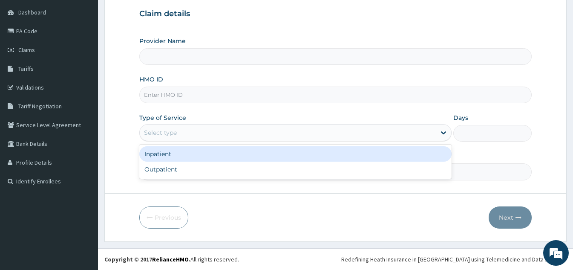
type input "Fitness Factory Ltd"
type input "1"
click at [422, 92] on input "HMO ID" at bounding box center [335, 95] width 393 height 17
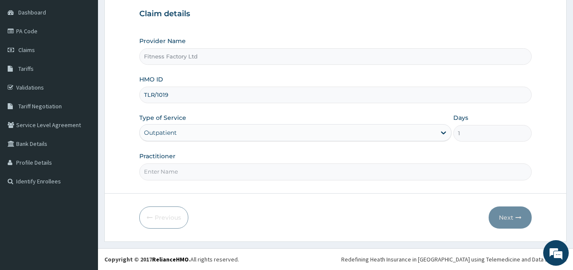
type input "TLR/10191/A"
click at [214, 170] on input "Practitioner" at bounding box center [335, 171] width 393 height 17
type input "AKASH"
click at [511, 217] on button "Next" at bounding box center [510, 217] width 43 height 22
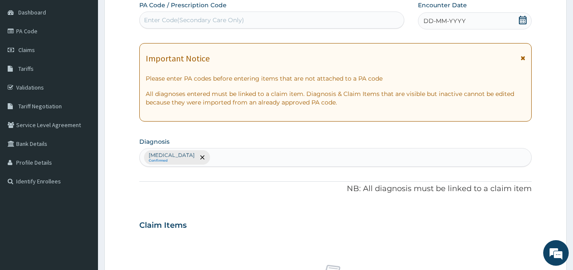
click at [488, 25] on div "DD-MM-YYYY" at bounding box center [475, 20] width 114 height 17
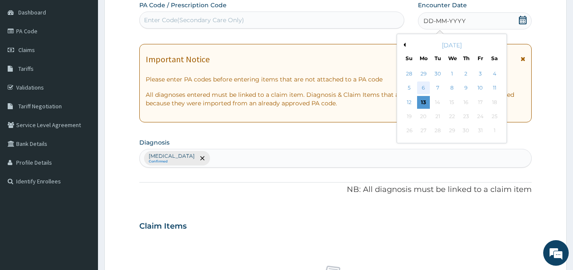
click at [425, 86] on div "6" at bounding box center [423, 88] width 13 height 13
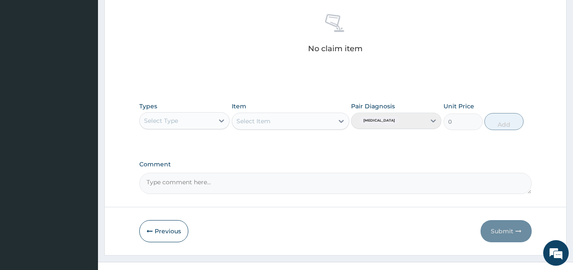
scroll to position [345, 0]
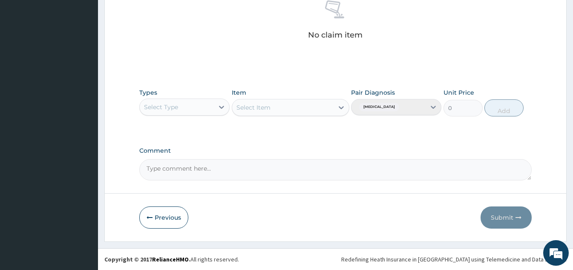
type input "PA/891E35"
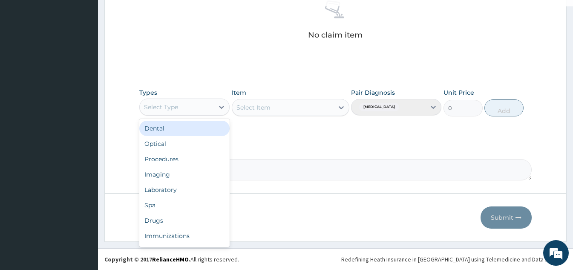
scroll to position [29, 0]
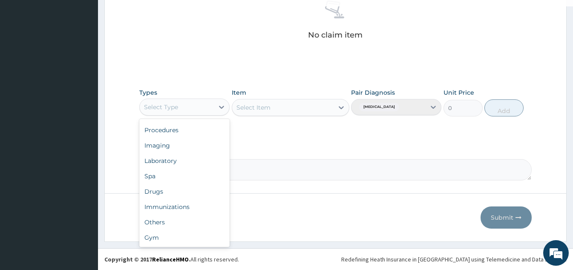
click at [196, 240] on div "Gym" at bounding box center [184, 237] width 90 height 15
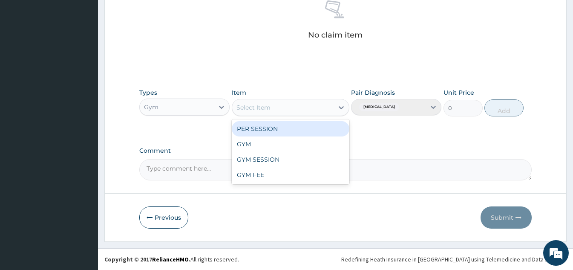
click at [302, 143] on div "GYM" at bounding box center [291, 143] width 118 height 15
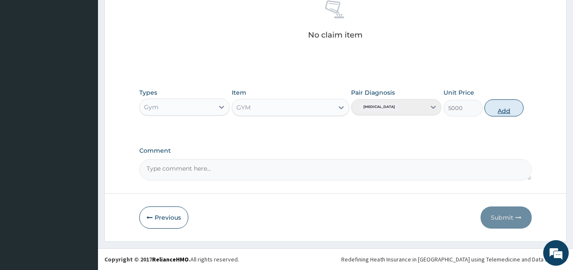
click at [497, 110] on button "Add" at bounding box center [504, 107] width 39 height 17
type input "0"
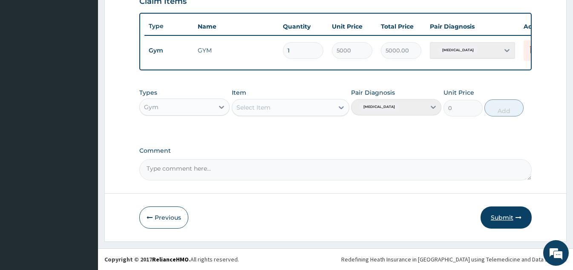
click at [508, 214] on button "Submit" at bounding box center [506, 217] width 51 height 22
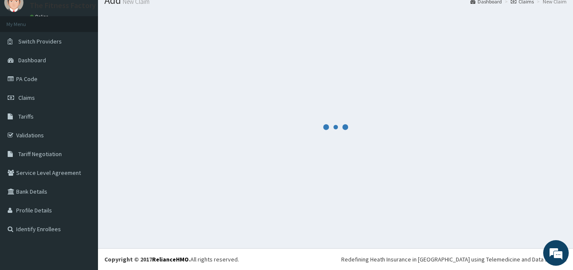
scroll to position [311, 0]
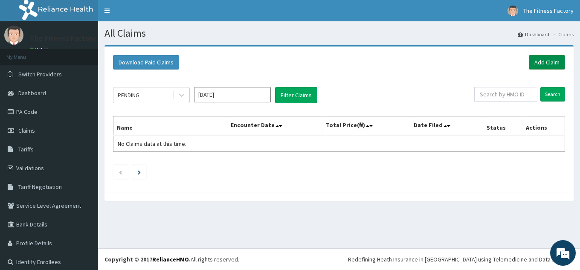
click at [552, 60] on link "Add Claim" at bounding box center [547, 62] width 36 height 14
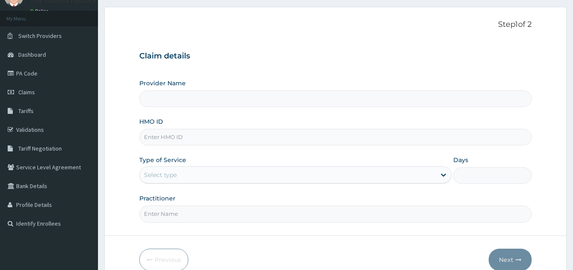
scroll to position [81, 0]
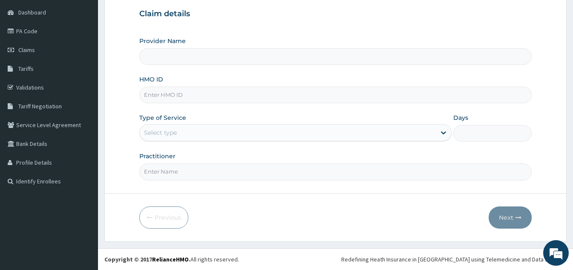
click at [464, 98] on input "HMO ID" at bounding box center [335, 95] width 393 height 17
type input "Fitness Factory Ltd"
type input "1"
type input "ABP/10372/B"
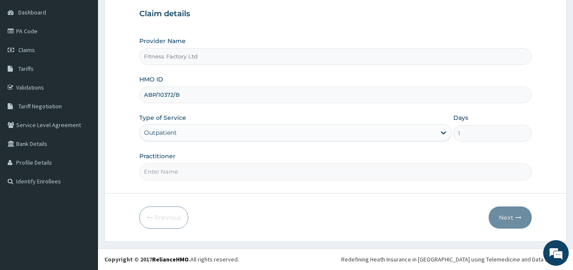
click at [243, 175] on input "Practitioner" at bounding box center [335, 171] width 393 height 17
type input "AKASH"
click at [513, 215] on button "Next" at bounding box center [510, 217] width 43 height 22
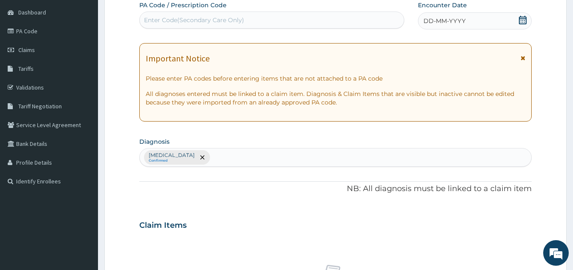
click at [472, 28] on div "DD-MM-YYYY" at bounding box center [475, 20] width 114 height 17
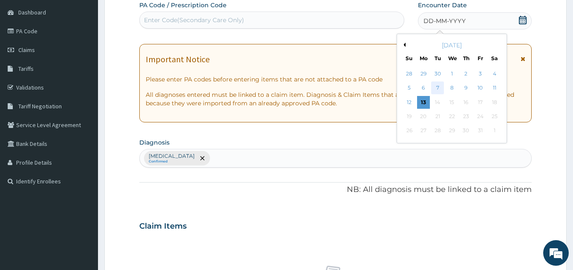
click at [433, 88] on div "7" at bounding box center [437, 88] width 13 height 13
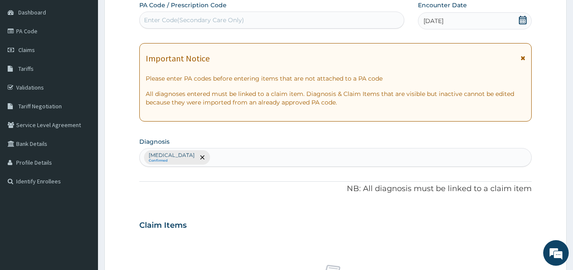
click at [484, 19] on div "07-10-2025" at bounding box center [475, 20] width 114 height 17
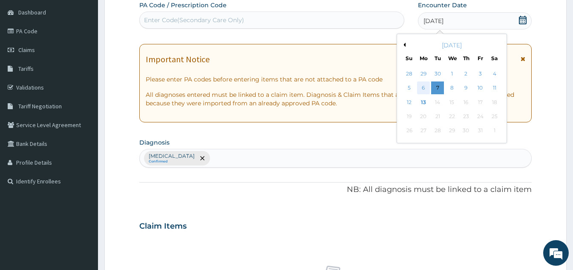
click at [427, 87] on div "6" at bounding box center [423, 88] width 13 height 13
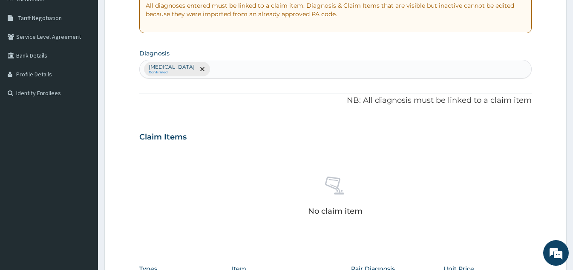
scroll to position [345, 0]
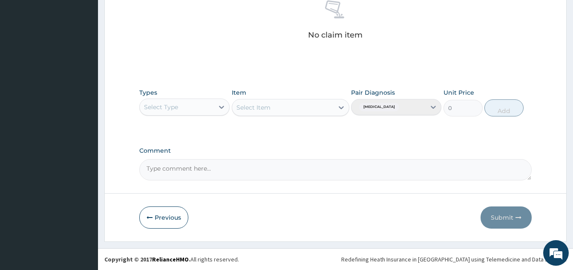
type input "PA/79D3A9"
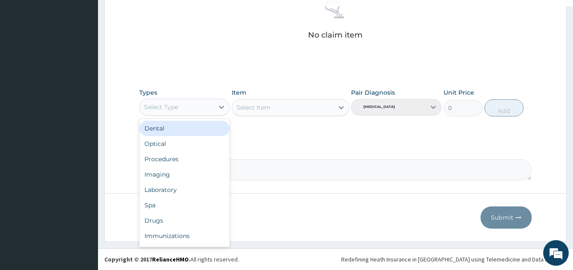
scroll to position [29, 0]
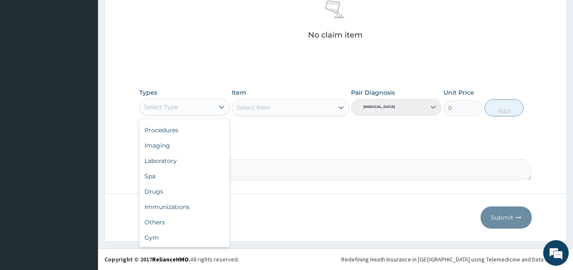
click at [200, 235] on div "Gym" at bounding box center [184, 237] width 90 height 15
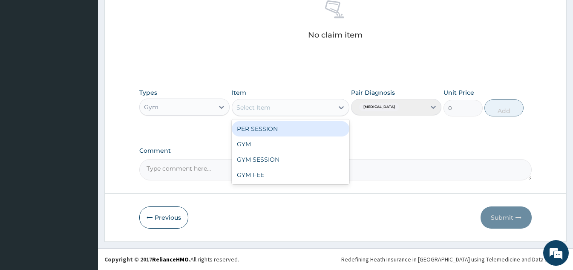
click at [302, 142] on div "GYM" at bounding box center [291, 143] width 118 height 15
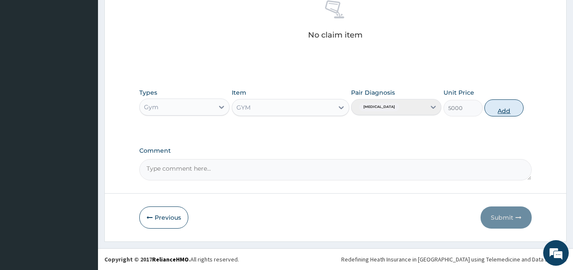
click at [510, 110] on button "Add" at bounding box center [504, 107] width 39 height 17
type input "0"
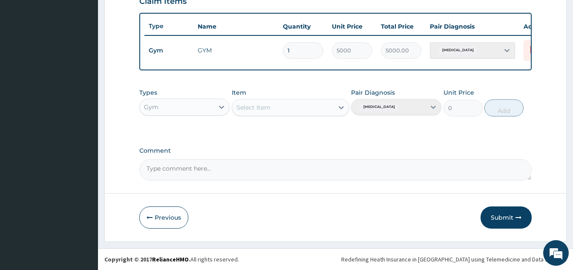
click at [522, 227] on button "Submit" at bounding box center [506, 217] width 51 height 22
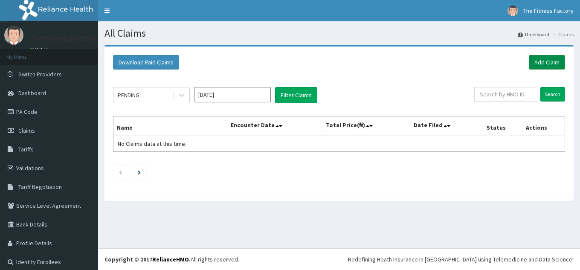
click at [546, 56] on link "Add Claim" at bounding box center [547, 62] width 36 height 14
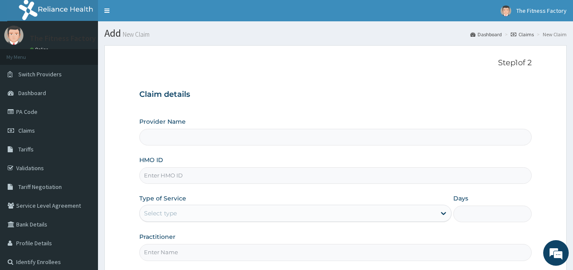
click at [504, 174] on input "HMO ID" at bounding box center [335, 175] width 393 height 17
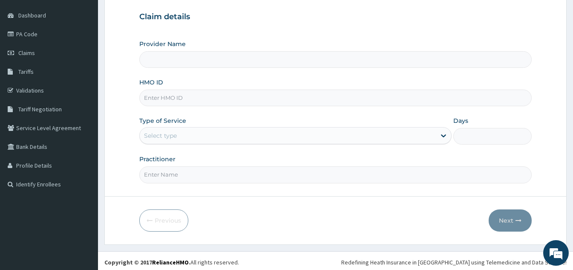
scroll to position [81, 0]
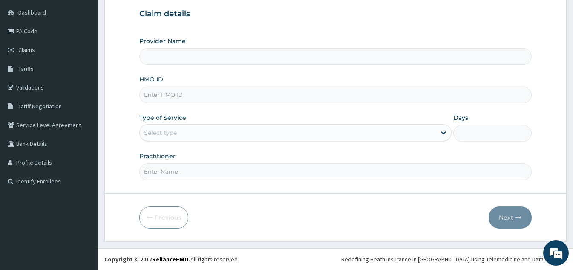
type input "Fitness Factory Ltd"
type input "1"
type input "PAY/10043/A"
click at [245, 179] on input "Practitioner" at bounding box center [335, 171] width 393 height 17
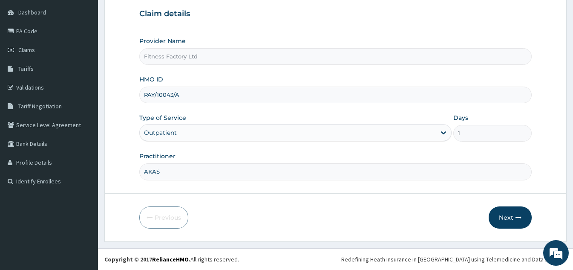
type input "AKASH"
click at [510, 208] on button "Next" at bounding box center [510, 217] width 43 height 22
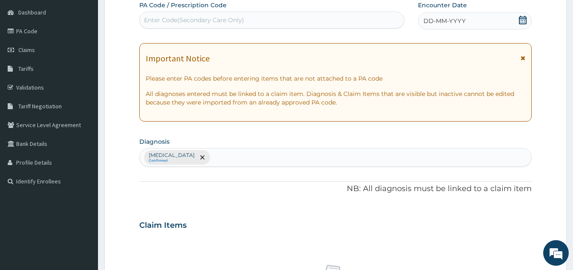
click at [461, 15] on div "DD-MM-YYYY" at bounding box center [475, 20] width 114 height 17
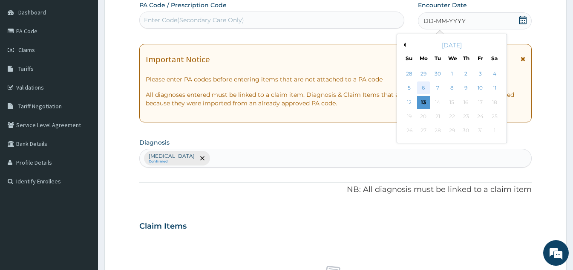
click at [426, 89] on div "6" at bounding box center [423, 88] width 13 height 13
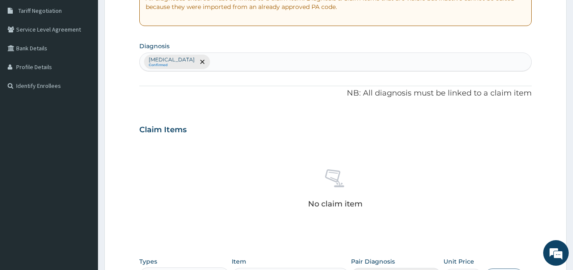
scroll to position [345, 0]
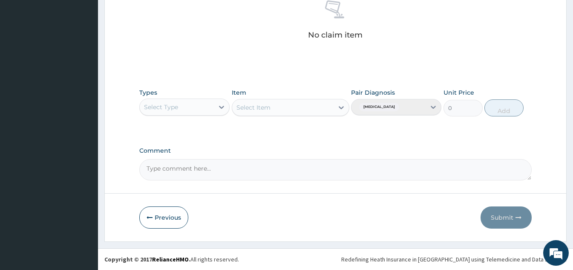
type input "PA/31A4A8"
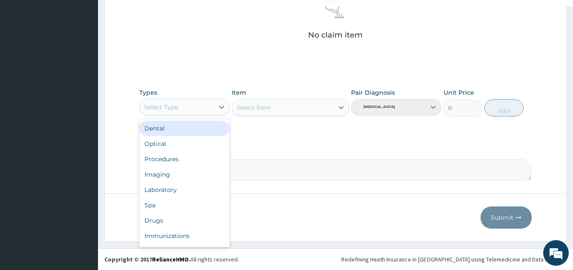
scroll to position [29, 0]
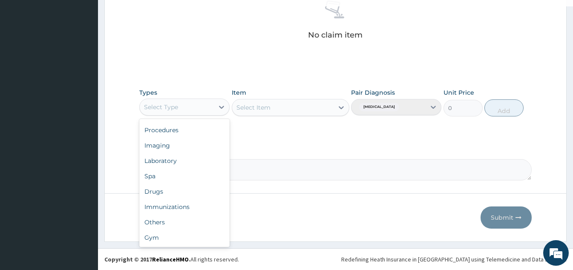
click at [201, 244] on div "Gym" at bounding box center [184, 237] width 90 height 15
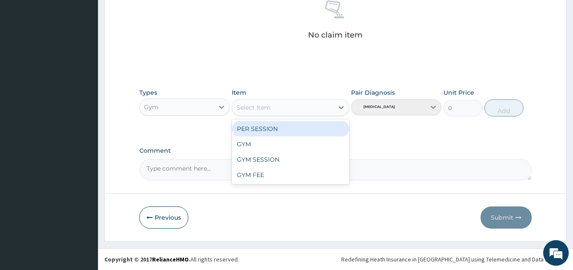
click at [311, 139] on div "GYM" at bounding box center [291, 143] width 118 height 15
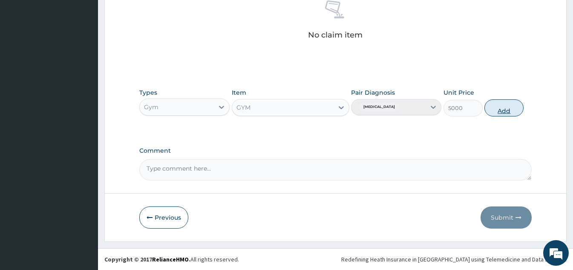
click at [516, 116] on button "Add" at bounding box center [504, 107] width 39 height 17
type input "0"
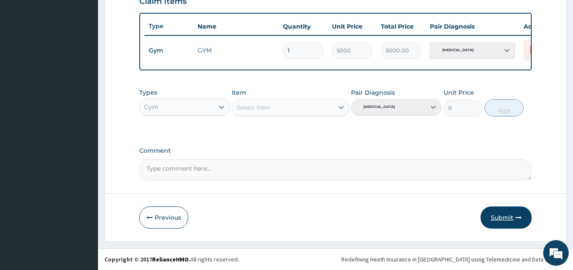
click at [513, 212] on button "Submit" at bounding box center [506, 217] width 51 height 22
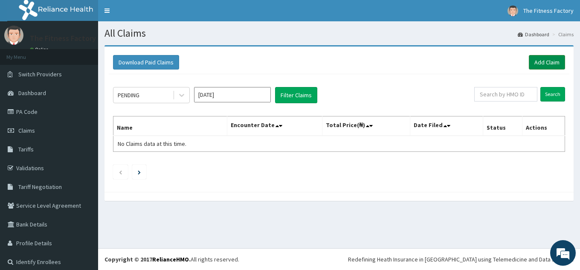
click at [541, 64] on link "Add Claim" at bounding box center [547, 62] width 36 height 14
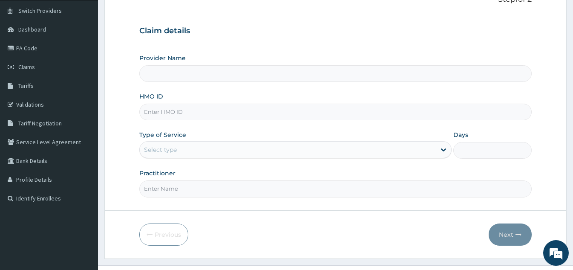
scroll to position [81, 0]
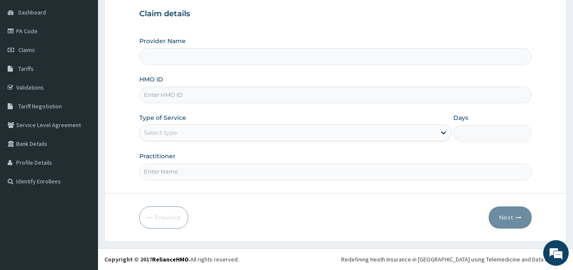
click at [385, 97] on input "HMO ID" at bounding box center [335, 95] width 393 height 17
type input "Fitness Factory Ltd"
type input "1"
type input "PAY/10105/A"
click at [148, 172] on input "Practitioner" at bounding box center [335, 171] width 393 height 17
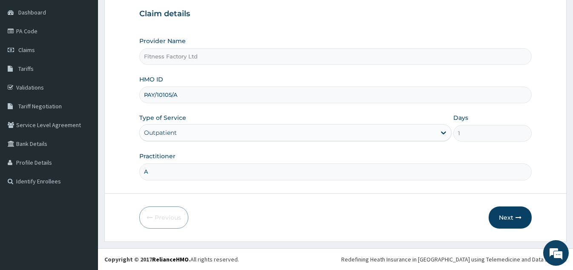
scroll to position [0, 0]
type input "AKASH"
click at [507, 224] on button "Next" at bounding box center [510, 217] width 43 height 22
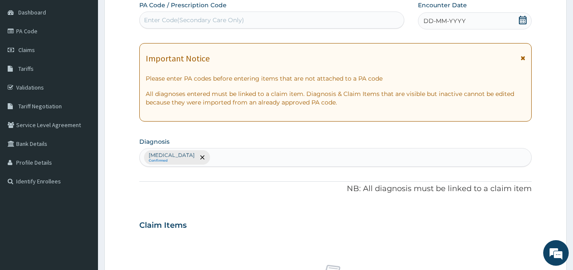
click at [487, 20] on div "DD-MM-YYYY" at bounding box center [475, 20] width 114 height 17
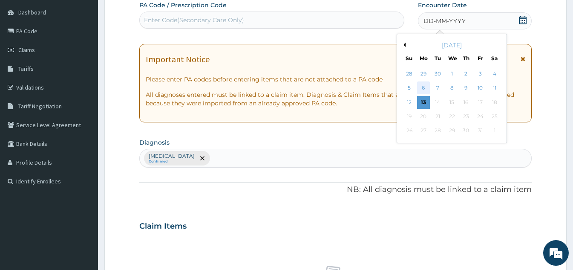
click at [424, 91] on div "6" at bounding box center [423, 88] width 13 height 13
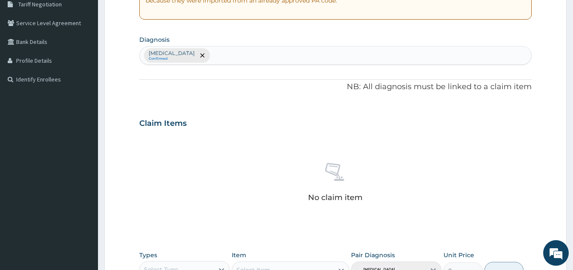
scroll to position [345, 0]
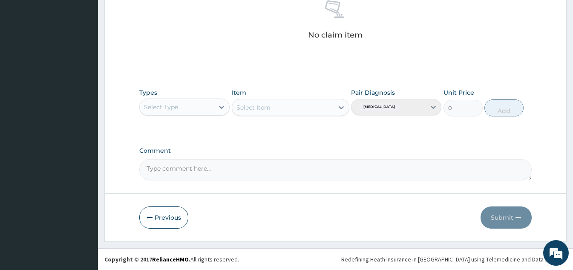
type input "PA/716B39"
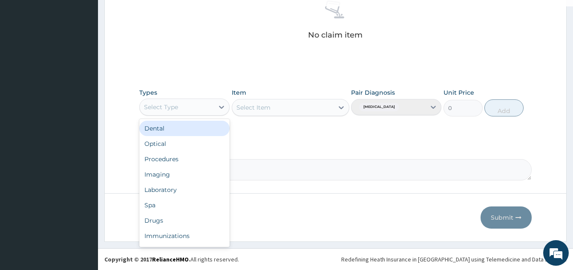
scroll to position [29, 0]
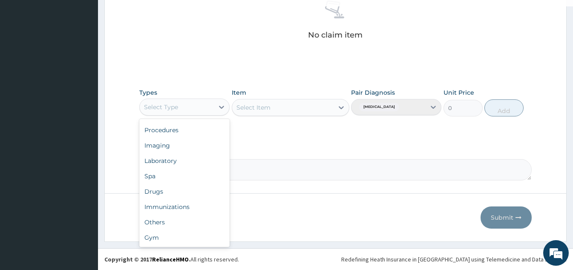
click at [204, 244] on div "Gym" at bounding box center [184, 237] width 90 height 15
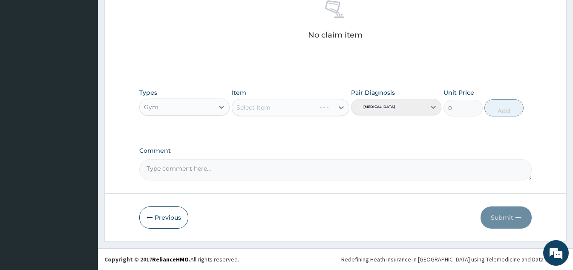
click at [326, 105] on div "Select Item" at bounding box center [291, 107] width 118 height 17
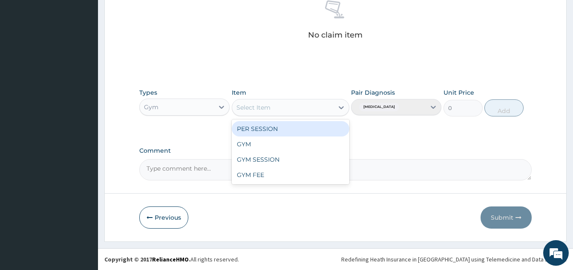
click at [294, 147] on div "GYM" at bounding box center [291, 143] width 118 height 15
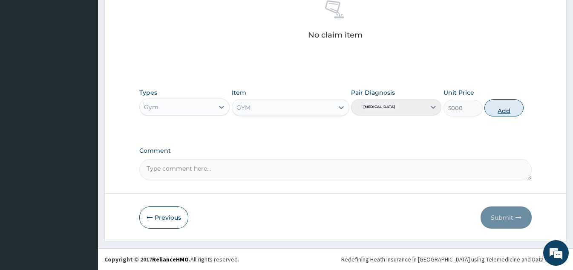
click at [512, 107] on button "Add" at bounding box center [504, 107] width 39 height 17
type input "0"
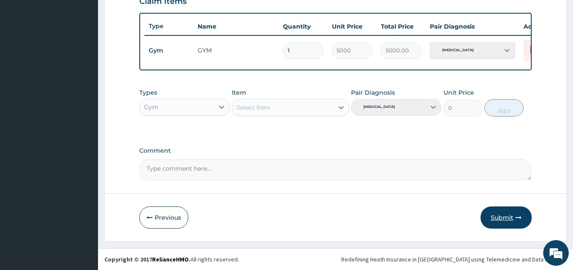
click at [495, 208] on button "Submit" at bounding box center [506, 217] width 51 height 22
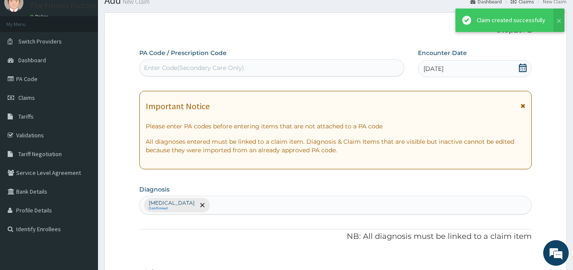
scroll to position [311, 0]
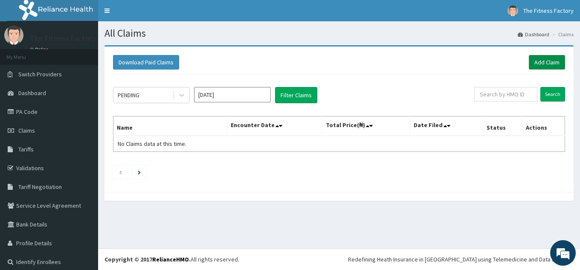
click at [542, 69] on link "Add Claim" at bounding box center [547, 62] width 36 height 14
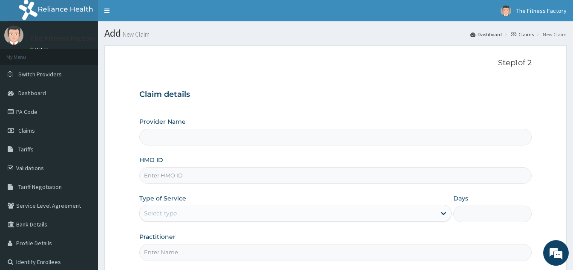
type input "Fitness Factory Ltd"
type input "1"
